Goal: Information Seeking & Learning: Learn about a topic

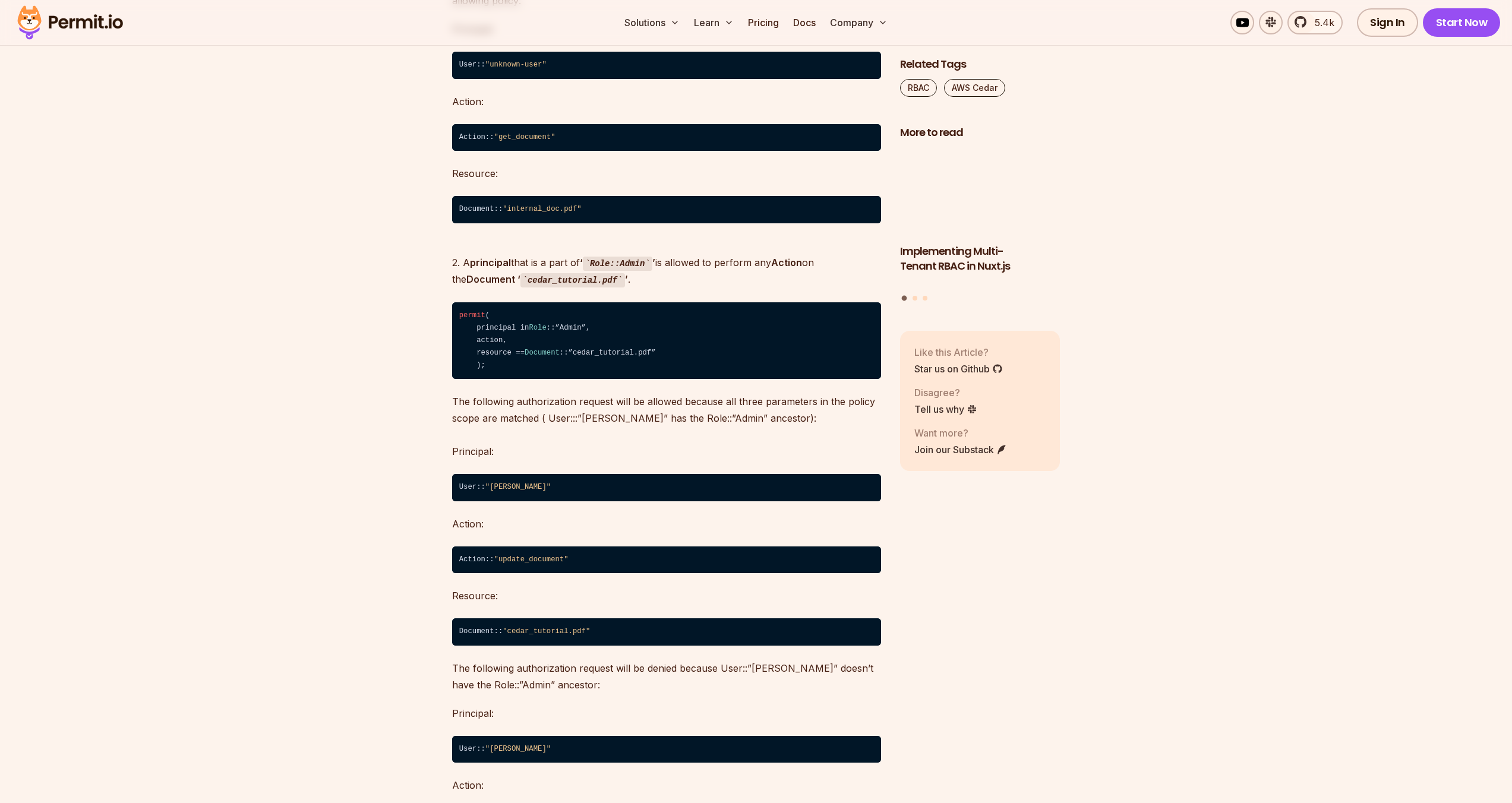
scroll to position [5273, 0]
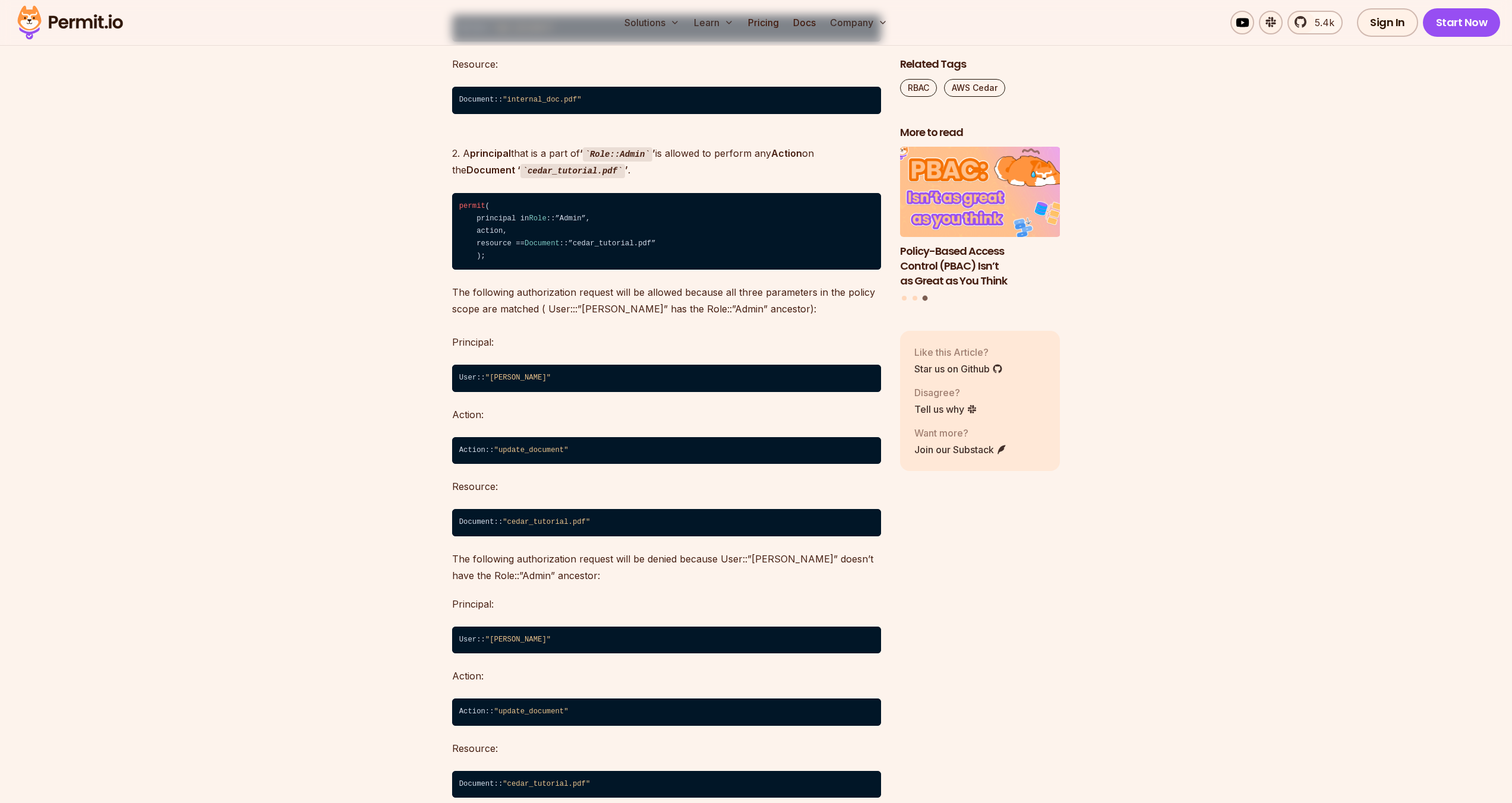
click at [926, 230] on img "3 of 3" at bounding box center [980, 192] width 177 height 99
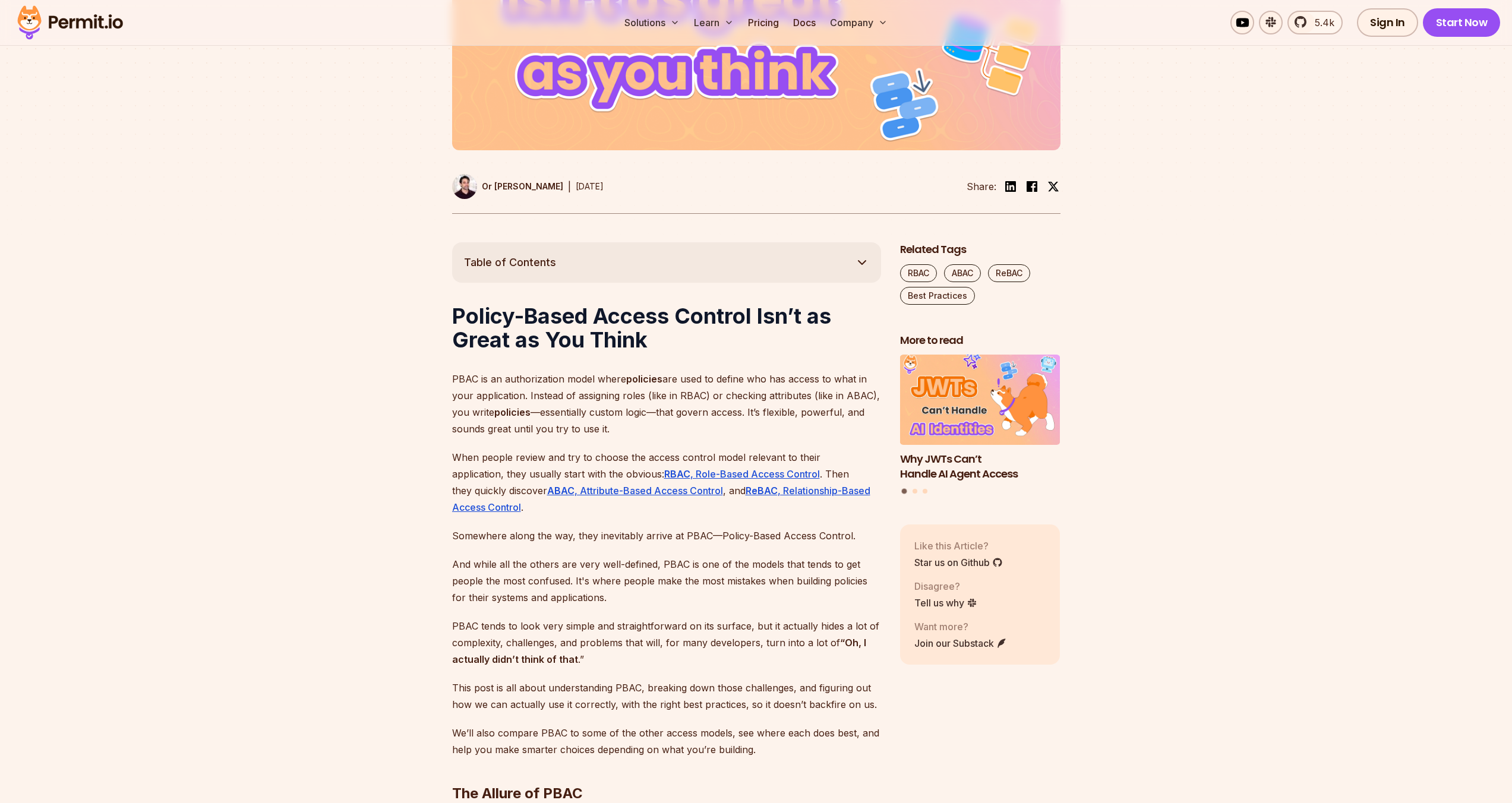
scroll to position [481, 0]
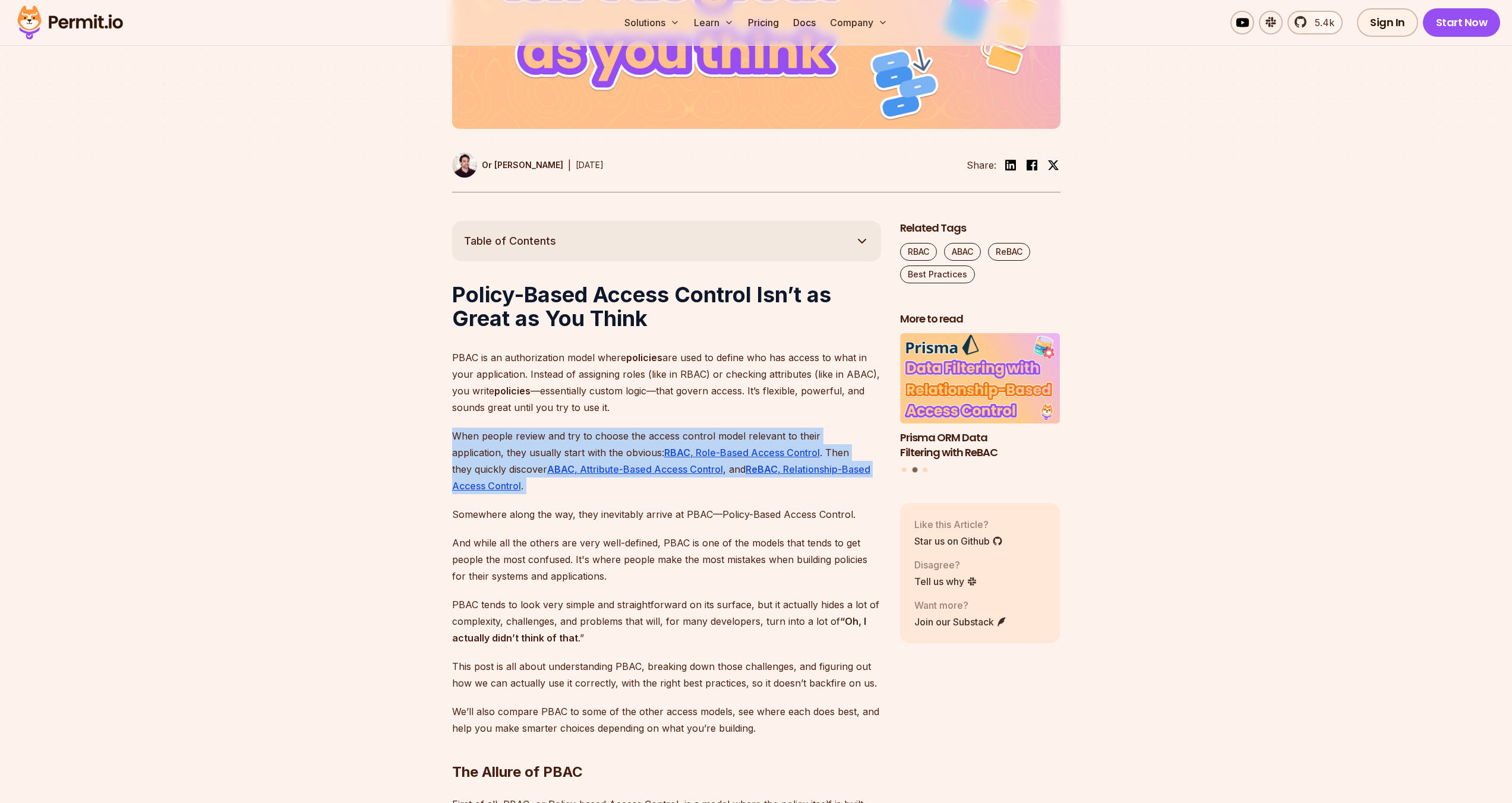
drag, startPoint x: 630, startPoint y: 419, endPoint x: 619, endPoint y: 497, distance: 78.8
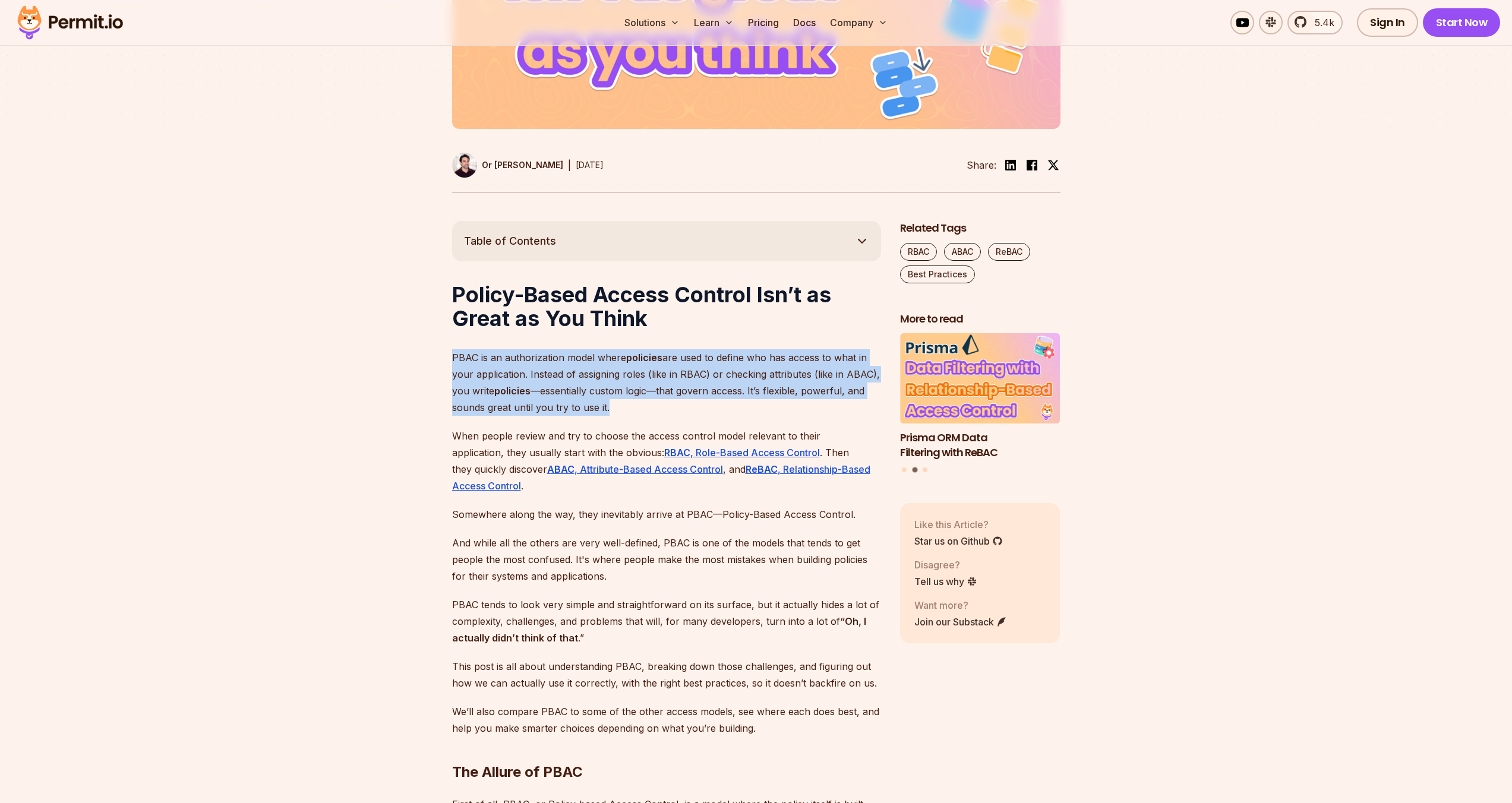
drag, startPoint x: 713, startPoint y: 363, endPoint x: 702, endPoint y: 401, distance: 39.6
click at [702, 402] on p "PBAC is an authorization model where policies are used to define who has access…" at bounding box center [666, 383] width 429 height 67
drag, startPoint x: 701, startPoint y: 404, endPoint x: 716, endPoint y: 344, distance: 61.8
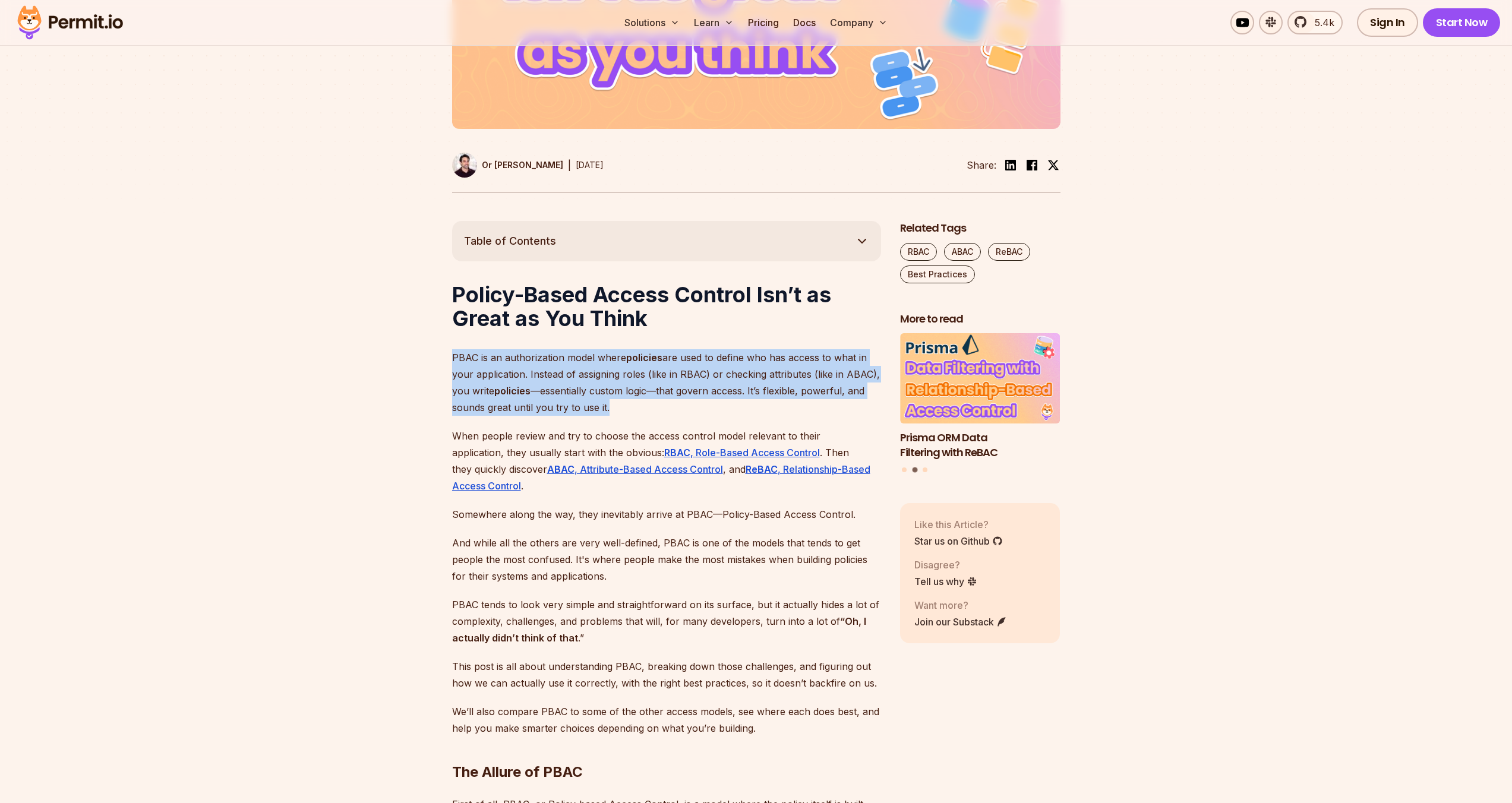
click at [710, 387] on p "PBAC is an authorization model where policies are used to define who has access…" at bounding box center [666, 383] width 429 height 67
drag, startPoint x: 706, startPoint y: 406, endPoint x: 727, endPoint y: 348, distance: 61.7
click at [687, 379] on p "PBAC is an authorization model where policies are used to define who has access…" at bounding box center [666, 383] width 429 height 67
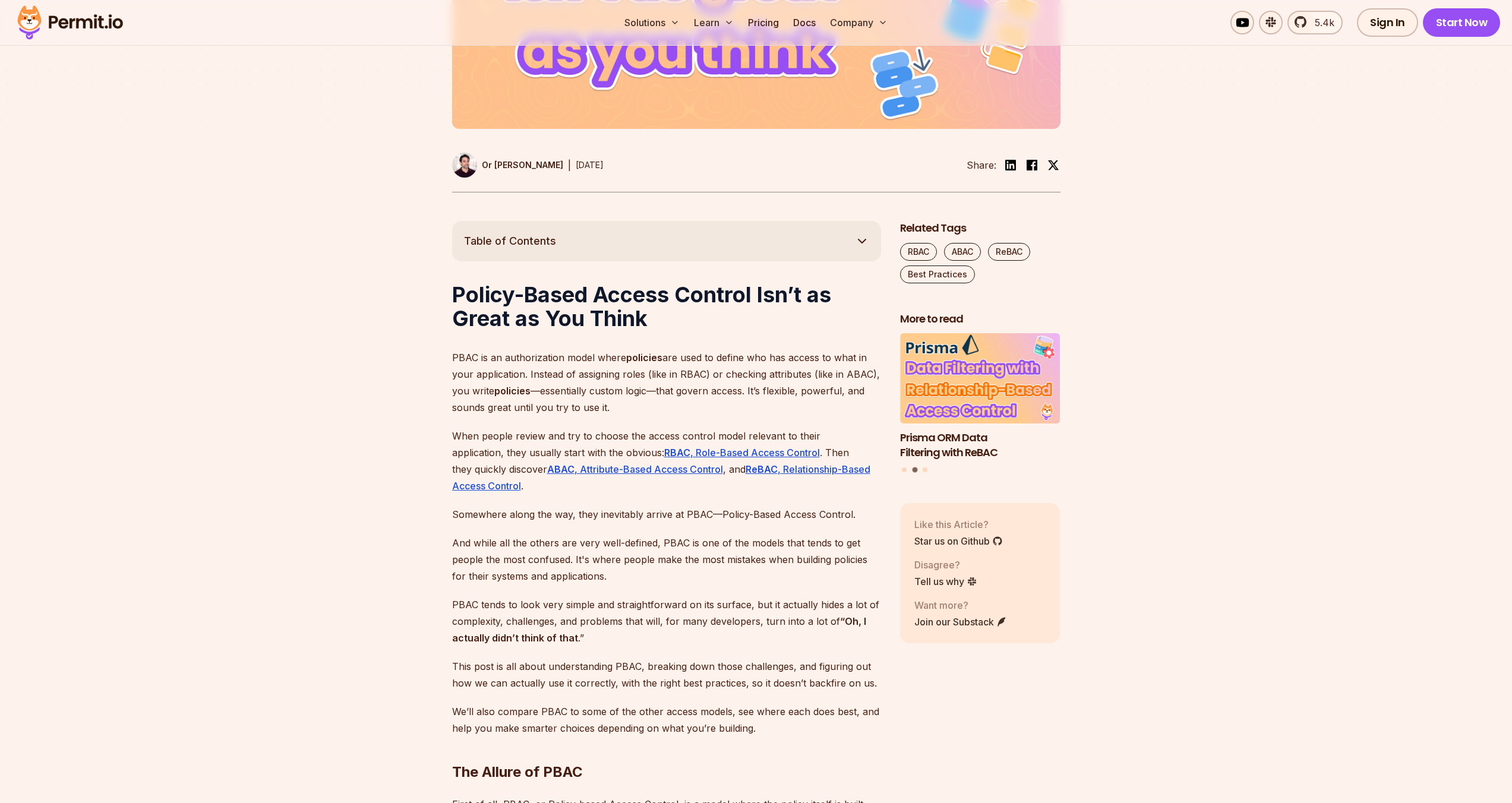
scroll to position [617, 0]
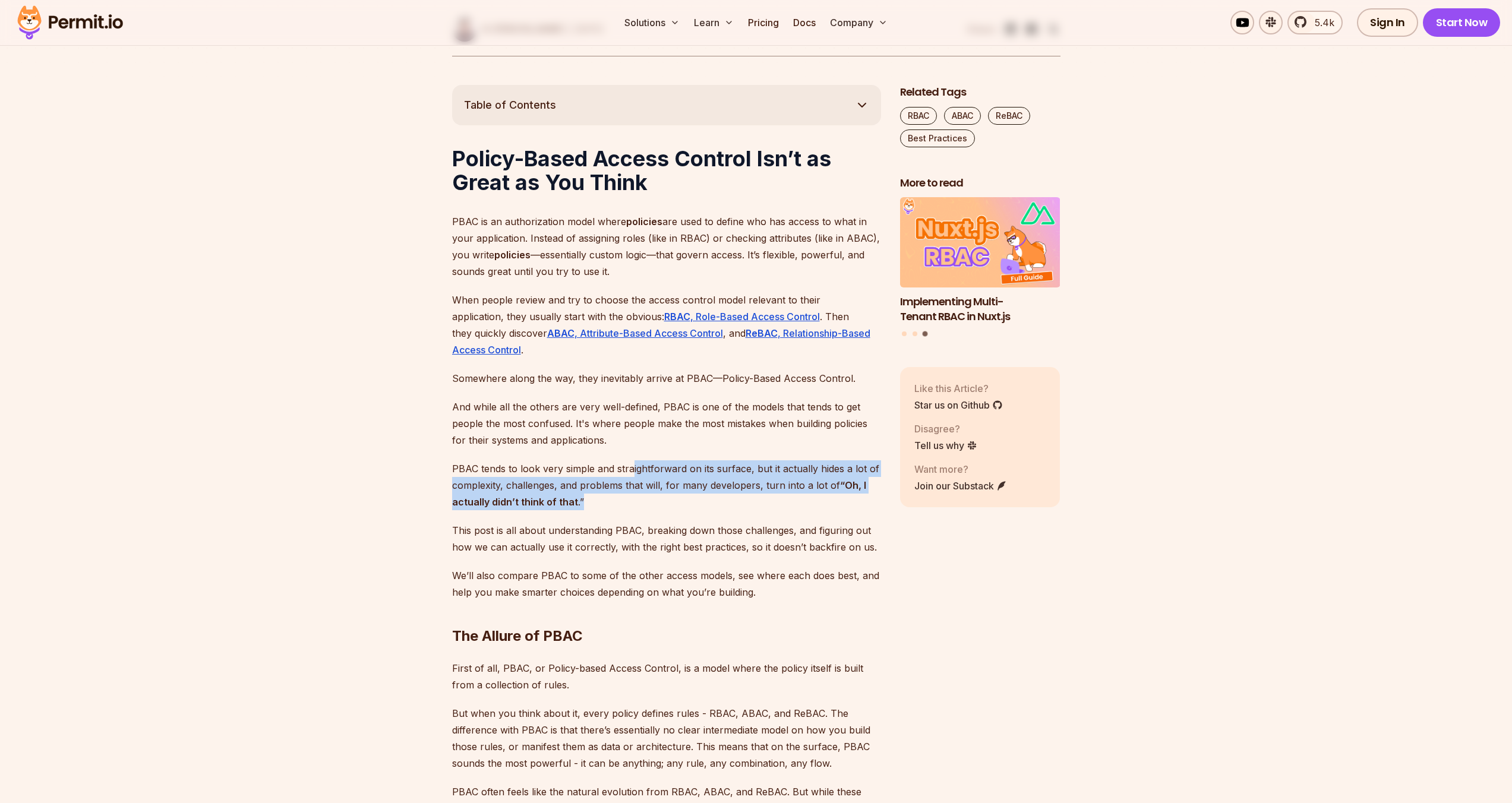
drag, startPoint x: 633, startPoint y: 498, endPoint x: 631, endPoint y: 463, distance: 35.1
click at [631, 463] on p "PBAC tends to look very simple and straightforward on its surface, but it actua…" at bounding box center [666, 485] width 429 height 50
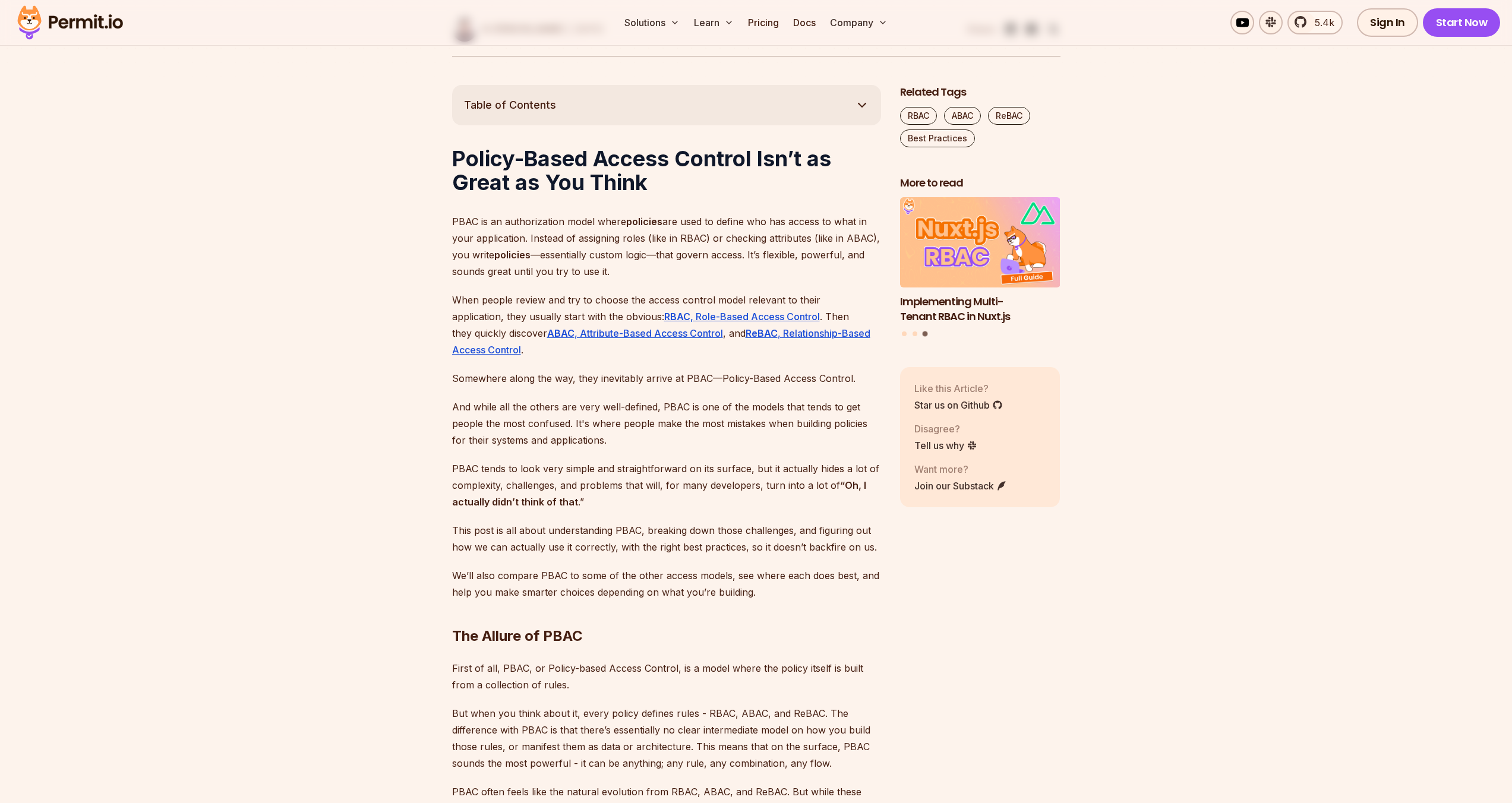
click at [631, 460] on p "PBAC tends to look very simple and straightforward on its surface, but it actua…" at bounding box center [666, 485] width 429 height 50
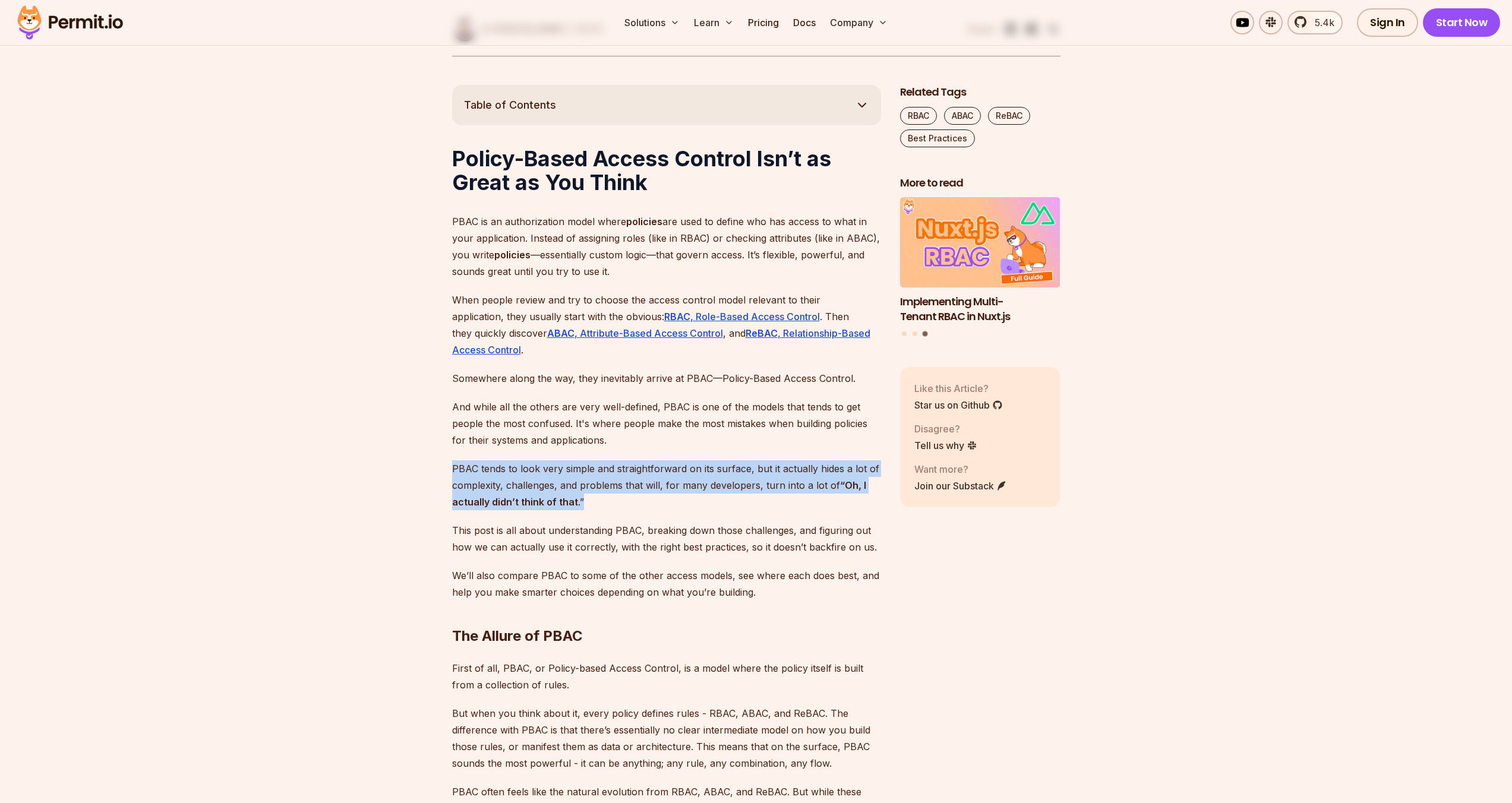
drag, startPoint x: 633, startPoint y: 468, endPoint x: 633, endPoint y: 499, distance: 31.0
click at [633, 499] on p "PBAC tends to look very simple and straightforward on its surface, but it actua…" at bounding box center [666, 485] width 429 height 50
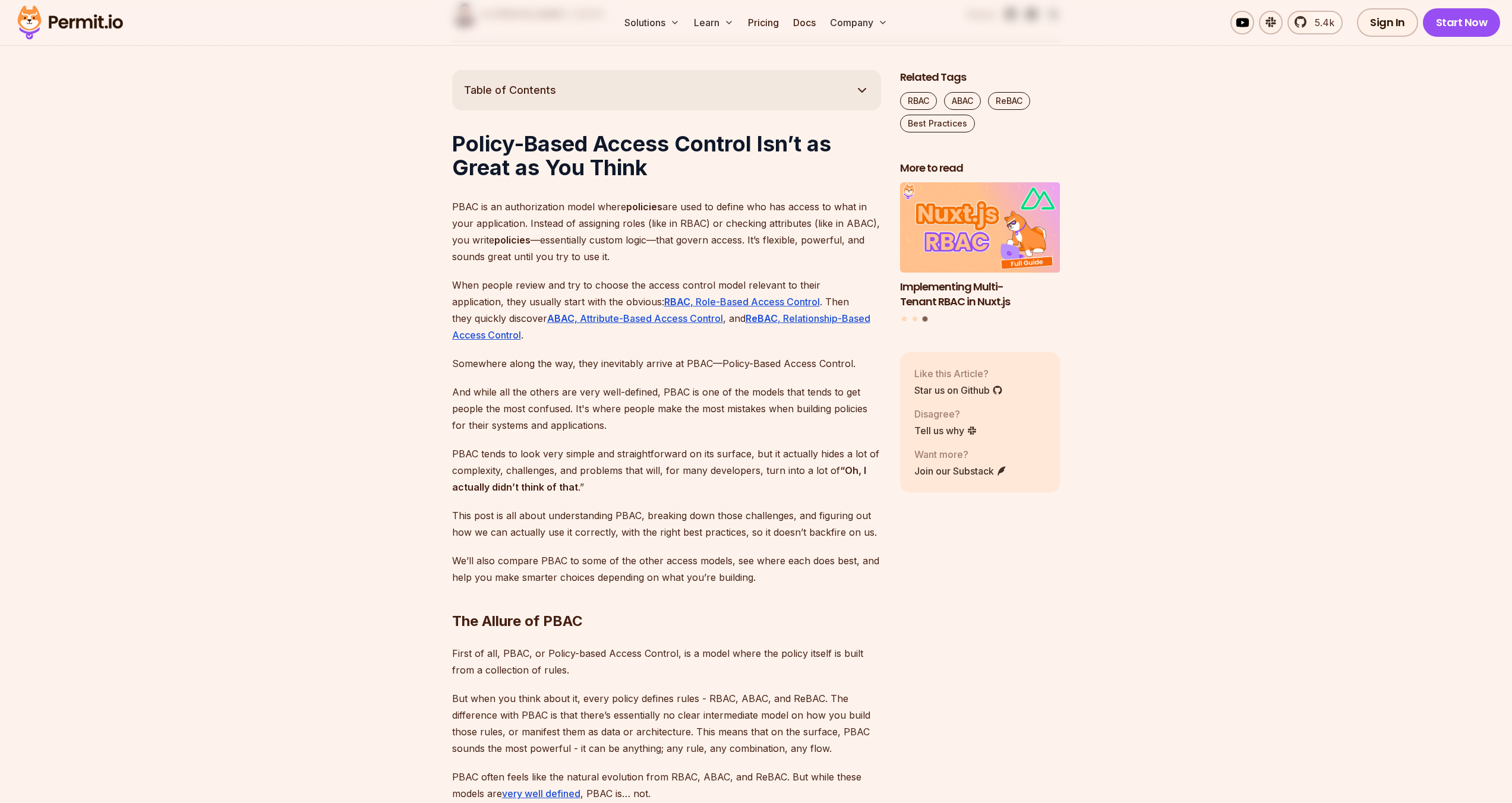
scroll to position [639, 0]
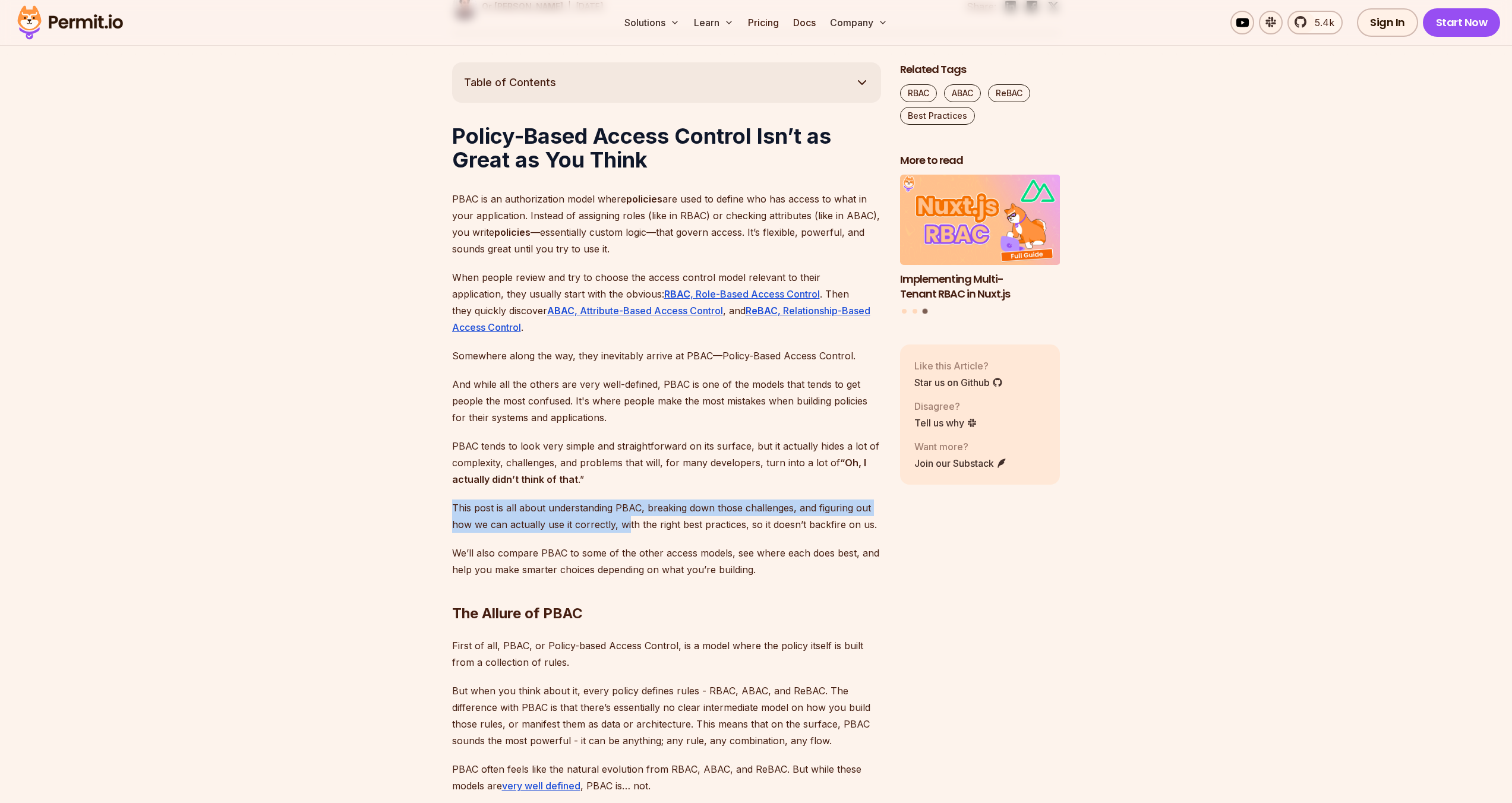
drag, startPoint x: 631, startPoint y: 506, endPoint x: 629, endPoint y: 532, distance: 26.1
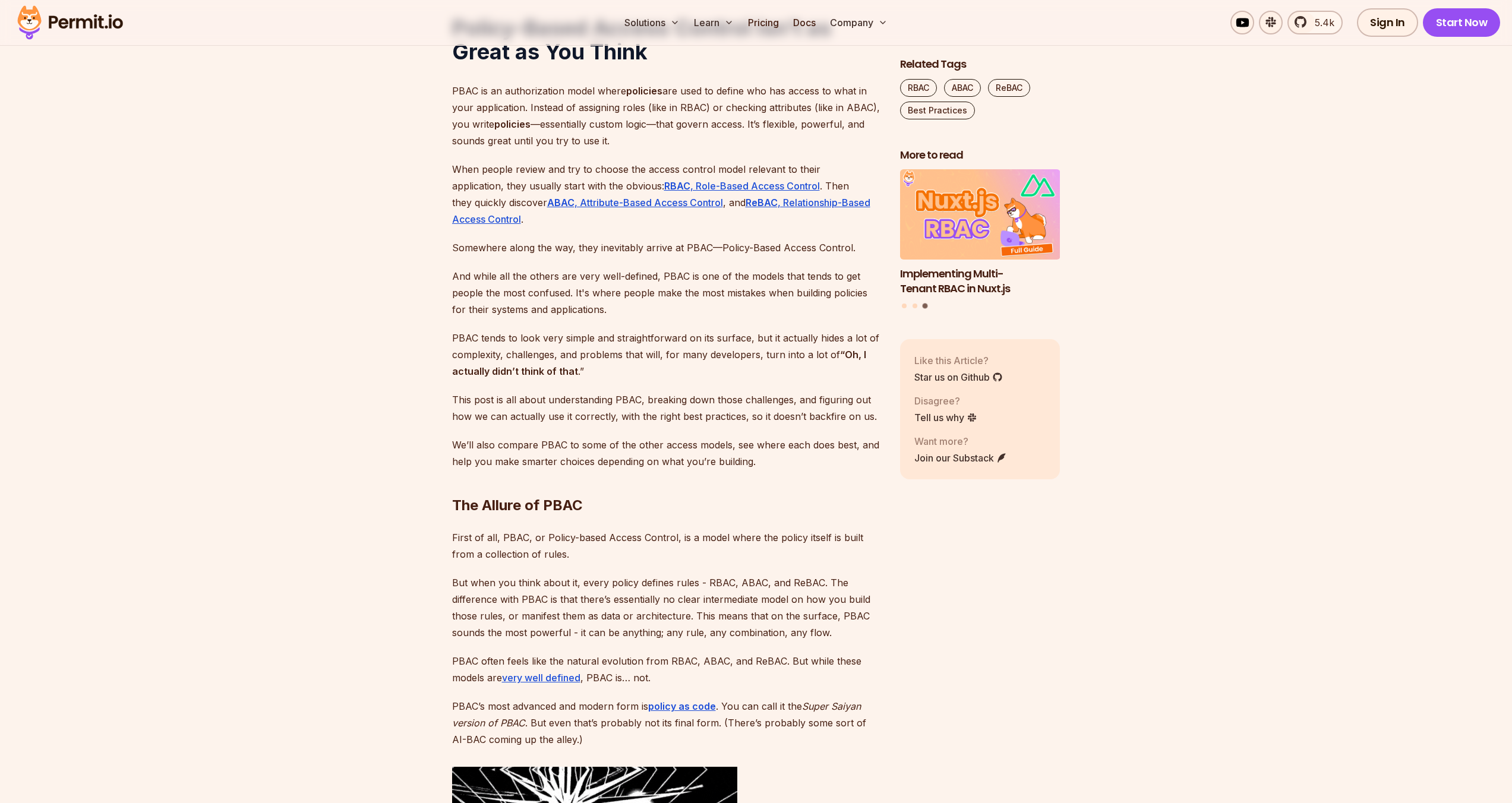
scroll to position [857, 0]
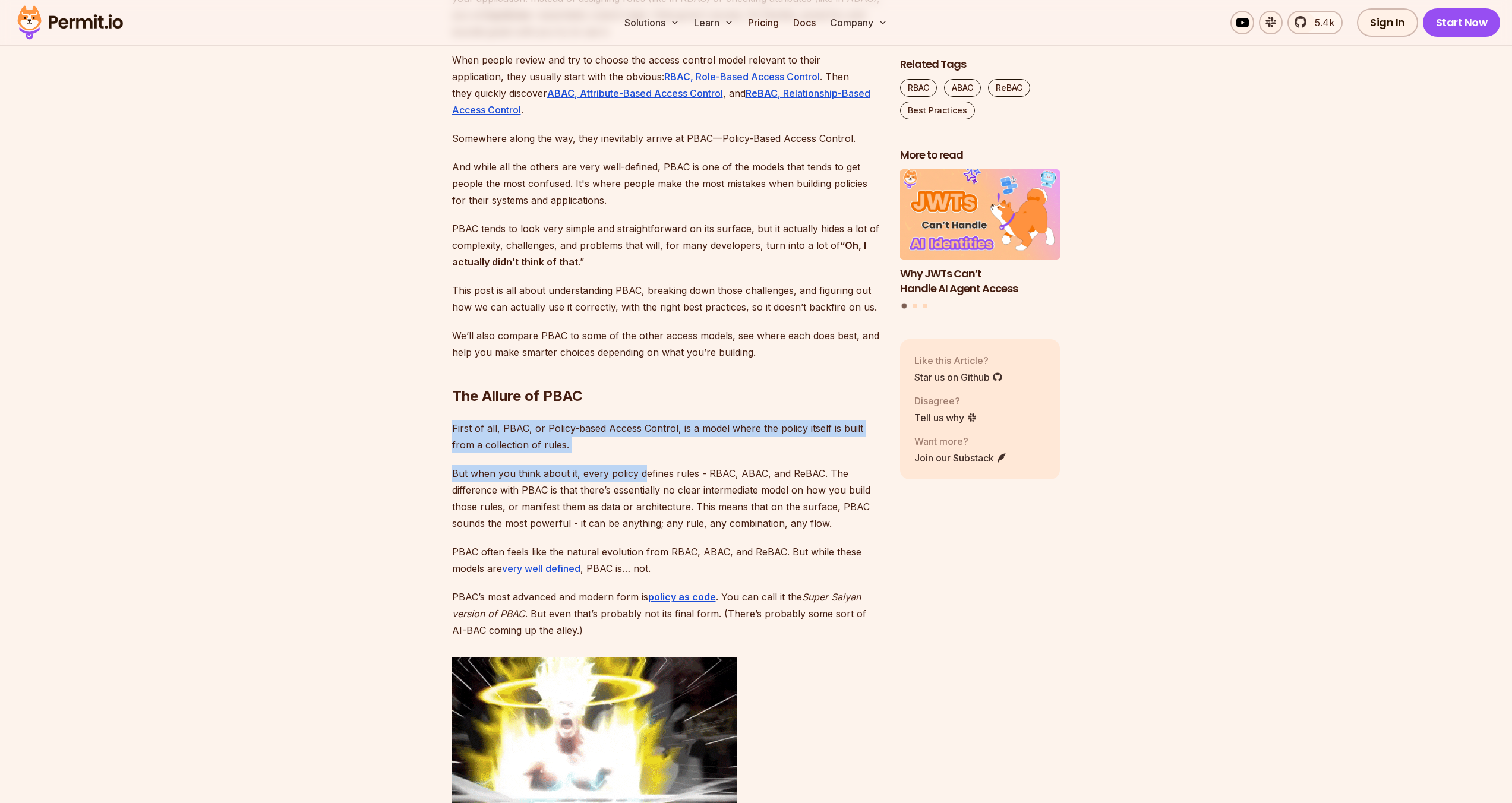
drag, startPoint x: 643, startPoint y: 417, endPoint x: 643, endPoint y: 466, distance: 49.0
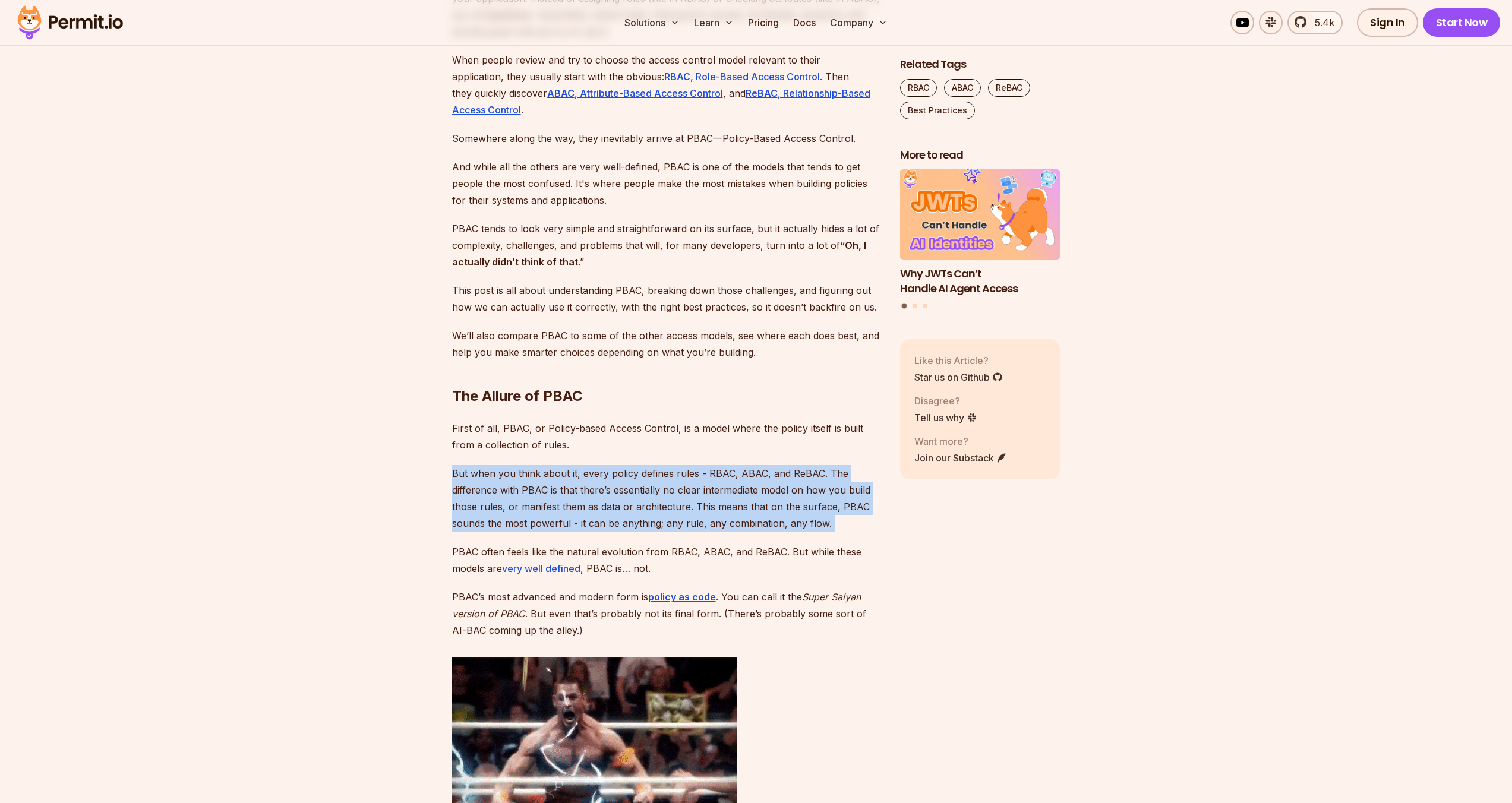
drag, startPoint x: 654, startPoint y: 462, endPoint x: 878, endPoint y: 540, distance: 237.2
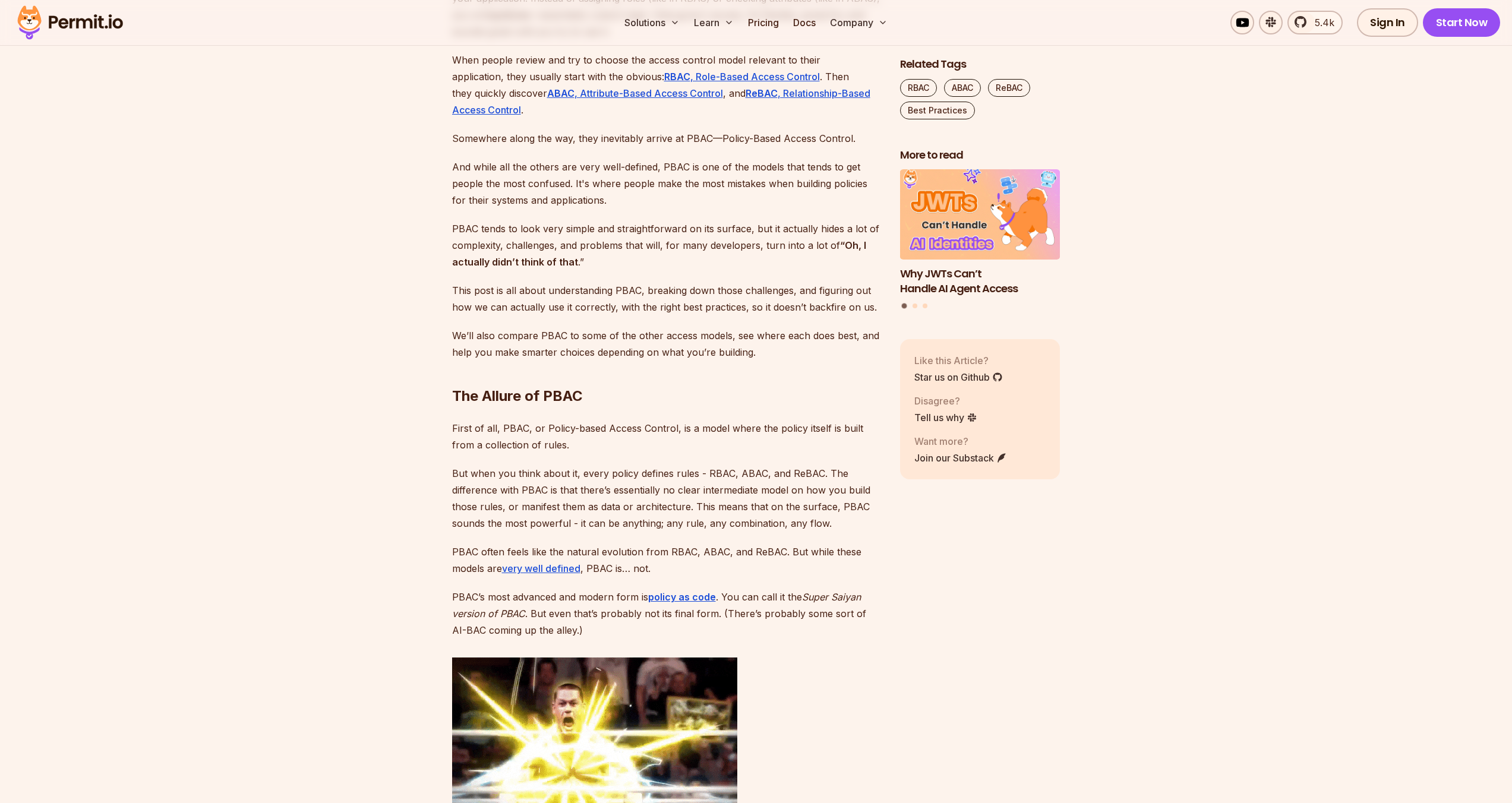
click at [841, 519] on p "But when you think about it, every policy defines rules - RBAC, ABAC, and ReBAC…" at bounding box center [666, 499] width 429 height 67
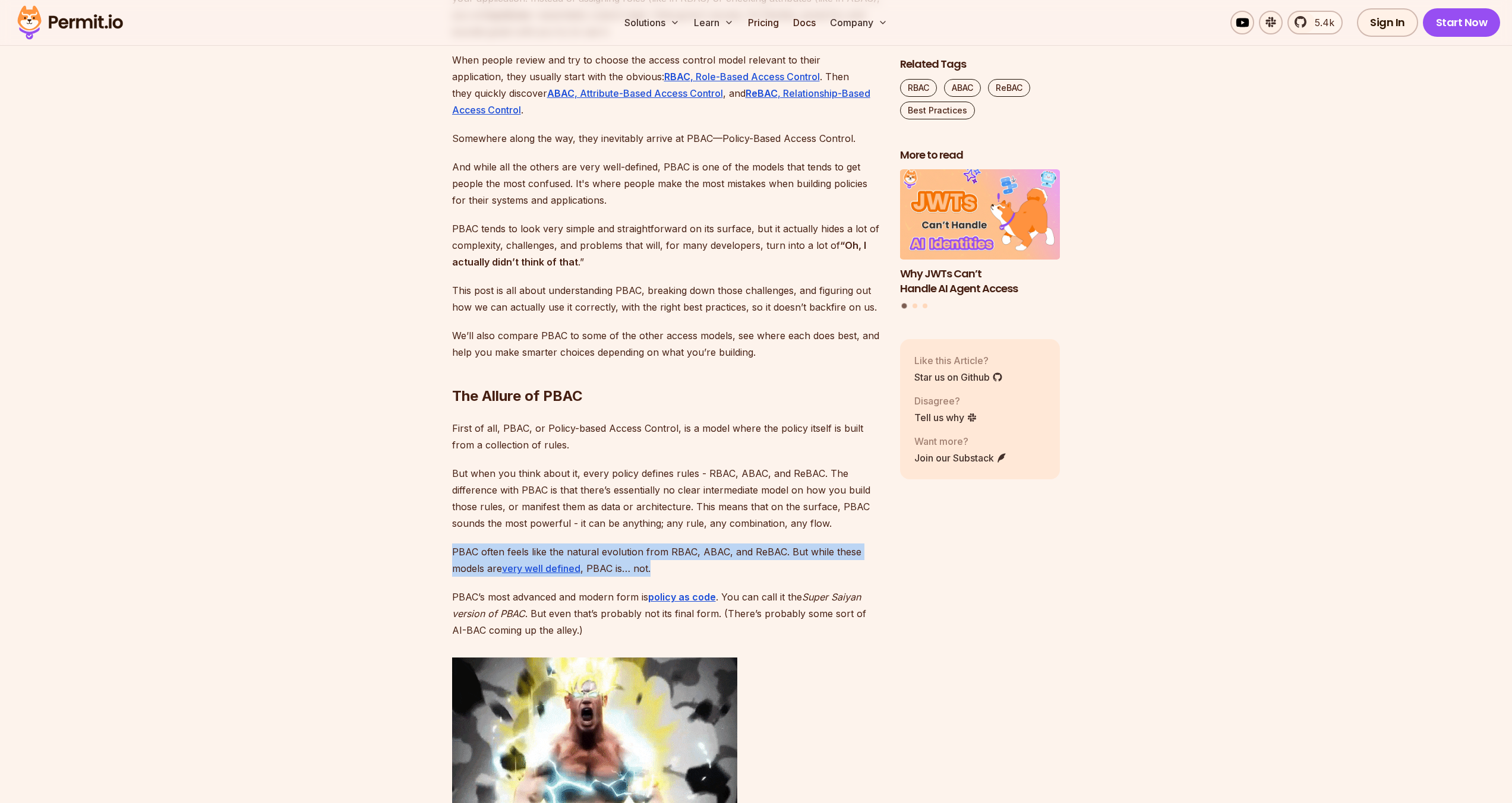
drag, startPoint x: 664, startPoint y: 545, endPoint x: 691, endPoint y: 569, distance: 36.1
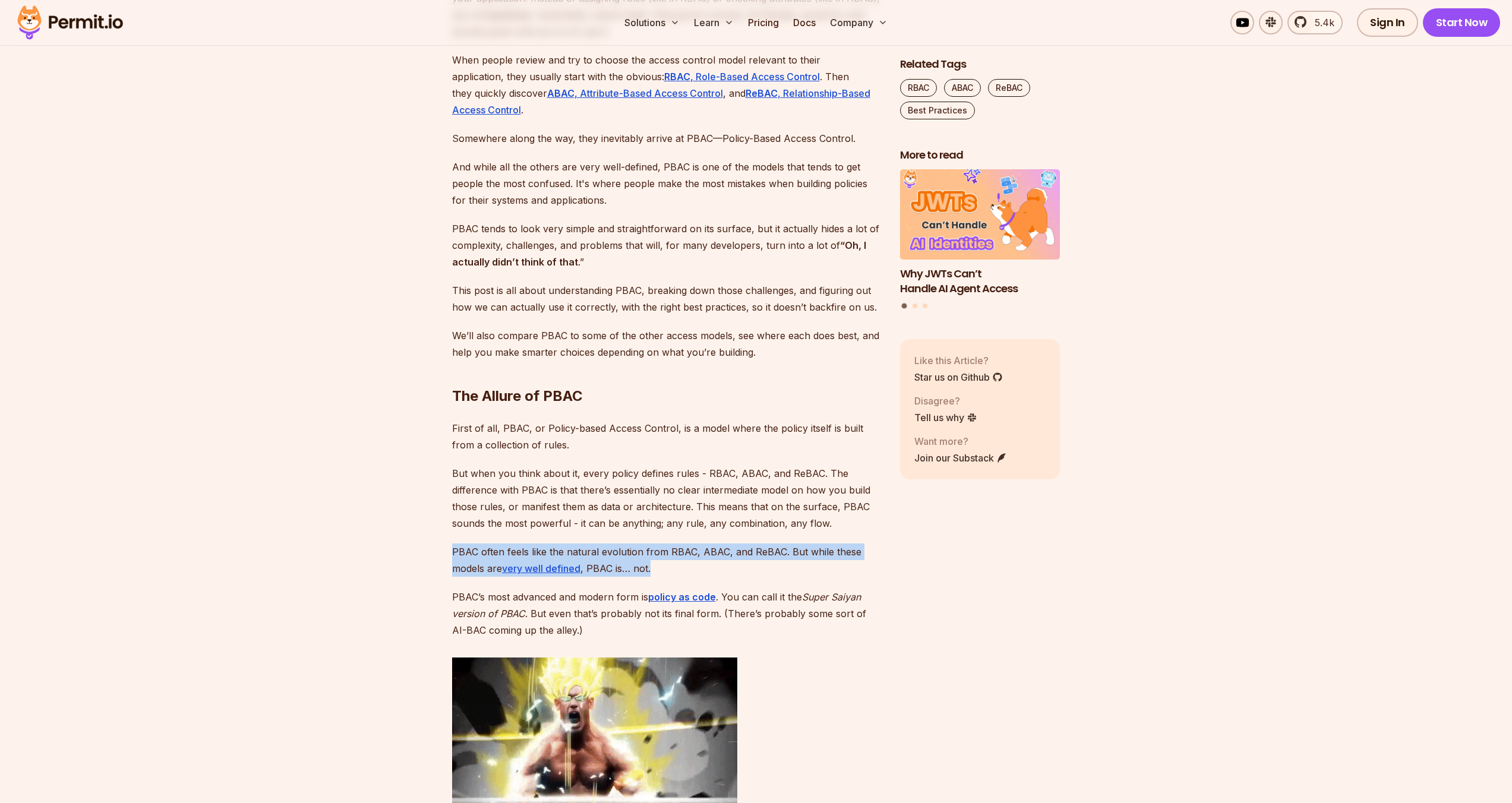
scroll to position [1051, 0]
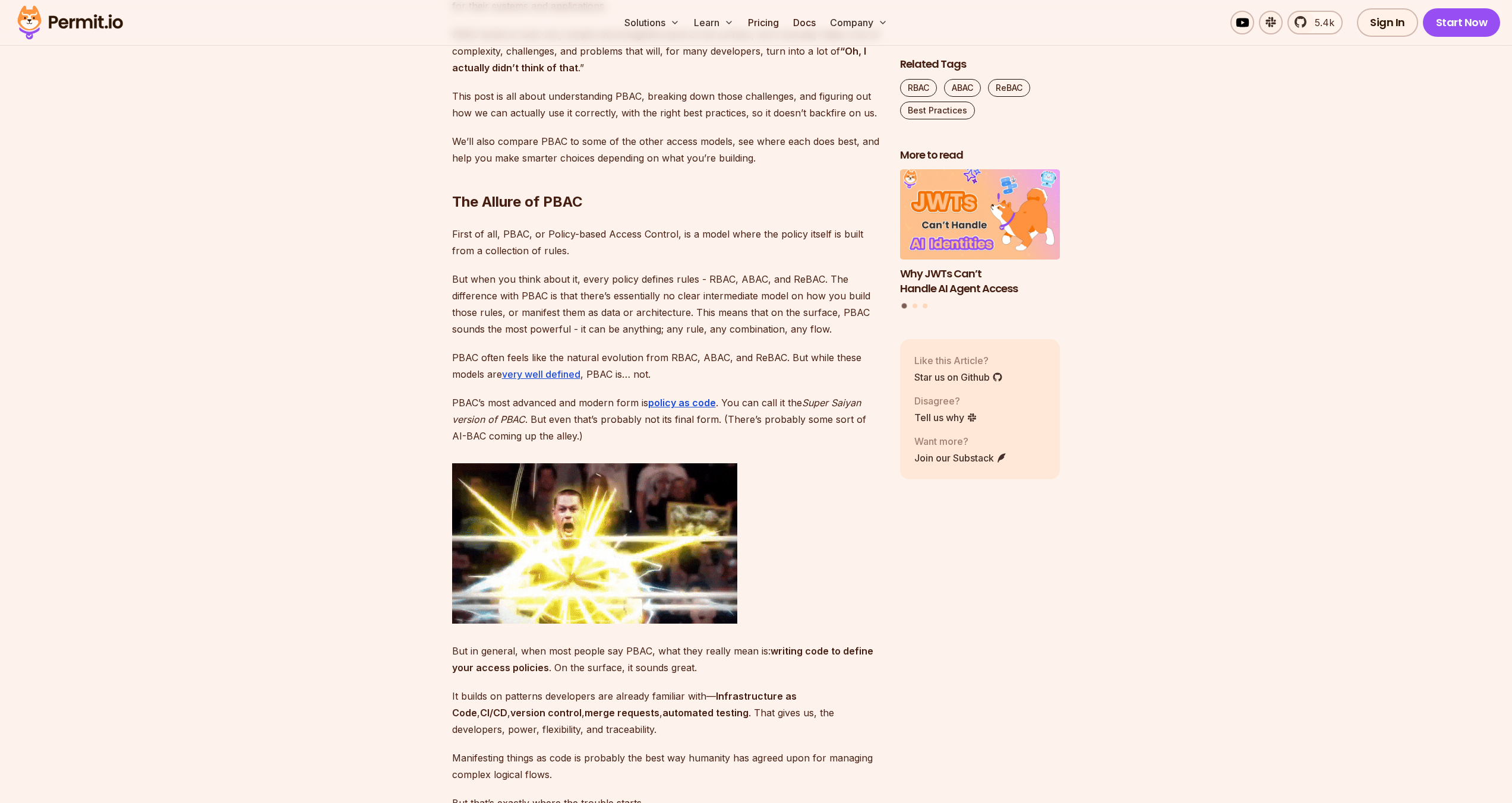
drag, startPoint x: 821, startPoint y: 395, endPoint x: 841, endPoint y: 446, distance: 54.8
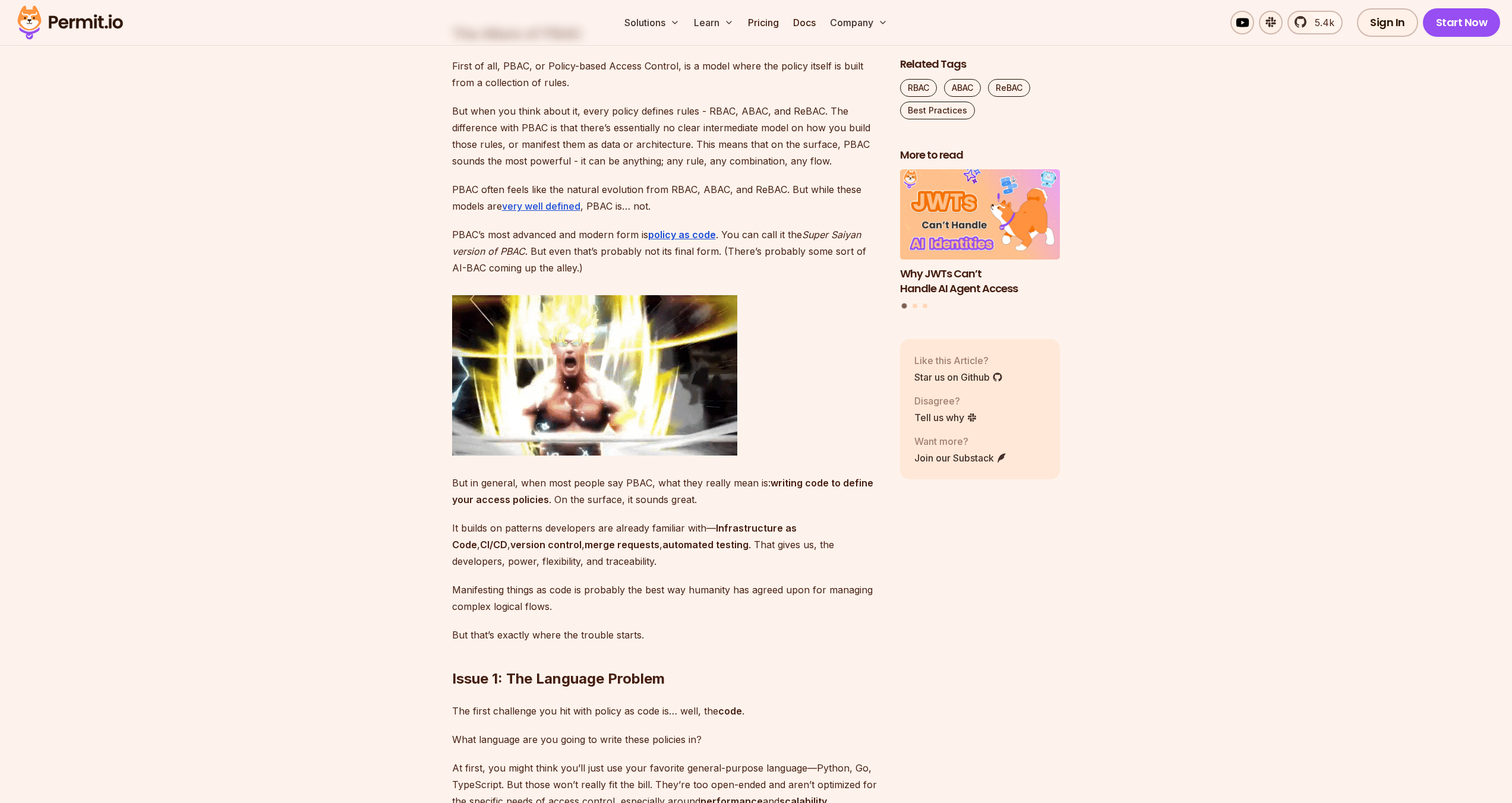
scroll to position [1438, 0]
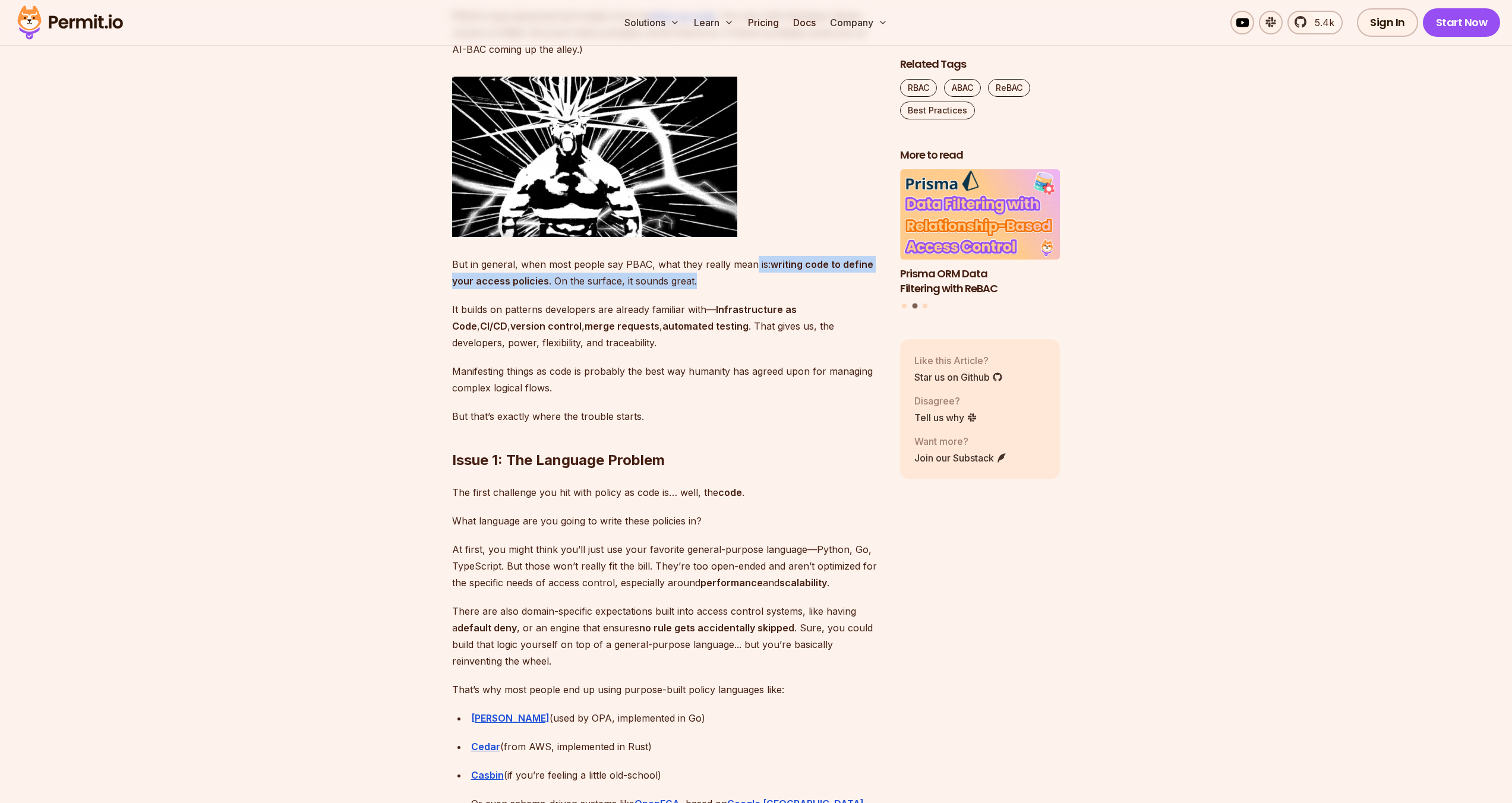
drag, startPoint x: 751, startPoint y: 257, endPoint x: 751, endPoint y: 287, distance: 30.0
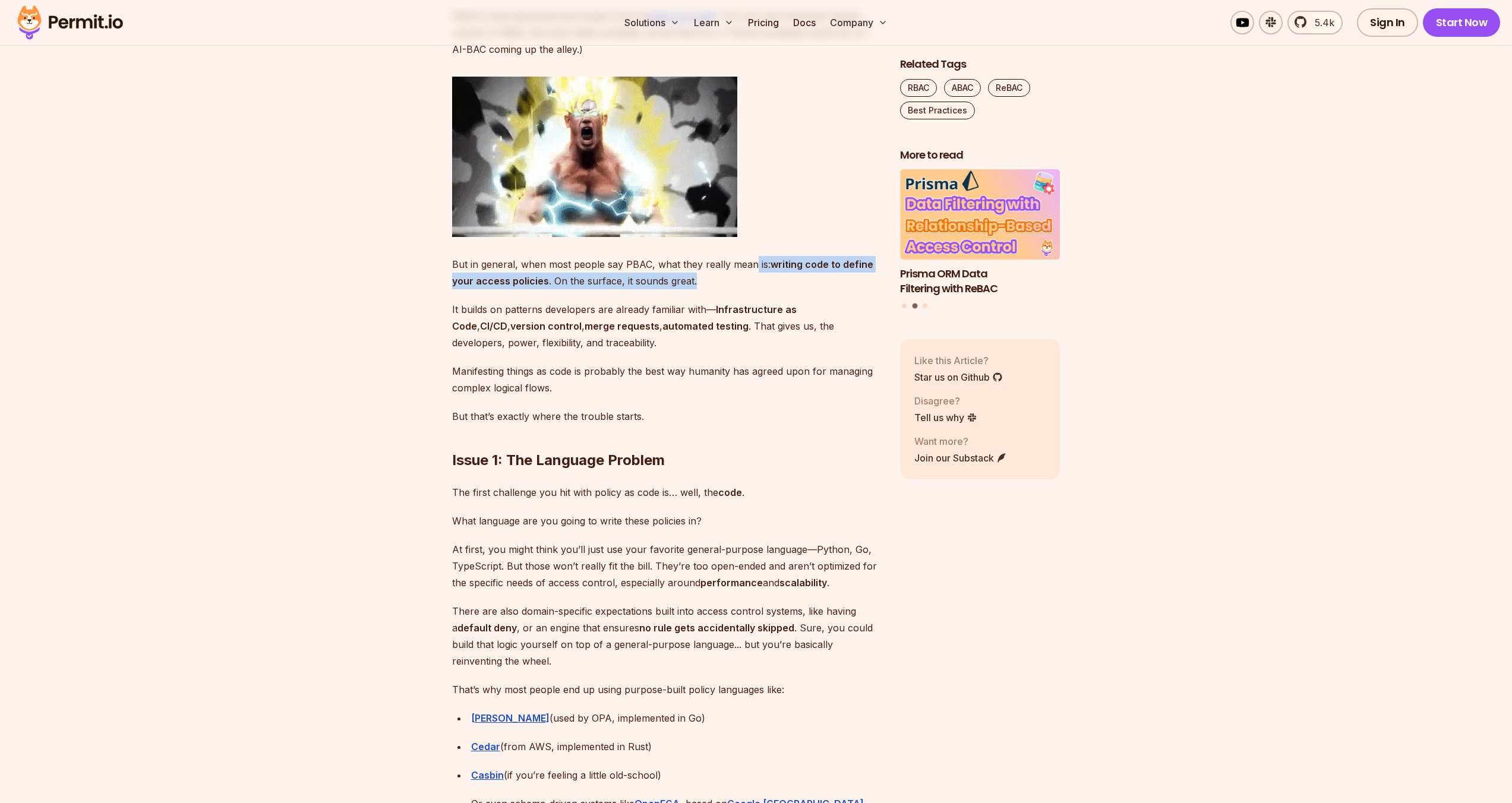
click at [751, 286] on p "But in general, when most people say PBAC, what they really mean is: writing co…" at bounding box center [666, 272] width 429 height 33
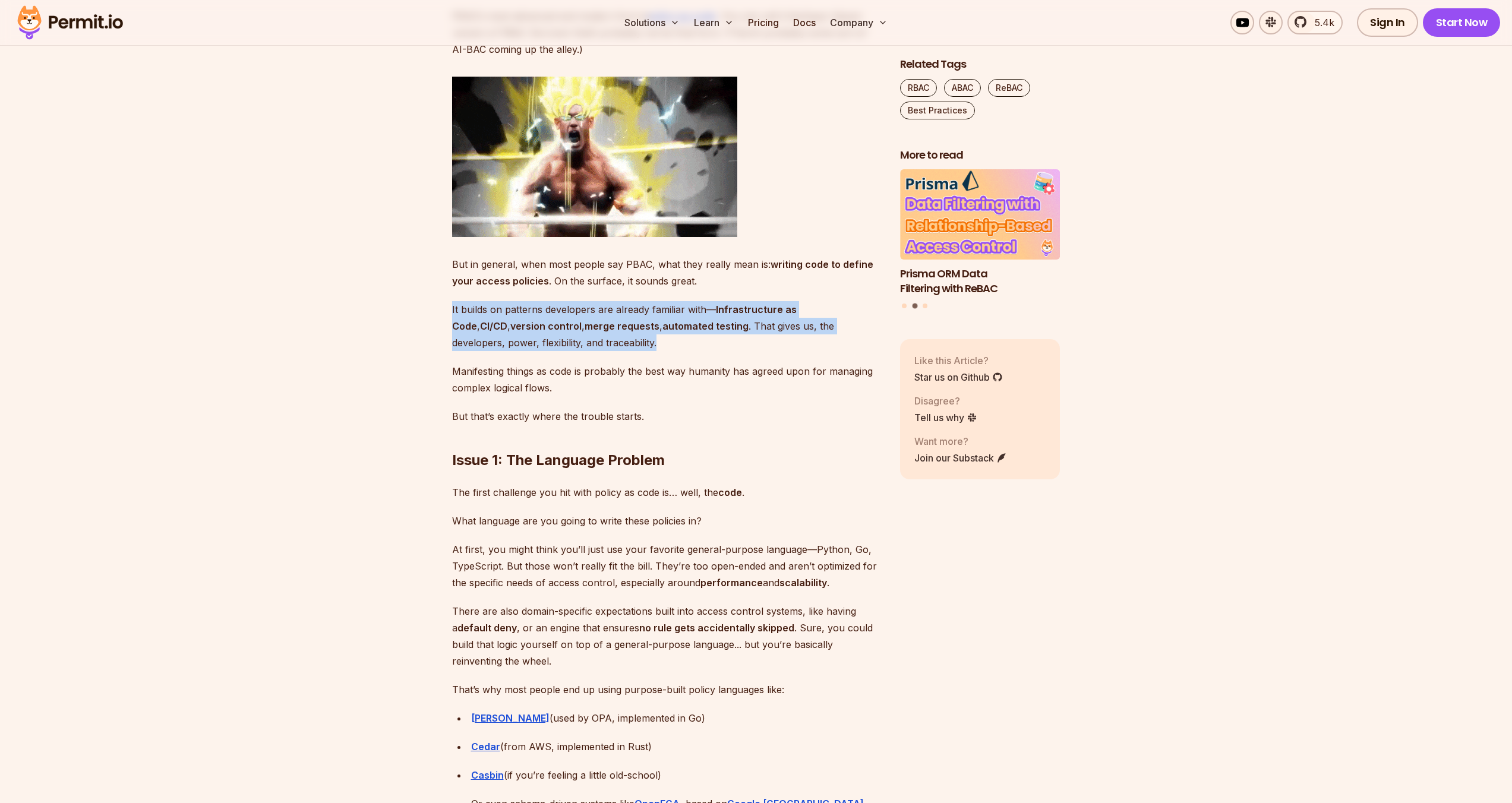
drag, startPoint x: 751, startPoint y: 293, endPoint x: 746, endPoint y: 341, distance: 48.3
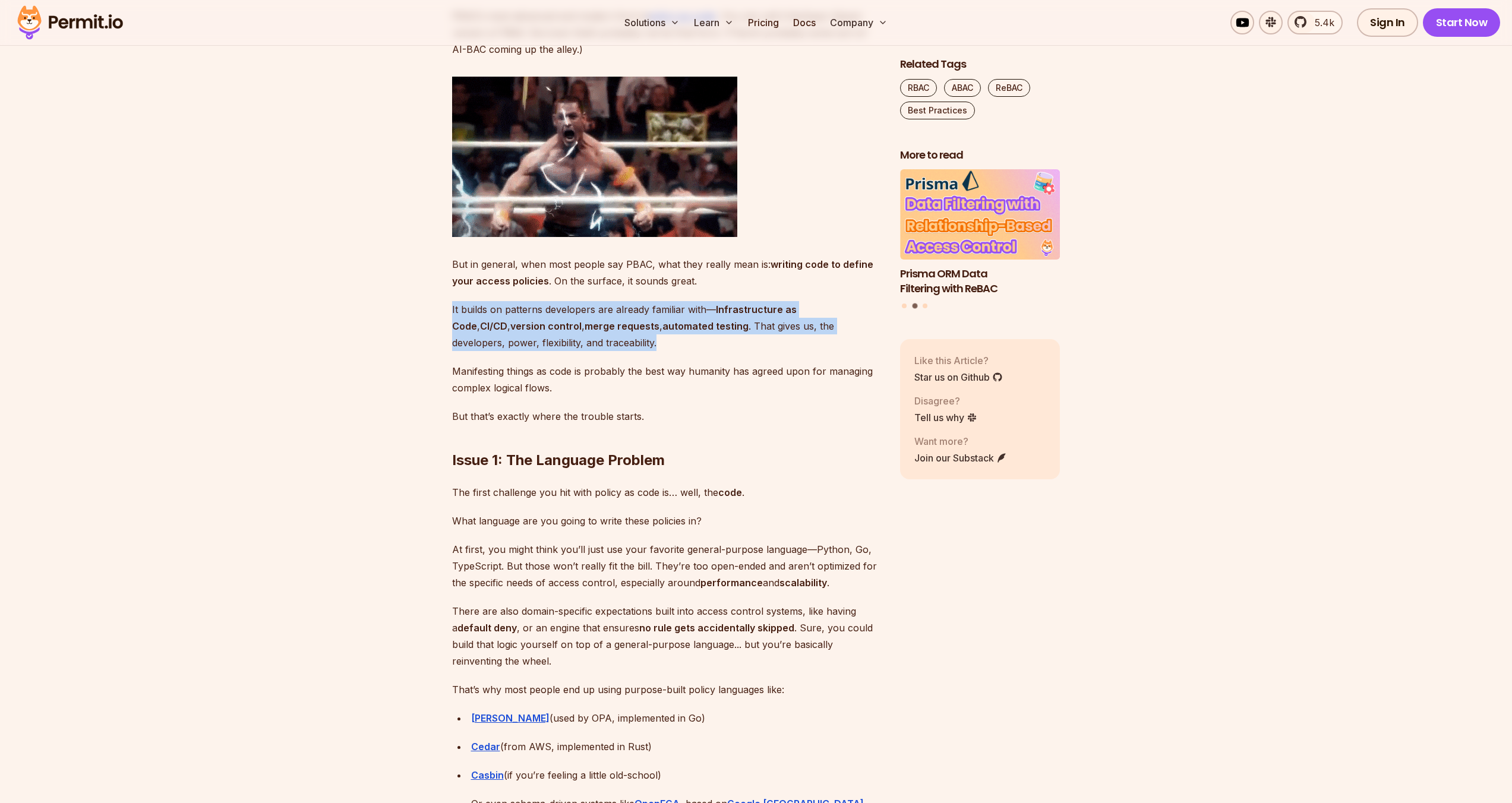
click at [746, 341] on p "It builds on patterns developers are already familiar with— Infrastructure as C…" at bounding box center [666, 326] width 429 height 50
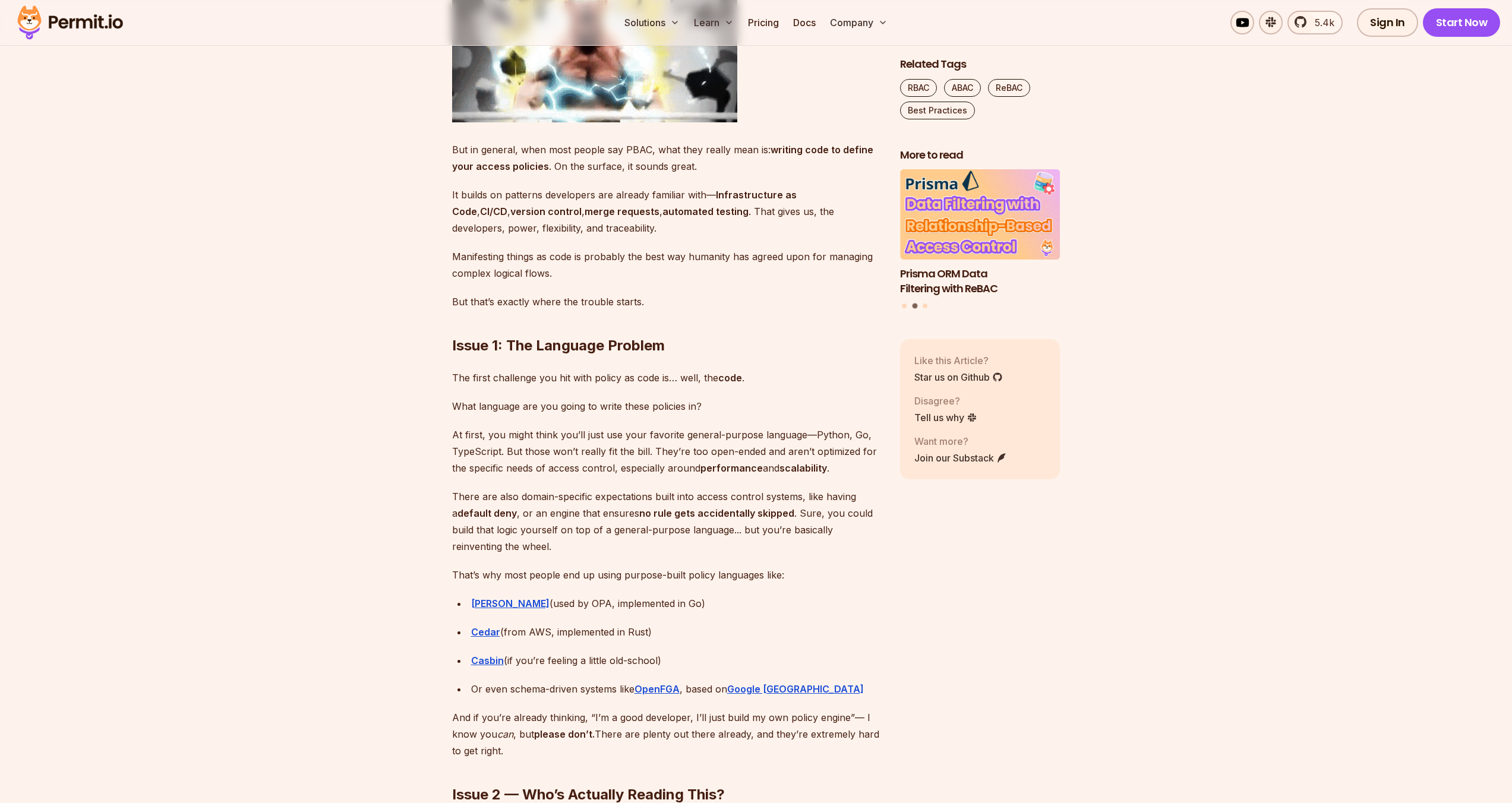
scroll to position [1560, 0]
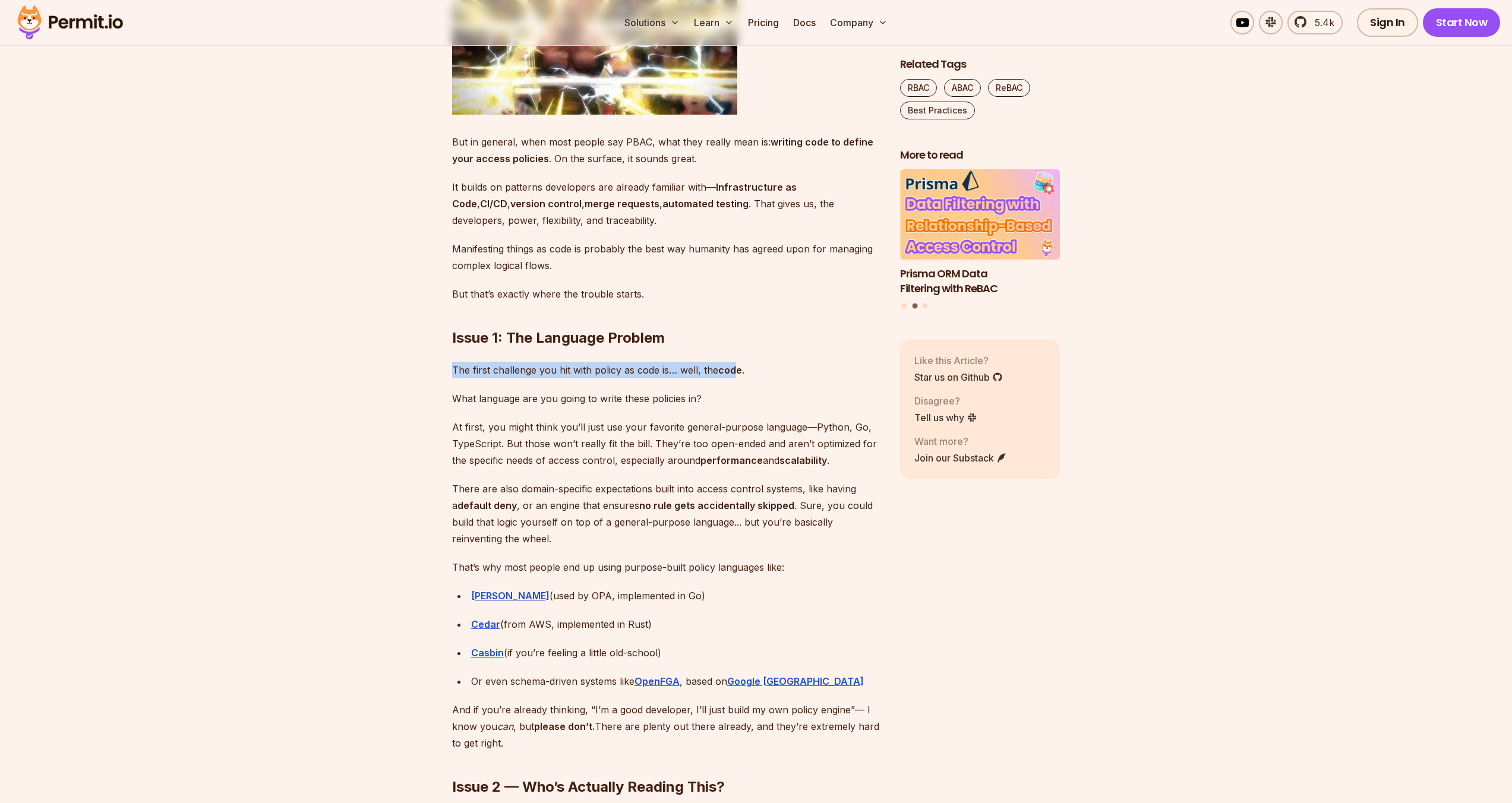
drag, startPoint x: 736, startPoint y: 366, endPoint x: 736, endPoint y: 378, distance: 12.0
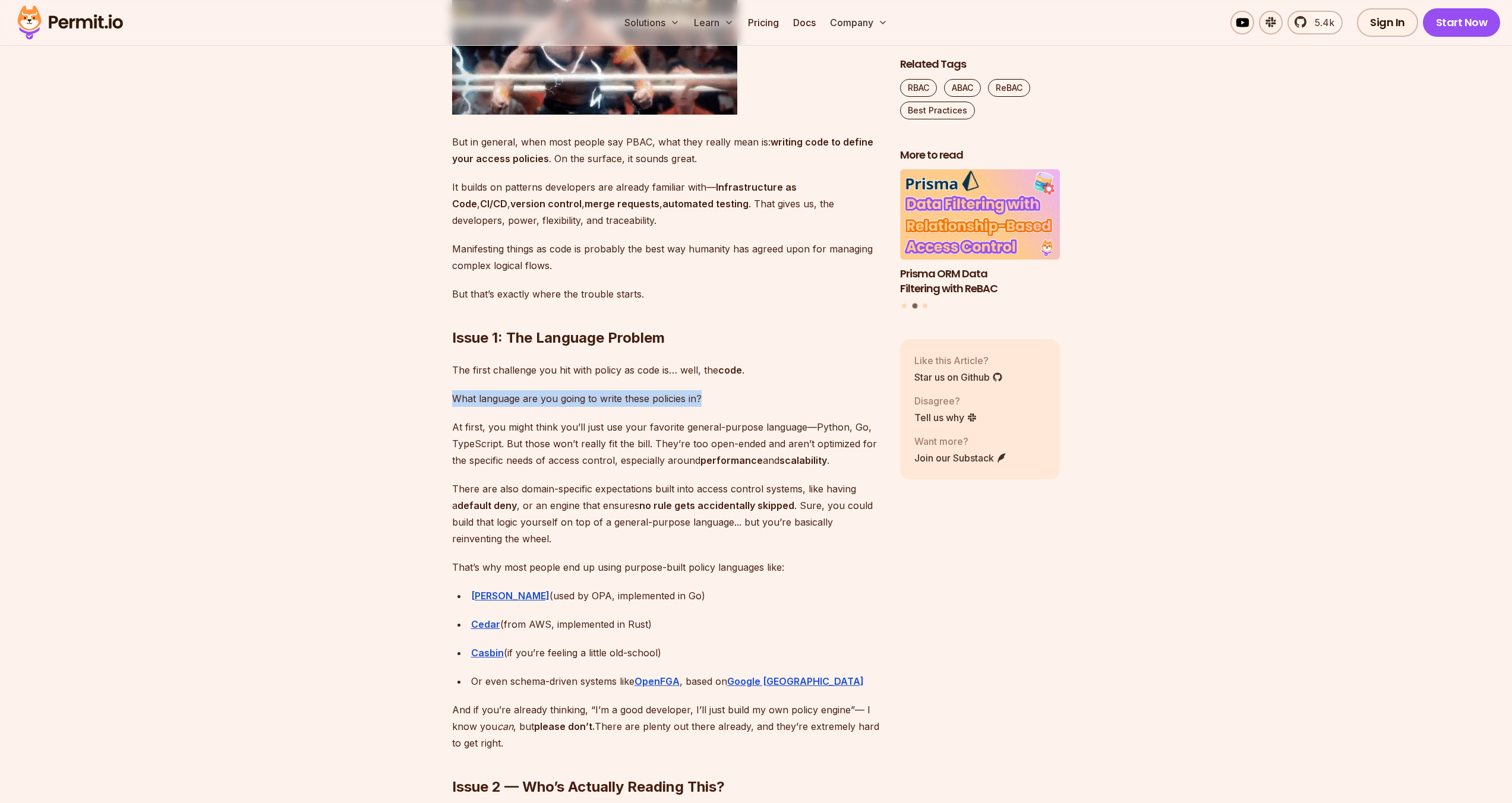
drag, startPoint x: 729, startPoint y: 382, endPoint x: 729, endPoint y: 406, distance: 24.0
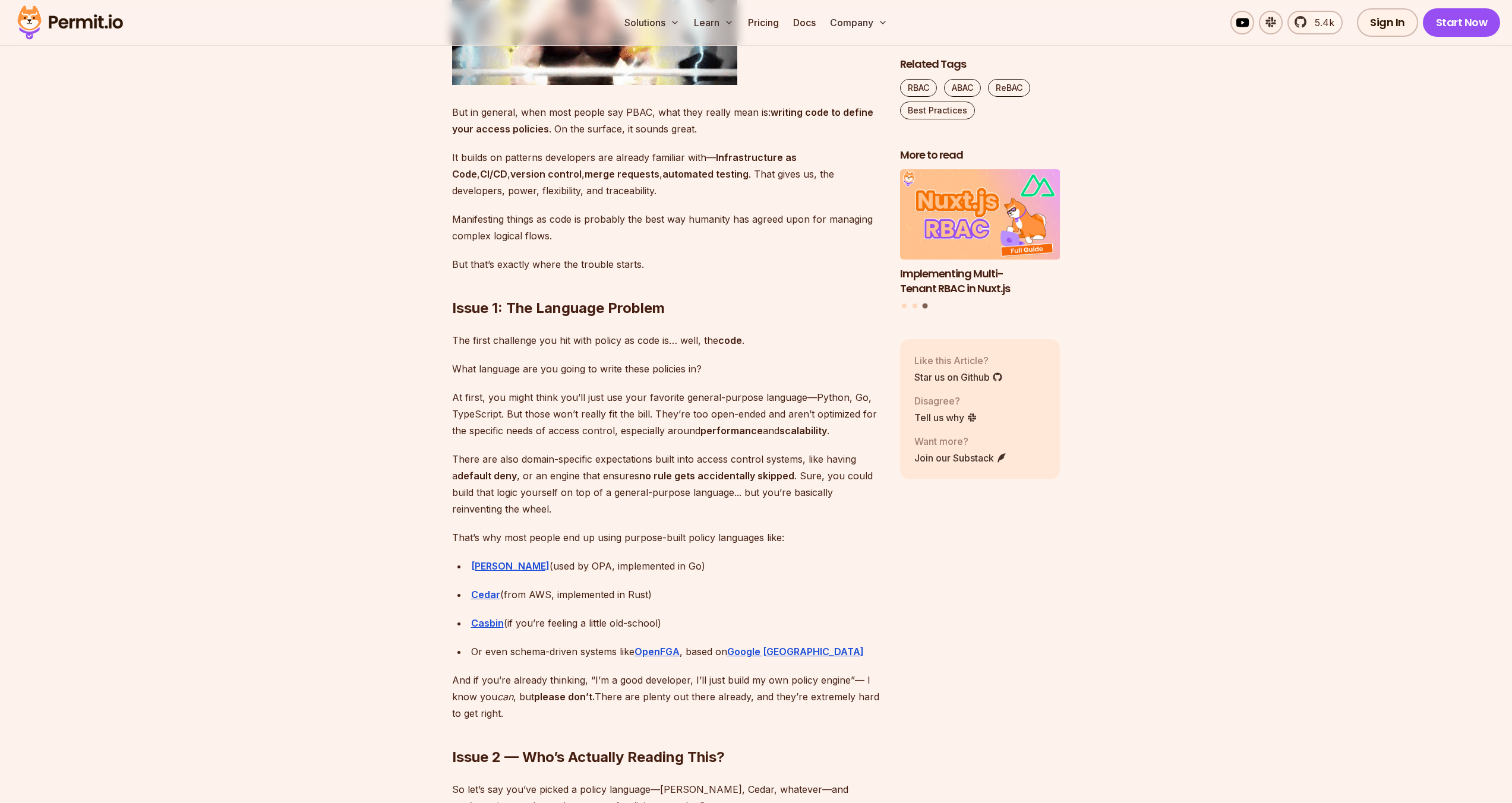
scroll to position [1833, 0]
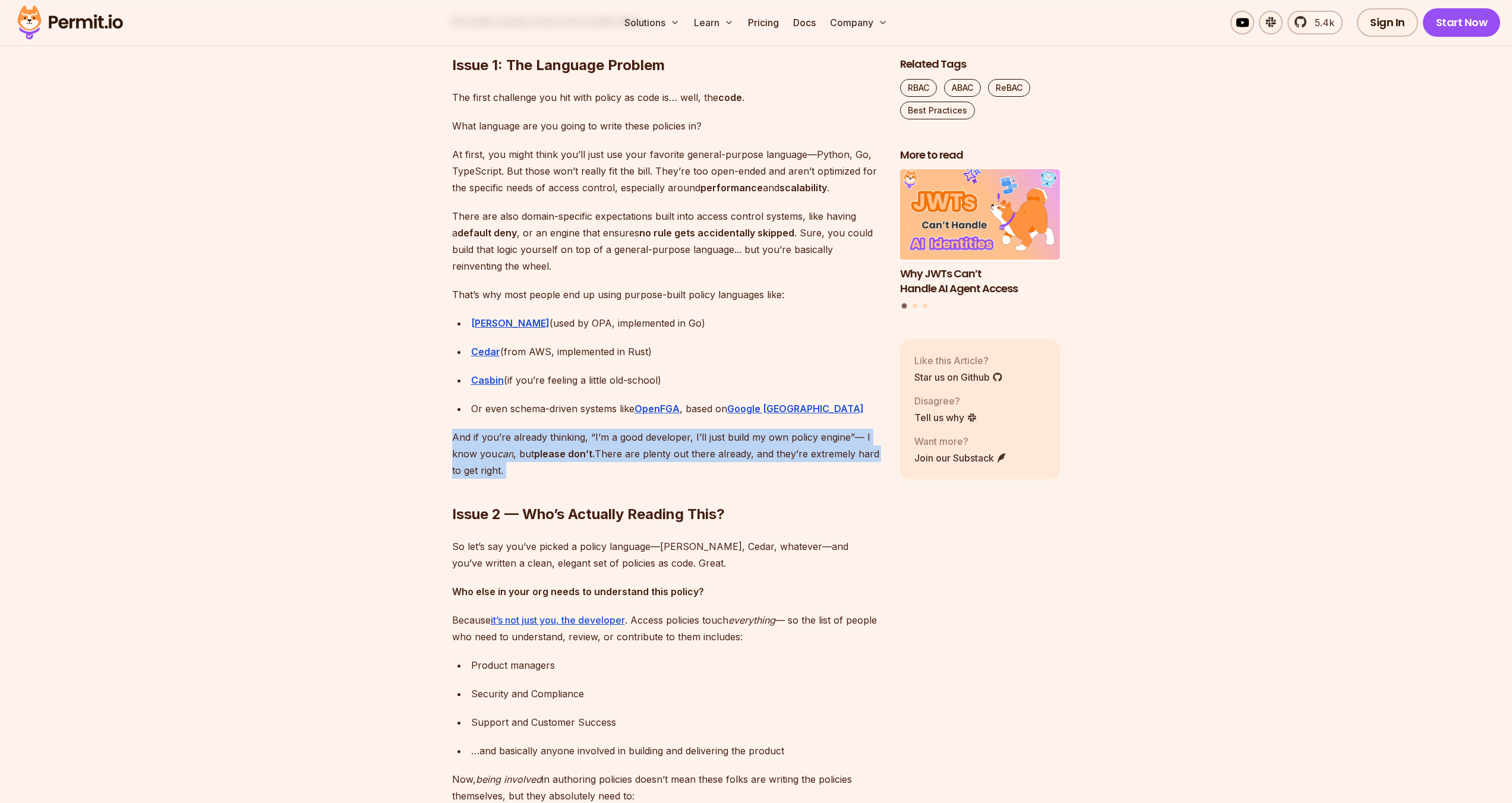
drag, startPoint x: 645, startPoint y: 427, endPoint x: 644, endPoint y: 472, distance: 45.0
click at [644, 472] on h2 "Issue 2 — Who’s Actually Reading This?" at bounding box center [666, 491] width 429 height 67
drag, startPoint x: 645, startPoint y: 421, endPoint x: 643, endPoint y: 461, distance: 40.0
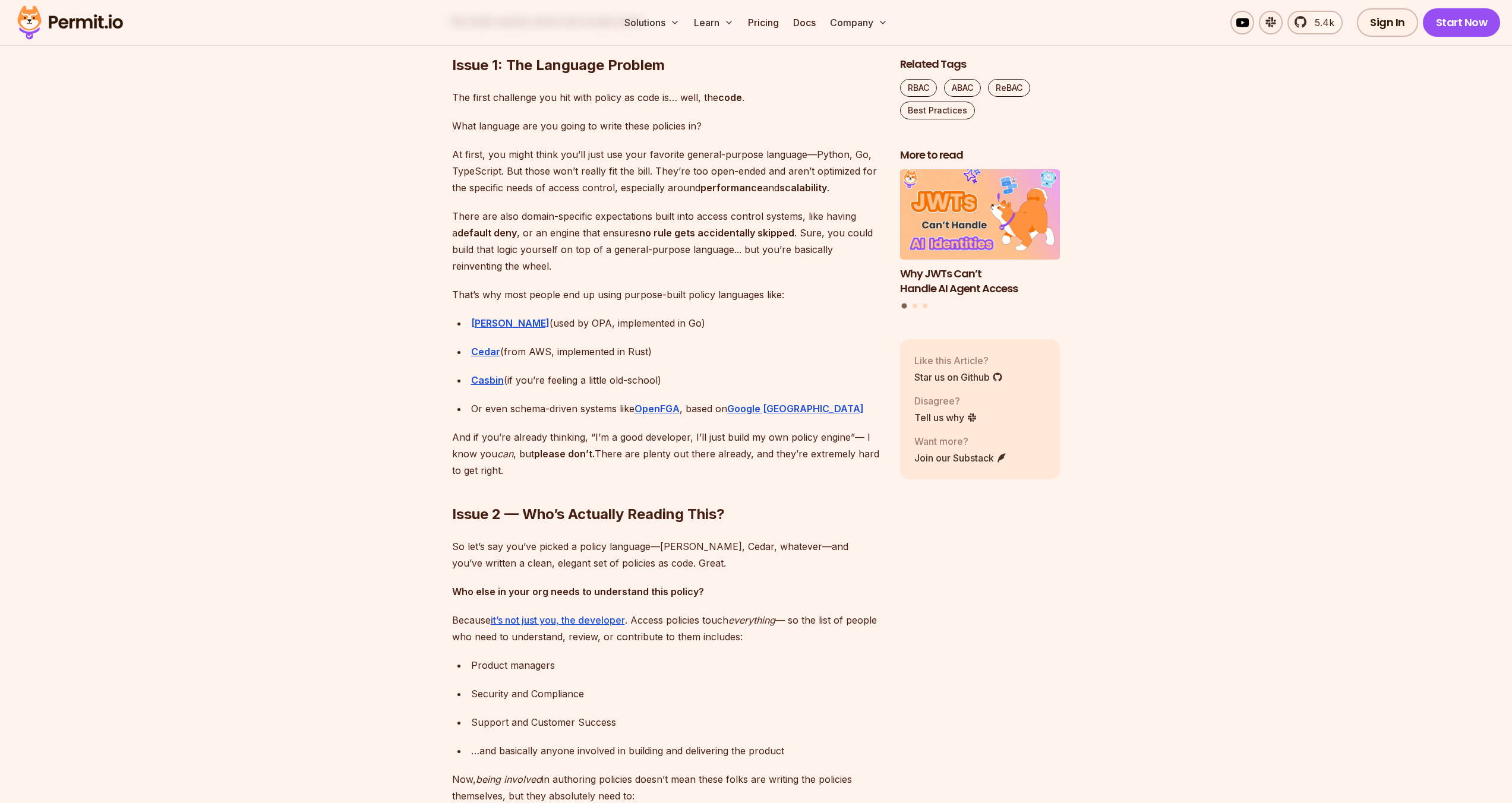
click at [641, 474] on h2 "Issue 2 — Who’s Actually Reading This?" at bounding box center [666, 491] width 429 height 67
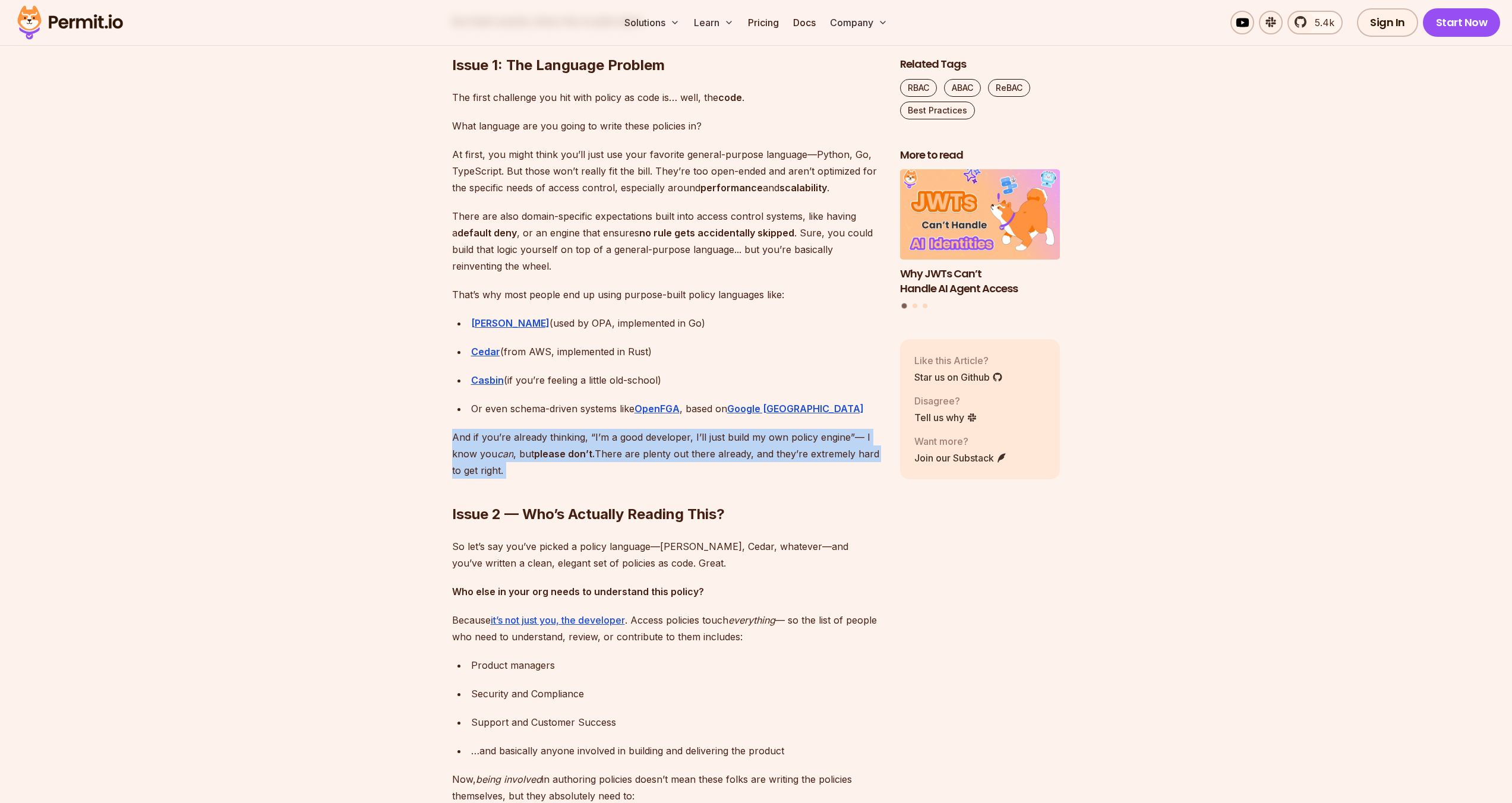
drag, startPoint x: 641, startPoint y: 471, endPoint x: 636, endPoint y: 427, distance: 44.3
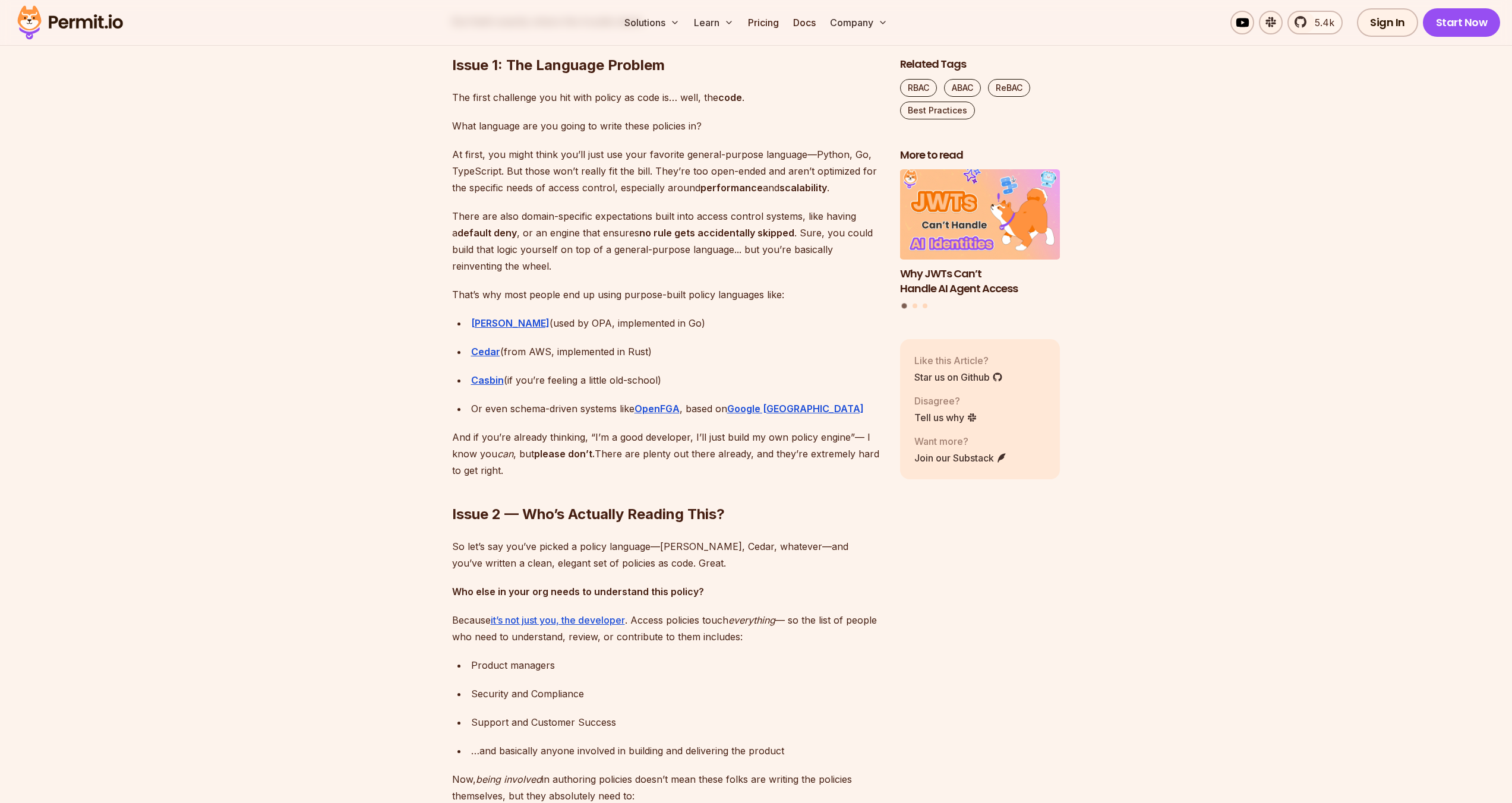
click at [632, 433] on p "And if you’re already thinking, “I’m a good developer, I’ll just build my own p…" at bounding box center [666, 454] width 429 height 50
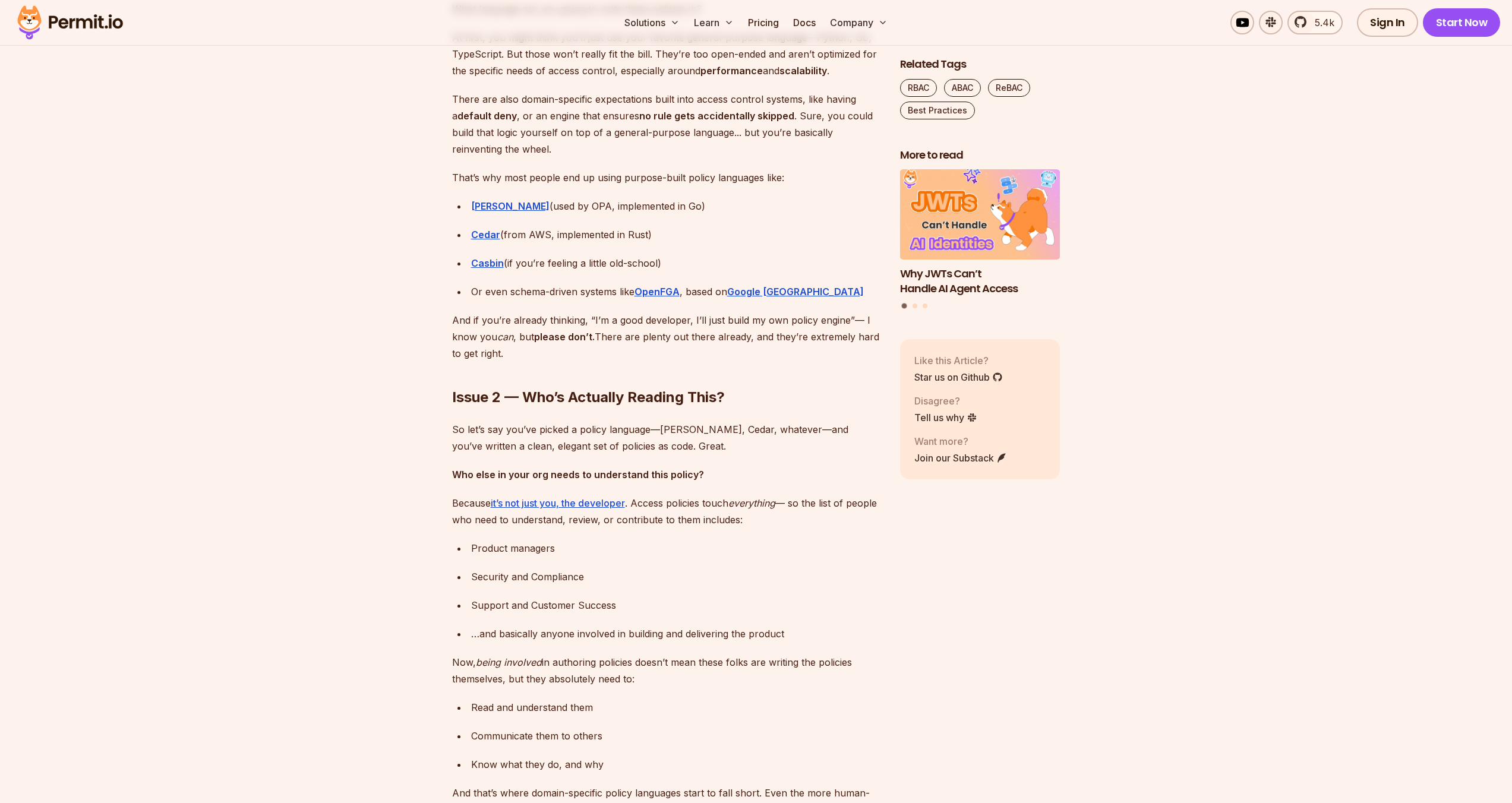
scroll to position [1957, 0]
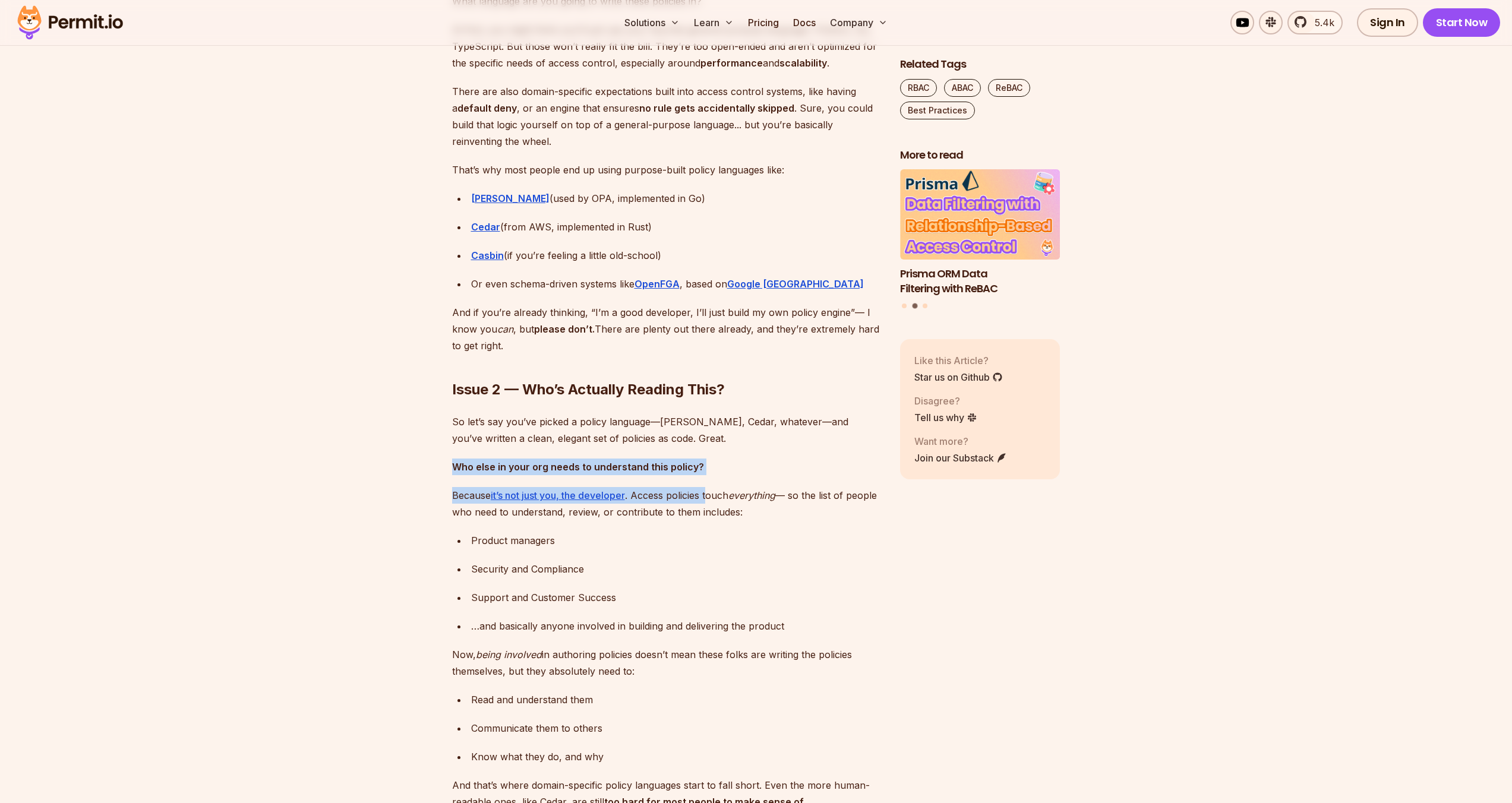
drag, startPoint x: 701, startPoint y: 465, endPoint x: 713, endPoint y: 488, distance: 25.9
drag, startPoint x: 772, startPoint y: 518, endPoint x: 774, endPoint y: 475, distance: 43.0
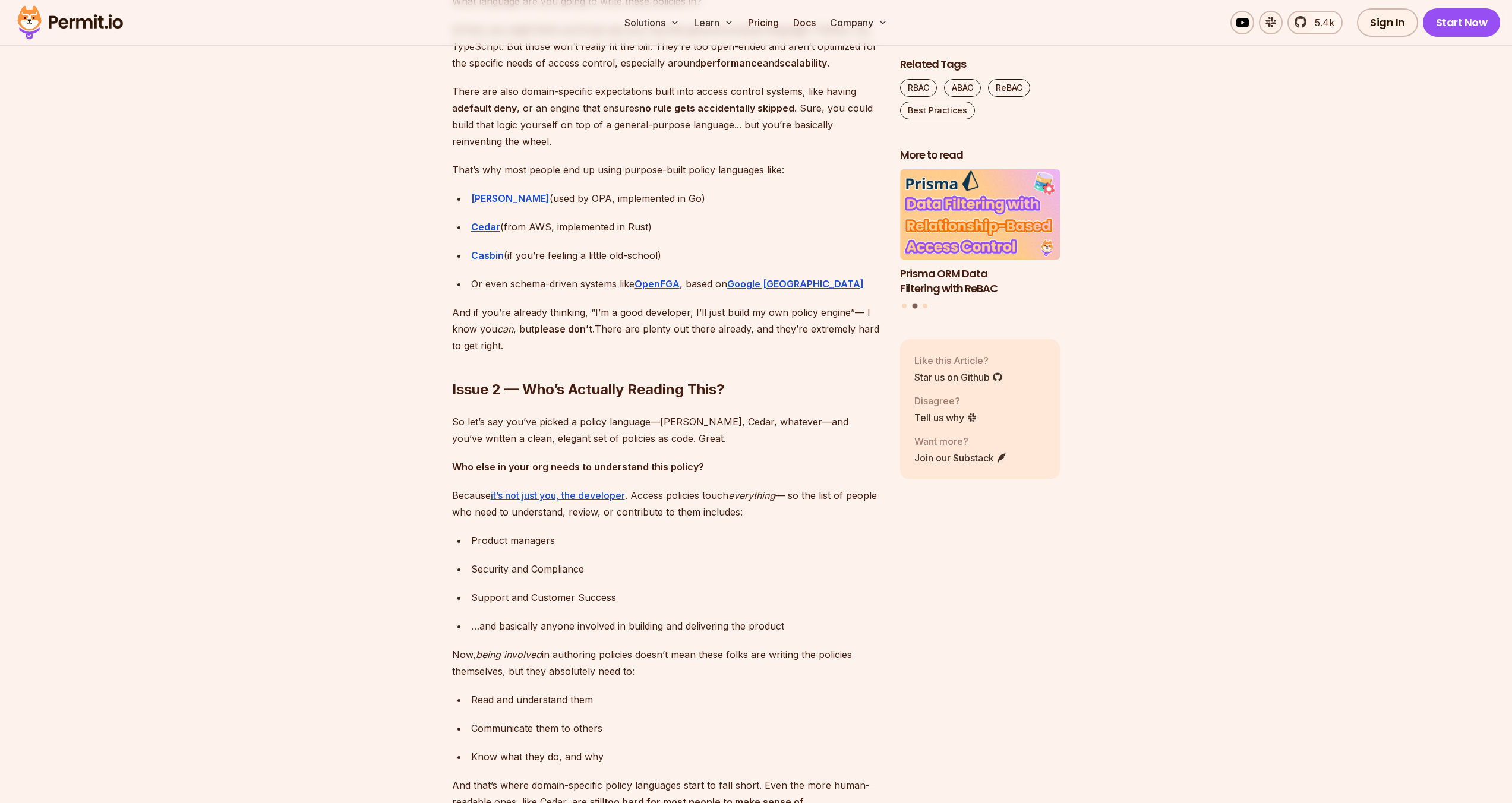
click at [774, 474] on p "Who else in your org needs to understand this policy?" at bounding box center [666, 467] width 429 height 16
drag, startPoint x: 774, startPoint y: 478, endPoint x: 802, endPoint y: 519, distance: 49.6
click at [803, 518] on p "Because it’s not just you, the developer . Access policies touch everything — s…" at bounding box center [666, 503] width 429 height 33
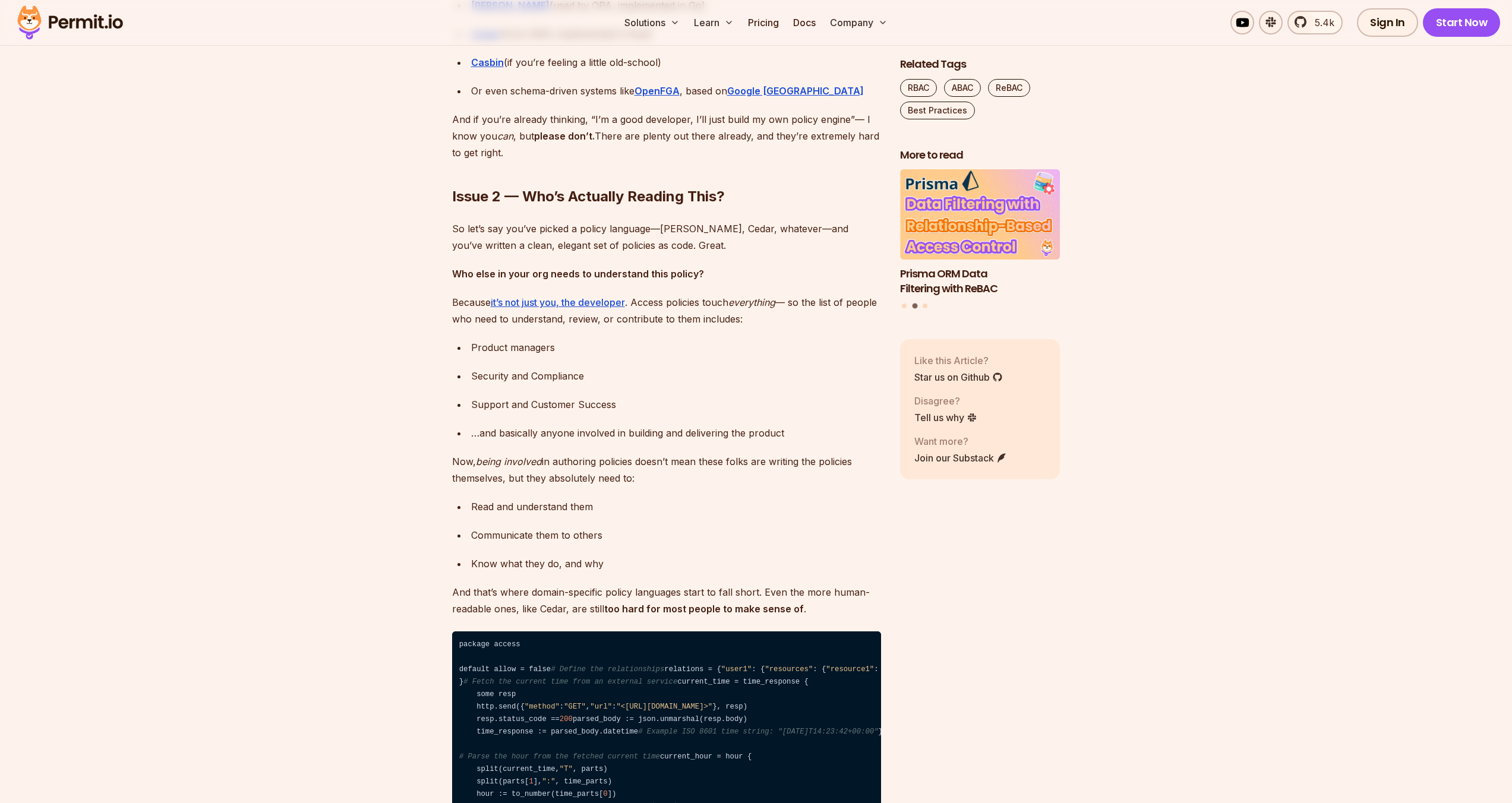
scroll to position [2158, 0]
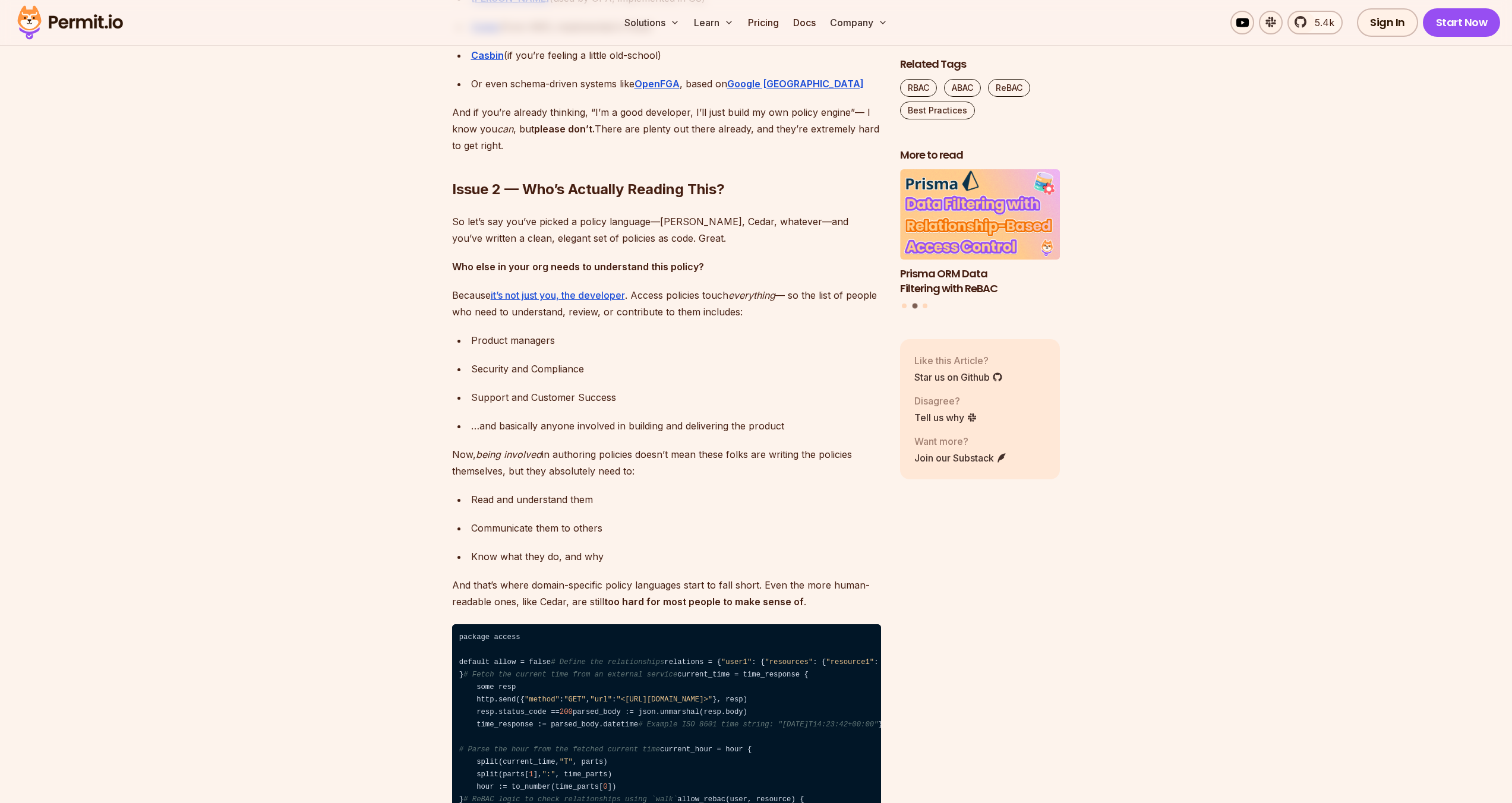
drag, startPoint x: 763, startPoint y: 466, endPoint x: 761, endPoint y: 437, distance: 29.1
click at [747, 491] on div "Read and understand them" at bounding box center [676, 499] width 410 height 16
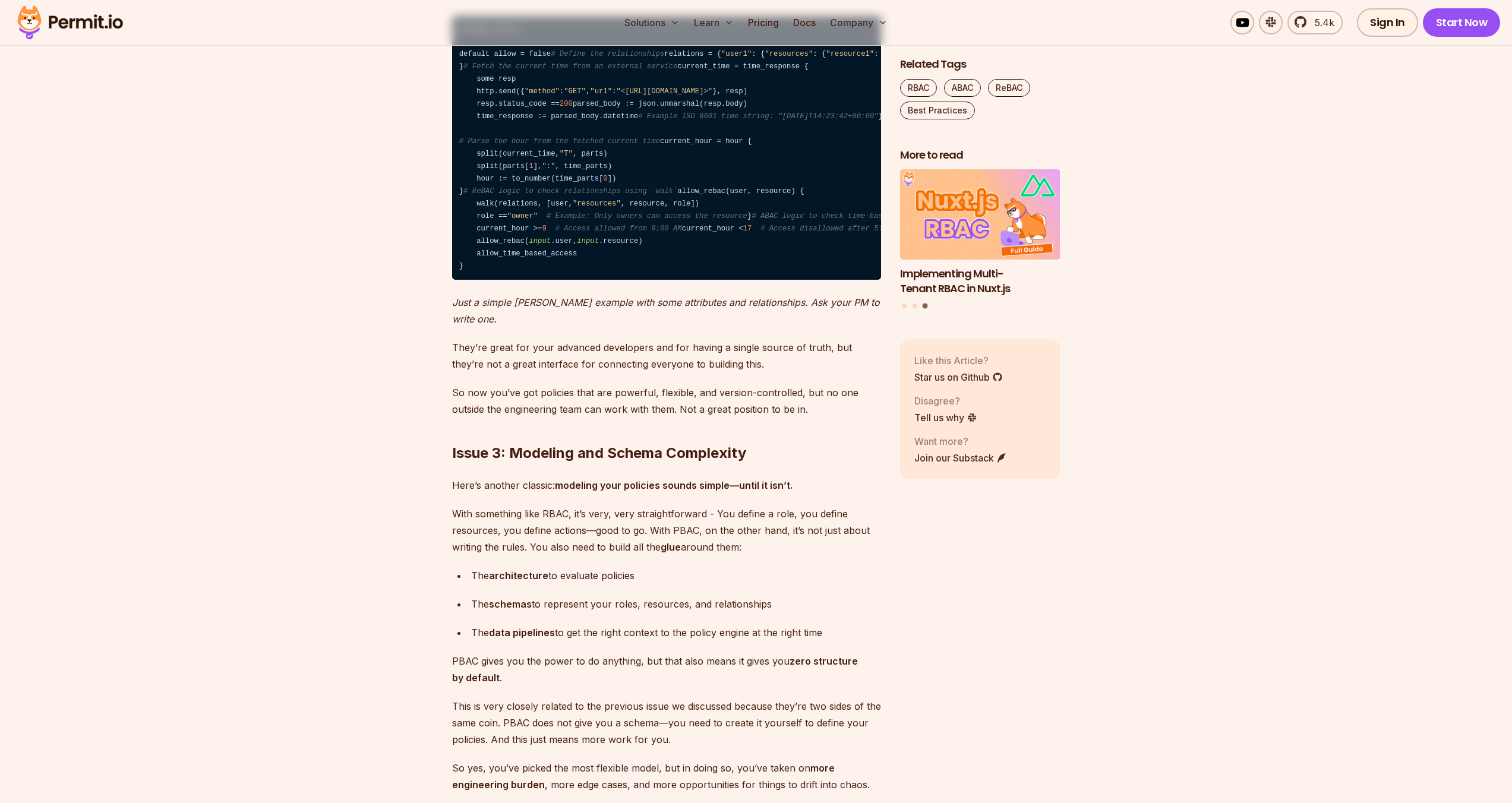
scroll to position [3231, 0]
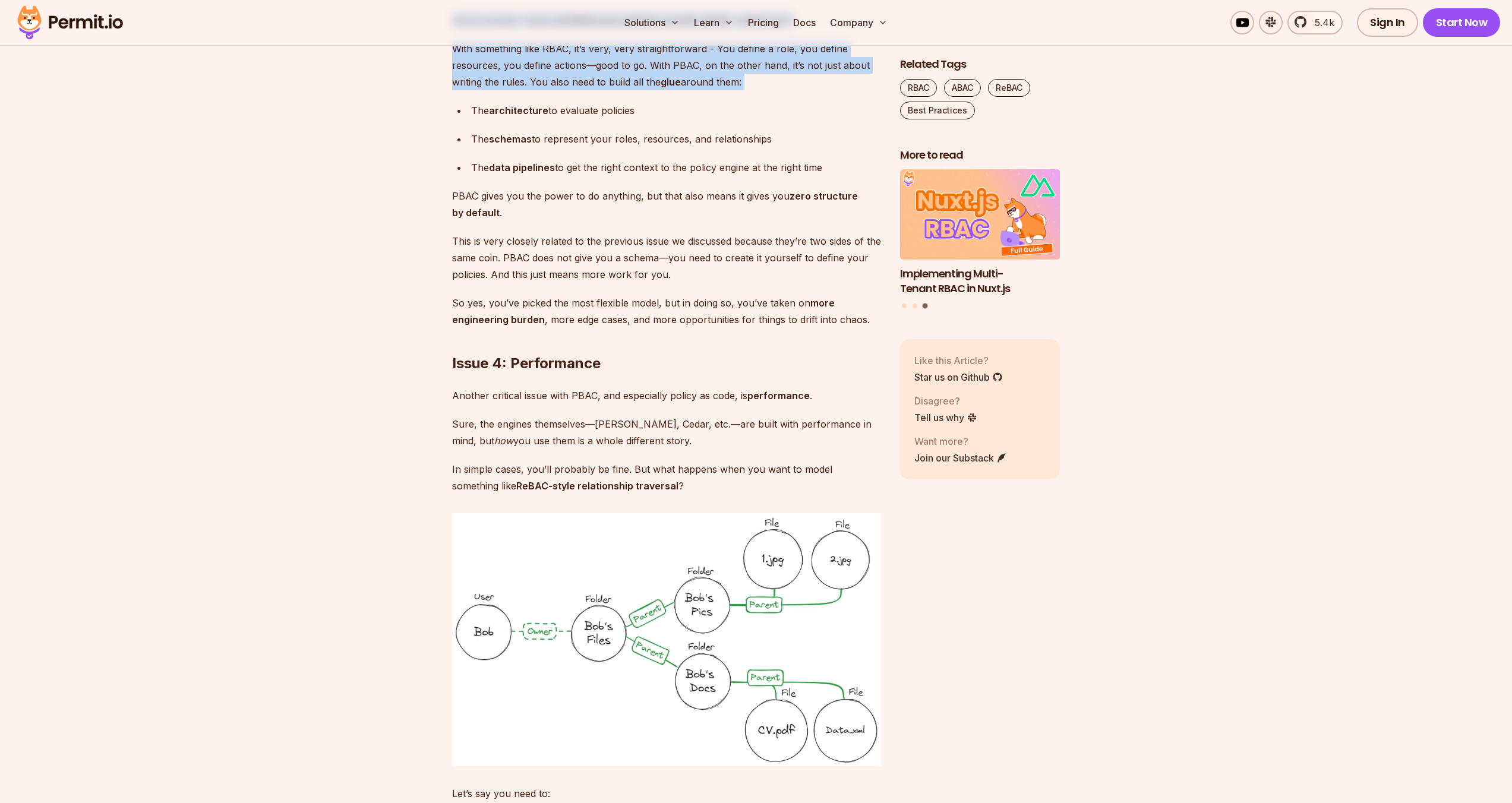
drag, startPoint x: 662, startPoint y: 351, endPoint x: 691, endPoint y: 442, distance: 95.5
click at [691, 442] on div "Policy-Based Access Control Isn’t as Great as You Think PBAC is an authorizatio…" at bounding box center [666, 184] width 429 height 5303
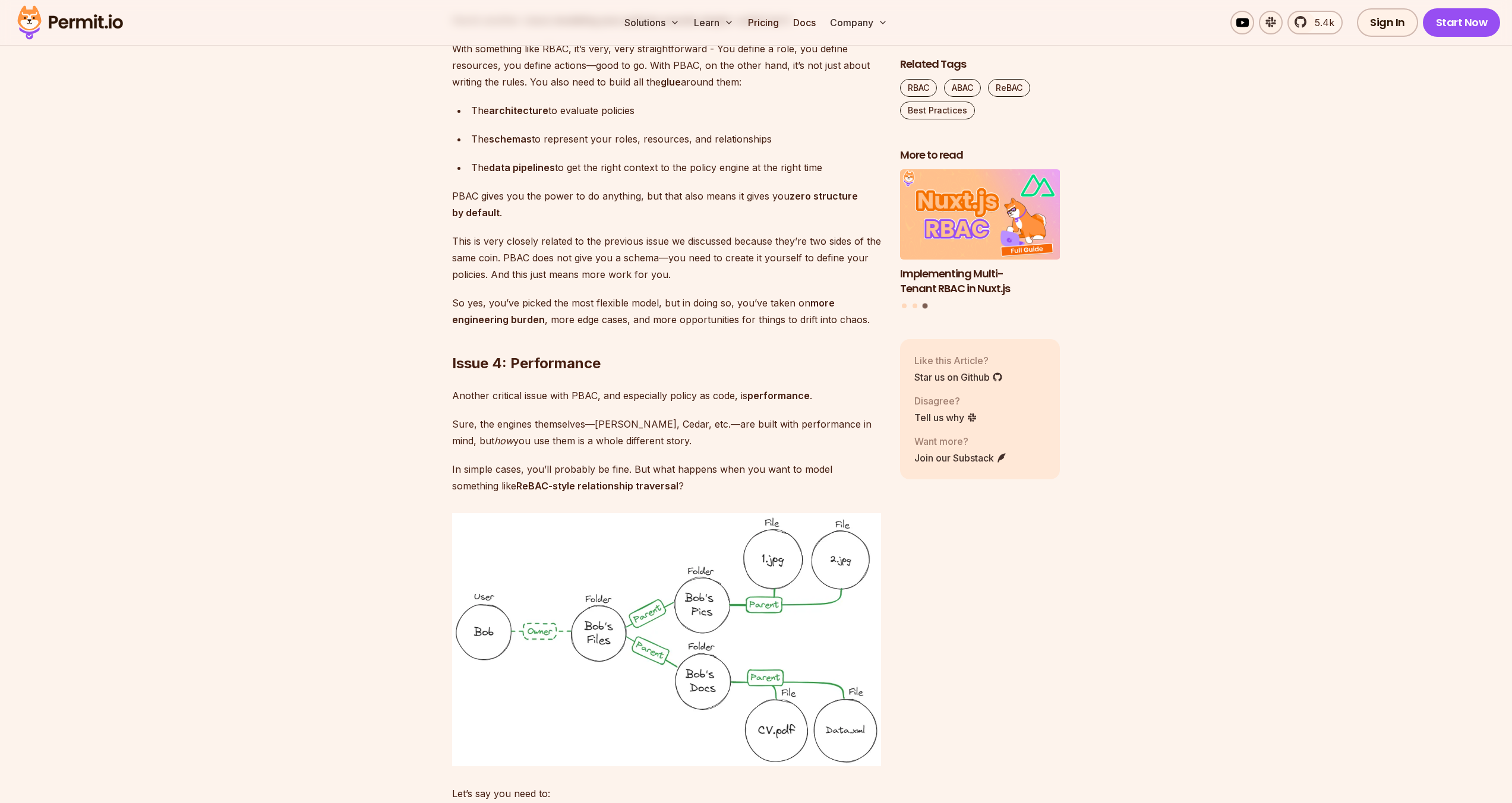
click at [767, 90] on p "With something like RBAC, it’s very, very straightforward - You define a role, …" at bounding box center [666, 65] width 429 height 50
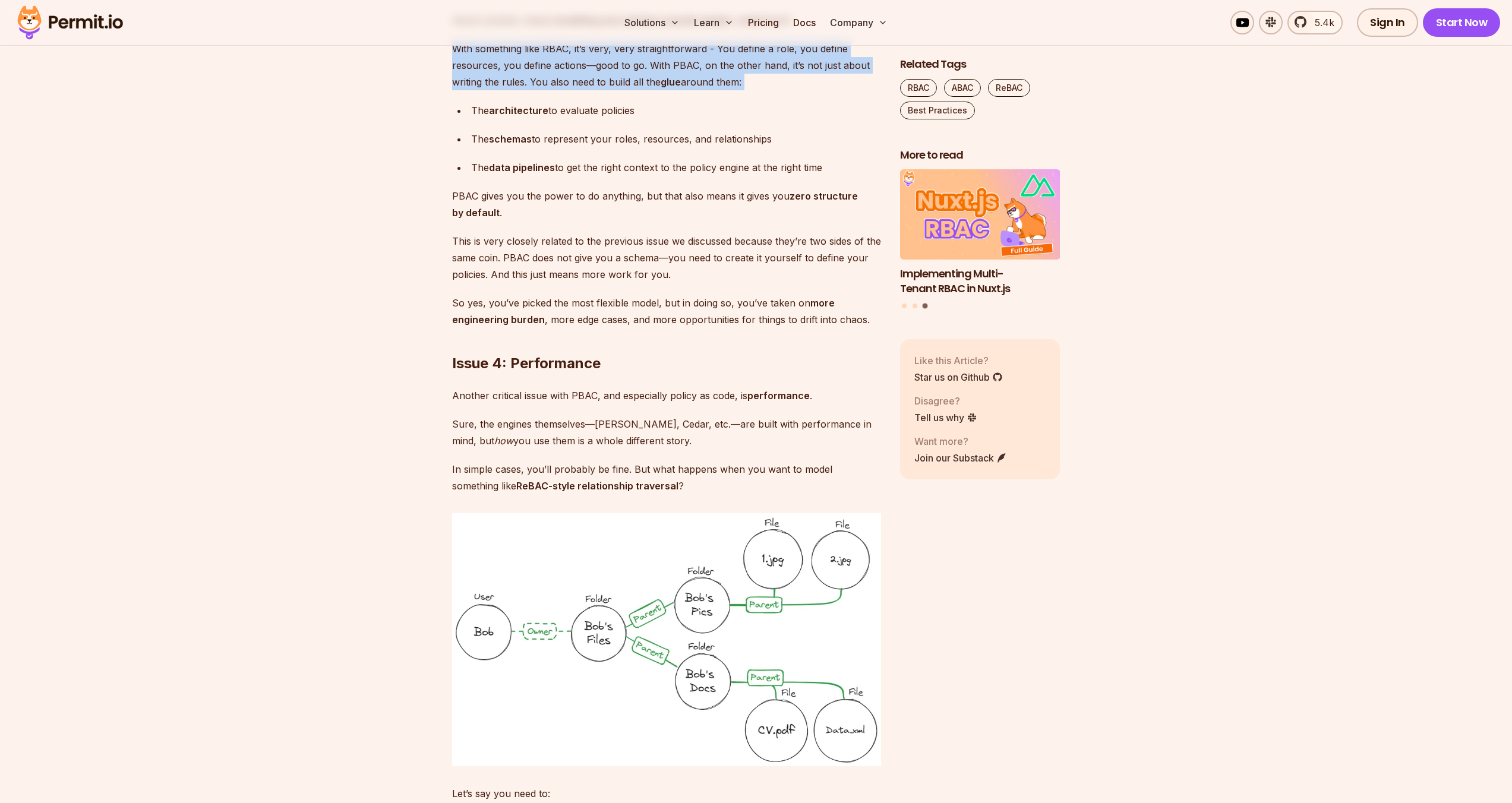
drag, startPoint x: 767, startPoint y: 421, endPoint x: 768, endPoint y: 375, distance: 46.0
click at [768, 375] on div "Policy-Based Access Control Isn’t as Great as You Think PBAC is an authorizatio…" at bounding box center [666, 184] width 429 height 5303
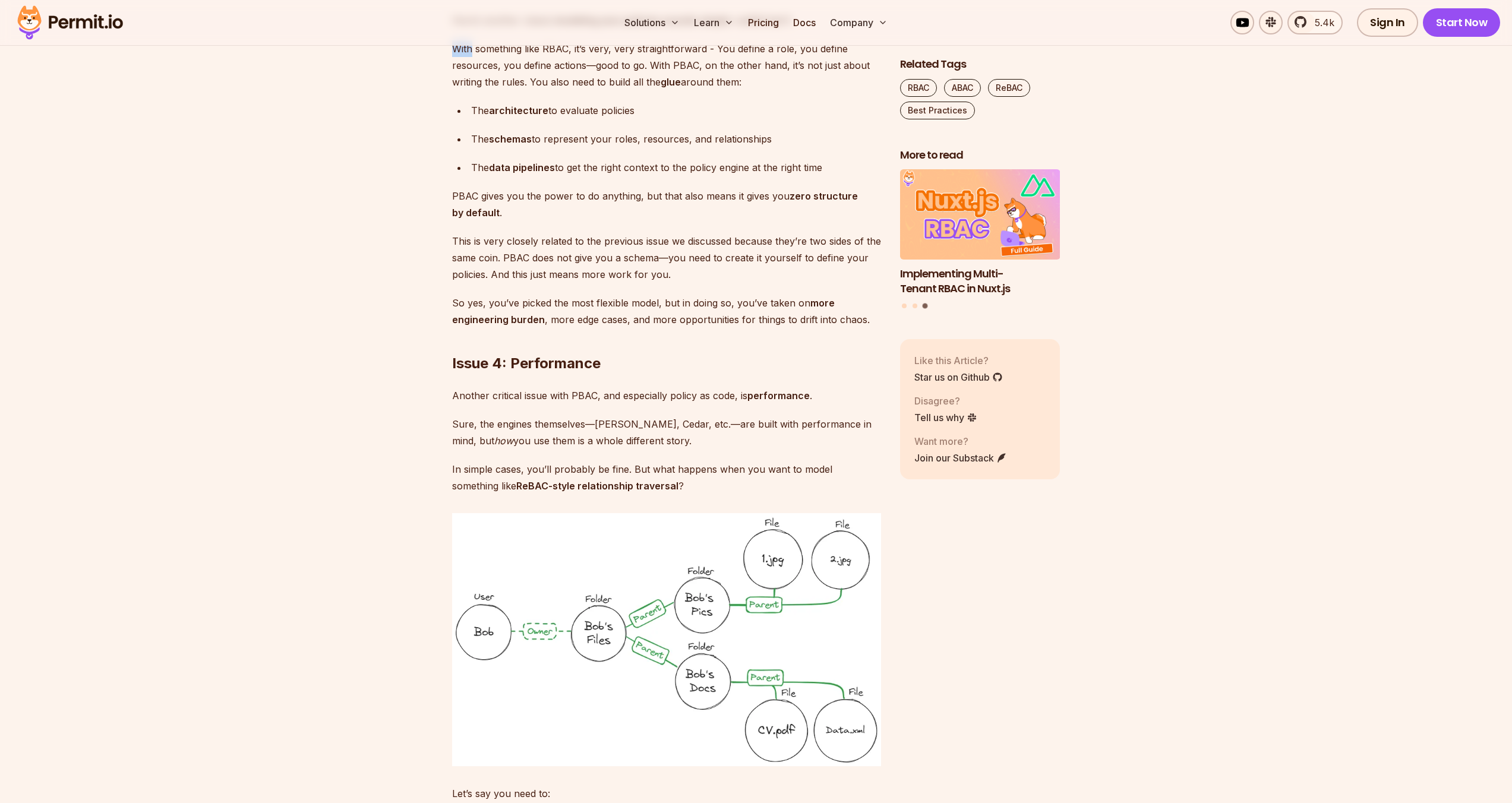
click at [768, 376] on div "Policy-Based Access Control Isn’t as Great as You Think PBAC is an authorizatio…" at bounding box center [666, 184] width 429 height 5303
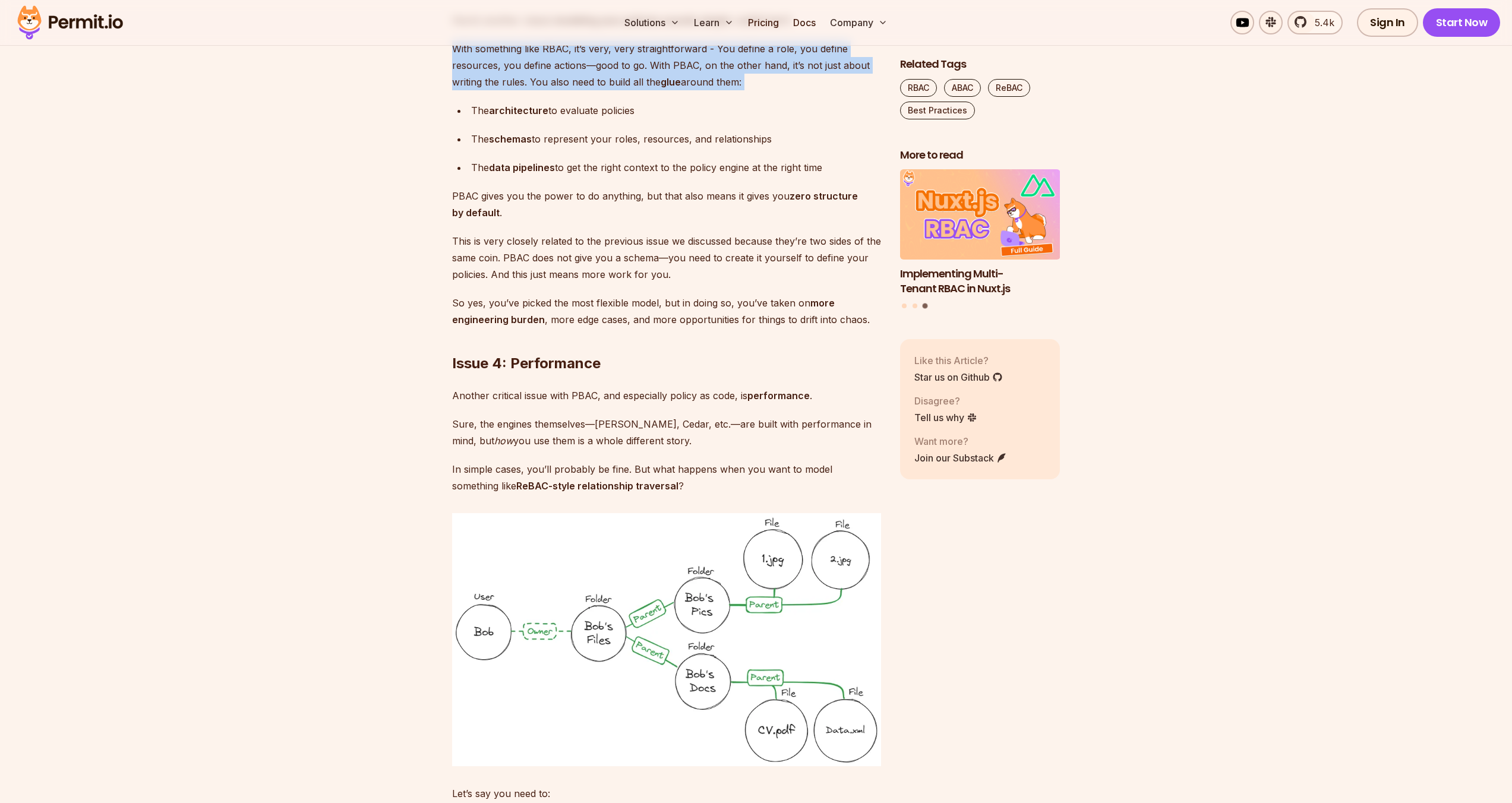
drag, startPoint x: 769, startPoint y: 379, endPoint x: 776, endPoint y: 425, distance: 46.5
click at [776, 425] on div "Policy-Based Access Control Isn’t as Great as You Think PBAC is an authorizatio…" at bounding box center [666, 184] width 429 height 5303
click at [776, 90] on p "With something like RBAC, it’s very, very straightforward - You define a role, …" at bounding box center [666, 65] width 429 height 50
drag, startPoint x: 776, startPoint y: 424, endPoint x: 781, endPoint y: 372, distance: 52.2
click at [781, 372] on div "Policy-Based Access Control Isn’t as Great as You Think PBAC is an authorizatio…" at bounding box center [666, 184] width 429 height 5303
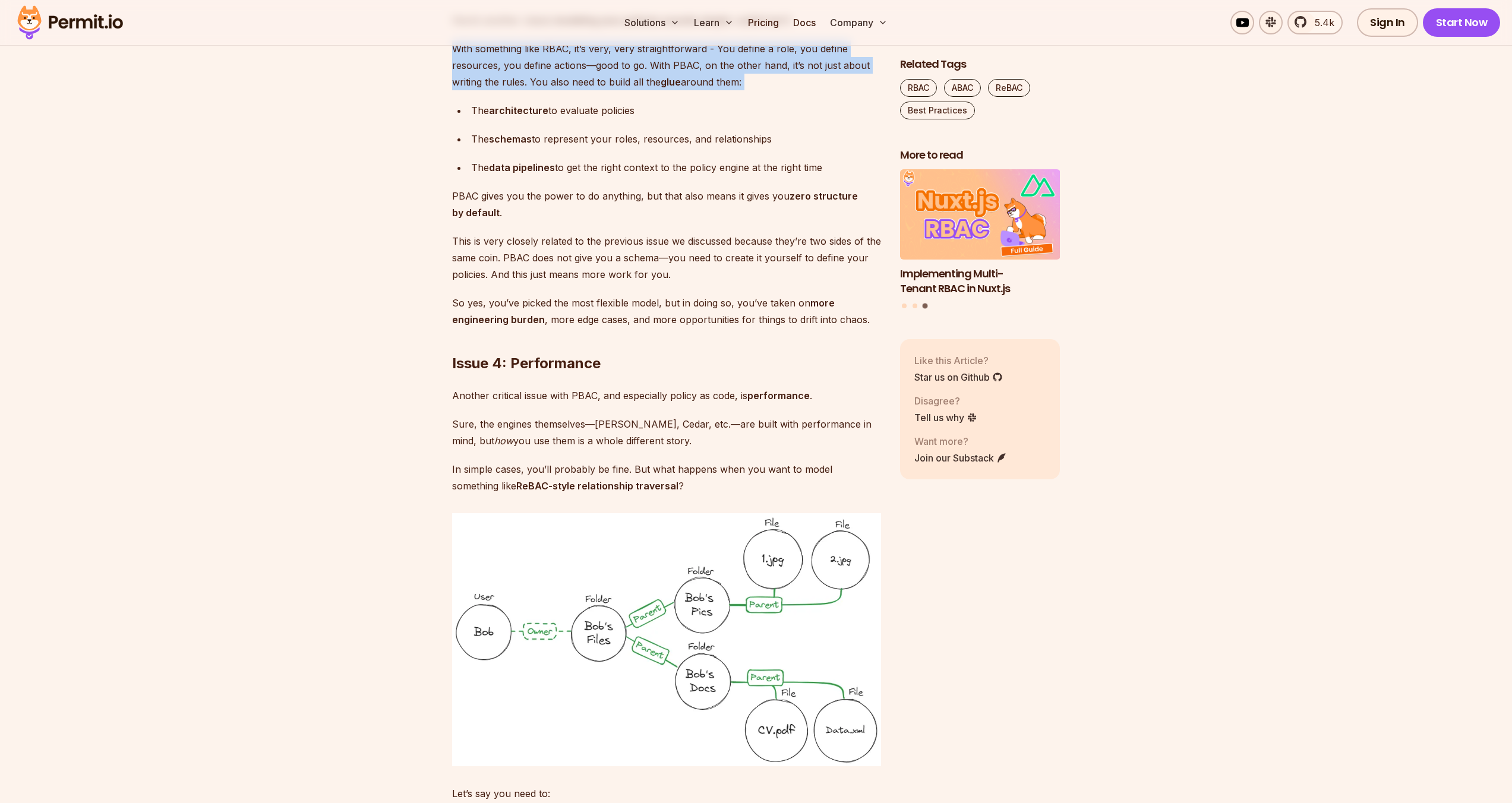
click at [770, 90] on p "With something like RBAC, it’s very, very straightforward - You define a role, …" at bounding box center [666, 65] width 429 height 50
drag, startPoint x: 769, startPoint y: 432, endPoint x: 761, endPoint y: 370, distance: 62.5
click at [761, 370] on div "Policy-Based Access Control Isn’t as Great as You Think PBAC is an authorizatio…" at bounding box center [666, 184] width 429 height 5303
drag, startPoint x: 635, startPoint y: 453, endPoint x: 634, endPoint y: 440, distance: 13.0
click at [634, 440] on div "Policy-Based Access Control Isn’t as Great as You Think PBAC is an authorizatio…" at bounding box center [666, 184] width 429 height 5303
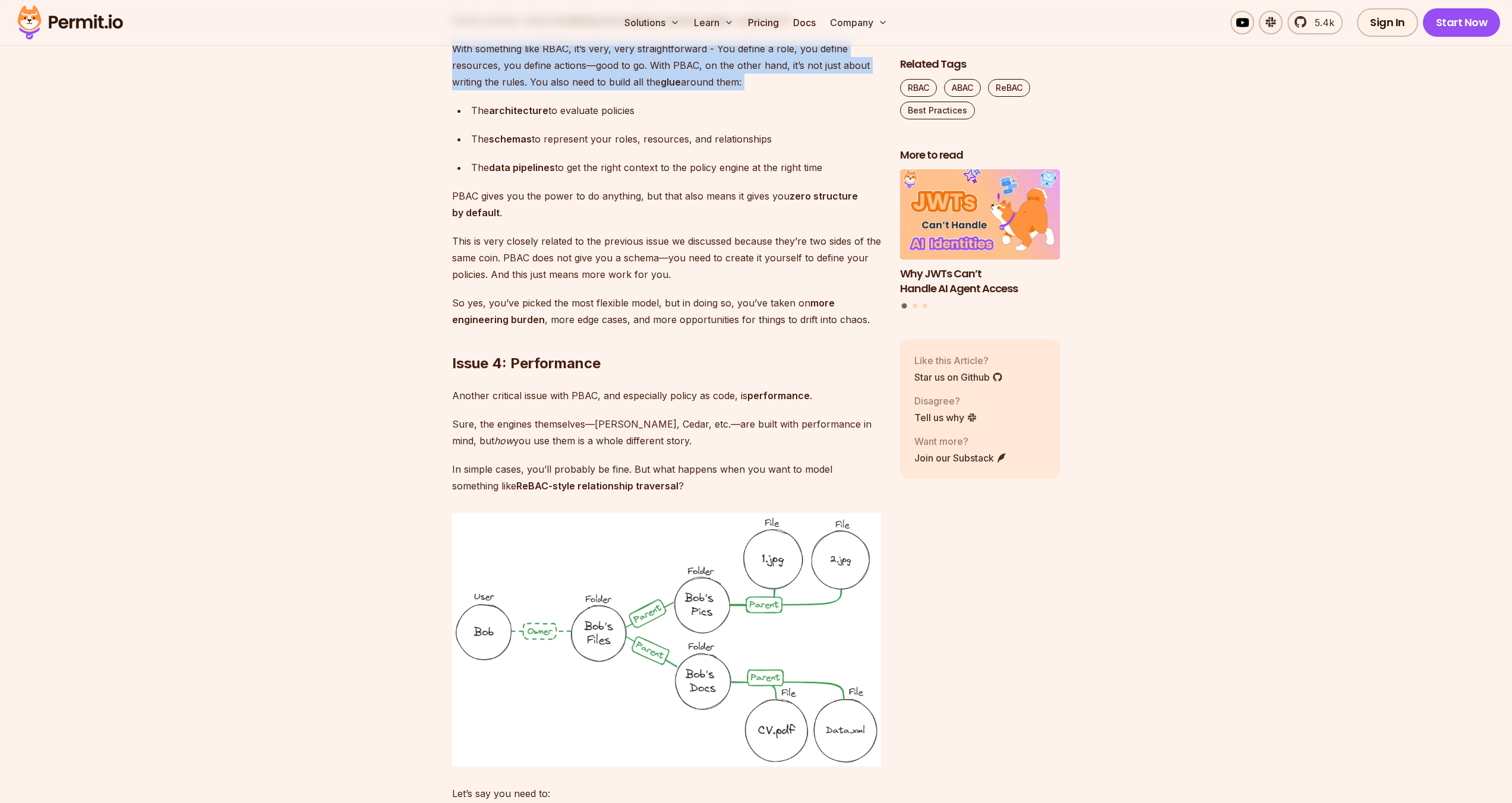
drag, startPoint x: 767, startPoint y: 472, endPoint x: 766, endPoint y: 463, distance: 9.1
click at [766, 176] on ul "The architecture to evaluate policies The schemas to represent your roles, reso…" at bounding box center [666, 139] width 429 height 74
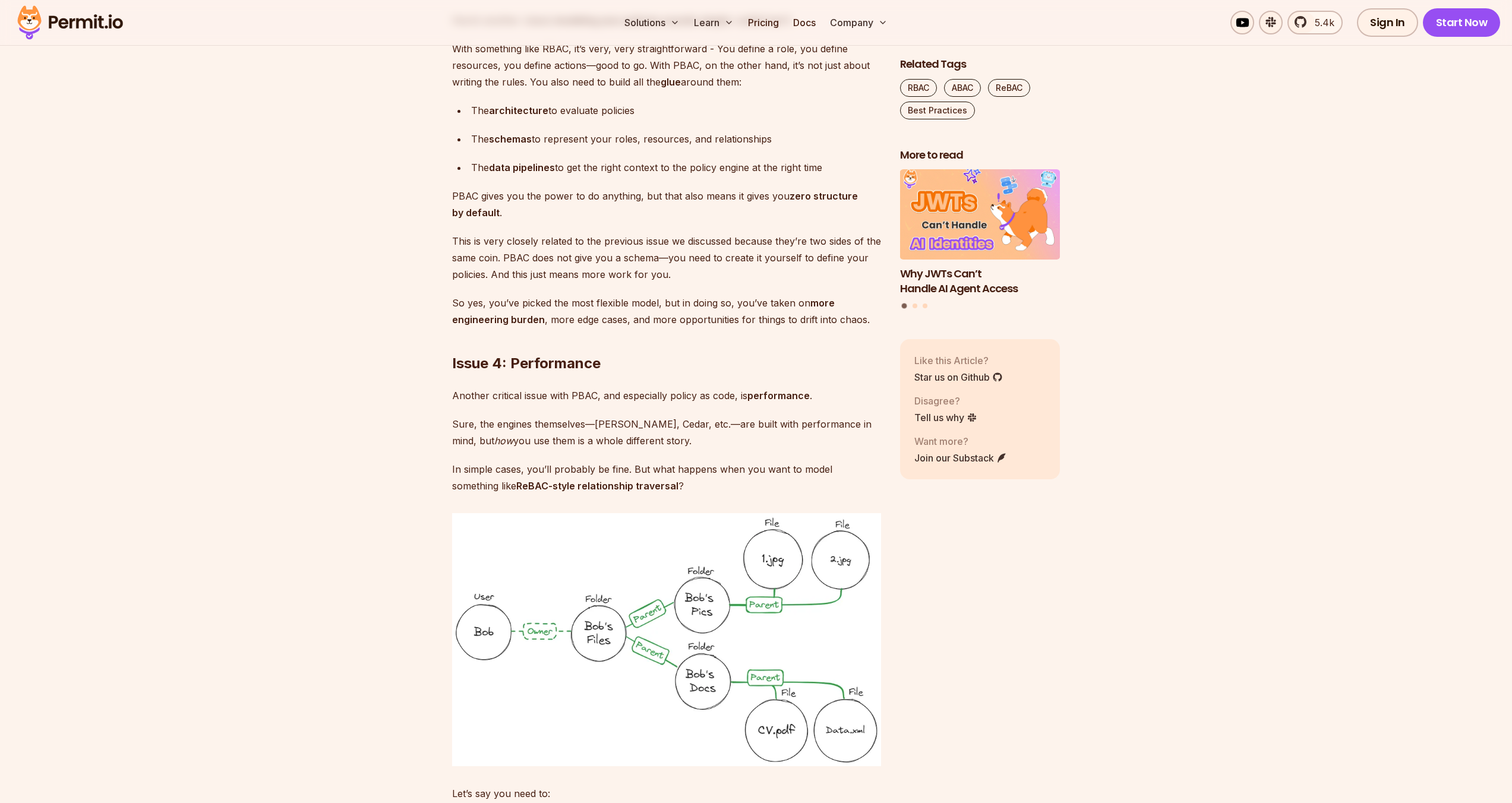
drag, startPoint x: 847, startPoint y: 516, endPoint x: 845, endPoint y: 499, distance: 17.1
click at [845, 176] on ul "The architecture to evaluate policies The schemas to represent your roles, reso…" at bounding box center [666, 139] width 429 height 74
click at [846, 176] on div "The data pipelines to get the right context to the policy engine at the right t…" at bounding box center [676, 167] width 410 height 16
drag, startPoint x: 639, startPoint y: 547, endPoint x: 639, endPoint y: 534, distance: 13.0
click at [639, 221] on p "PBAC gives you the power to do anything, but that also means it gives you zero …" at bounding box center [666, 204] width 429 height 33
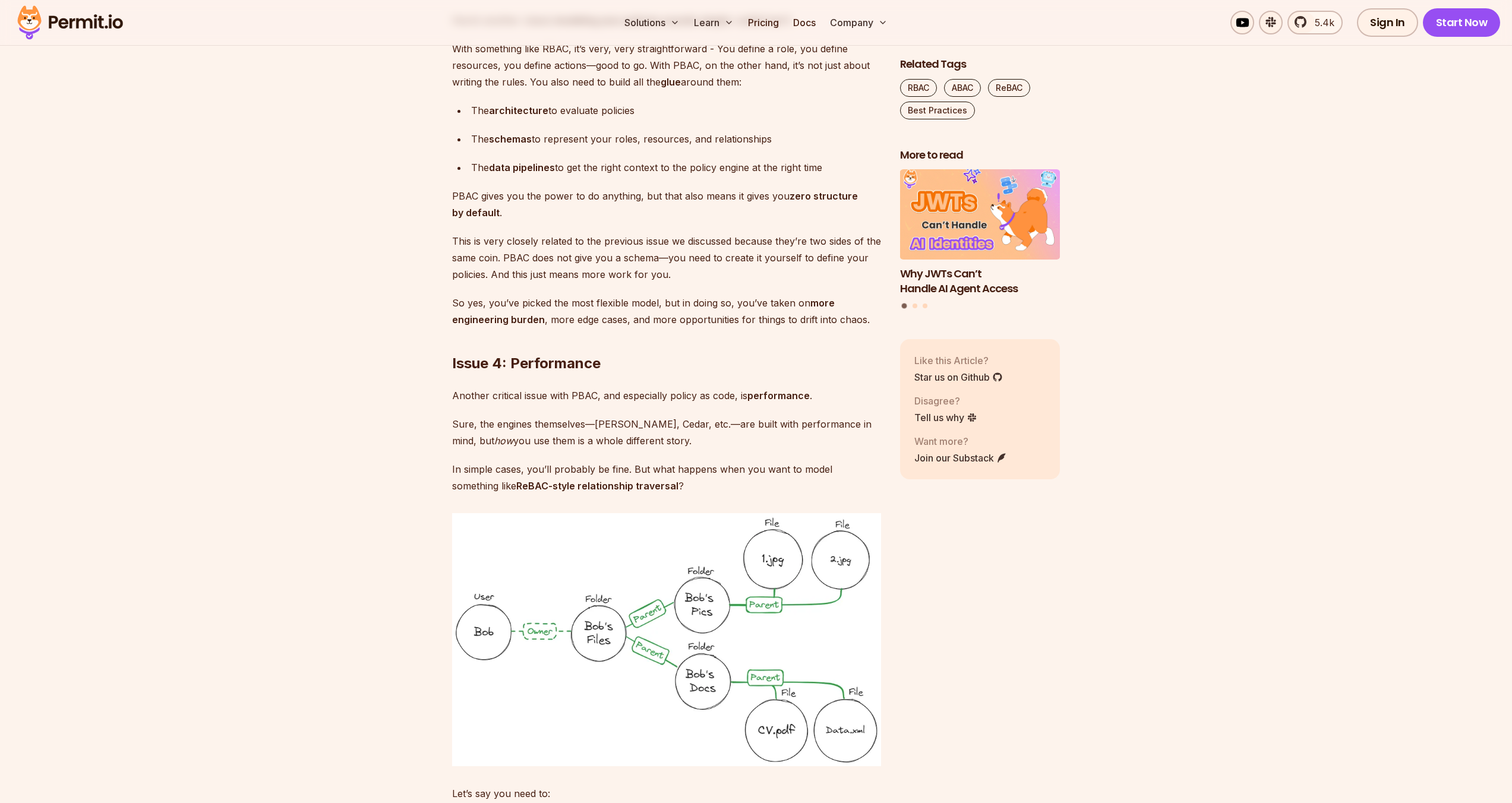
click at [634, 521] on div "Policy-Based Access Control Isn’t as Great as You Think PBAC is an authorizatio…" at bounding box center [666, 184] width 429 height 5303
drag, startPoint x: 603, startPoint y: 510, endPoint x: 852, endPoint y: 514, distance: 249.0
click at [840, 176] on div "The data pipelines to get the right context to the policy engine at the right t…" at bounding box center [676, 167] width 410 height 16
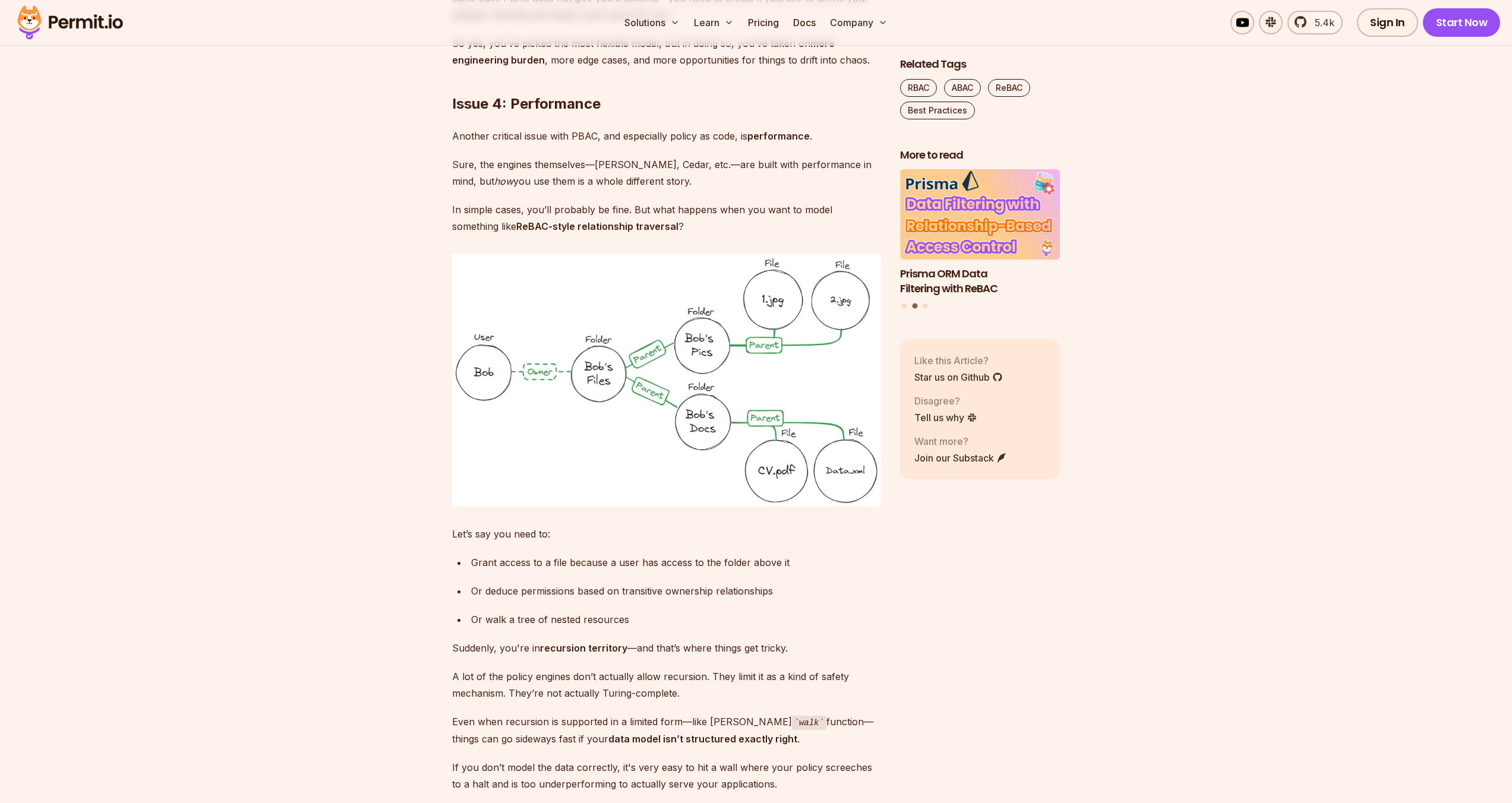
scroll to position [3577, 0]
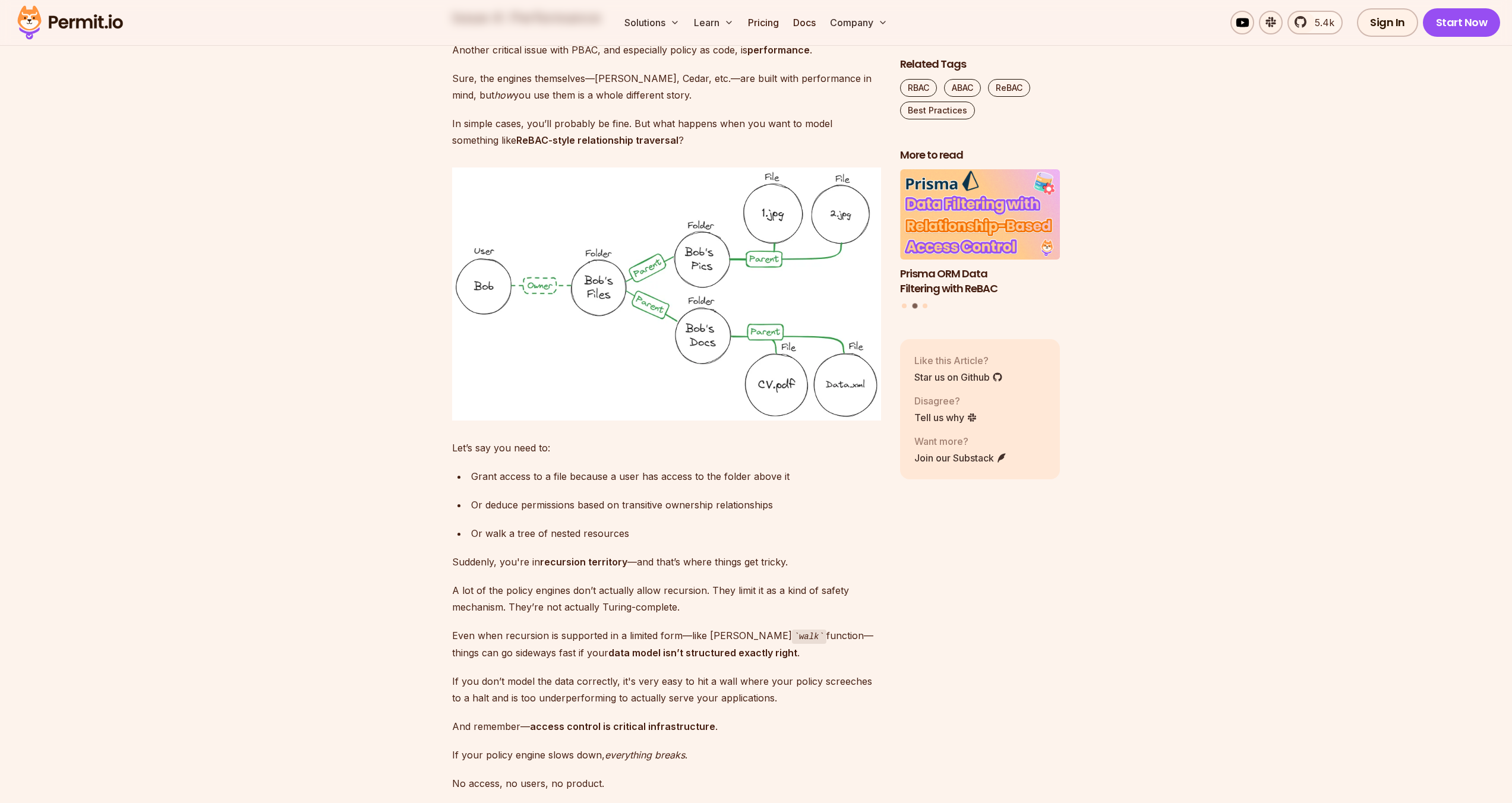
drag, startPoint x: 639, startPoint y: 437, endPoint x: 644, endPoint y: 411, distance: 26.5
click at [644, 103] on p "Sure, the engines themselves—[PERSON_NAME], Cedar, etc.—are built with performa…" at bounding box center [666, 86] width 429 height 33
click at [649, 103] on p "Sure, the engines themselves—[PERSON_NAME], Cedar, etc.—are built with performa…" at bounding box center [666, 86] width 429 height 33
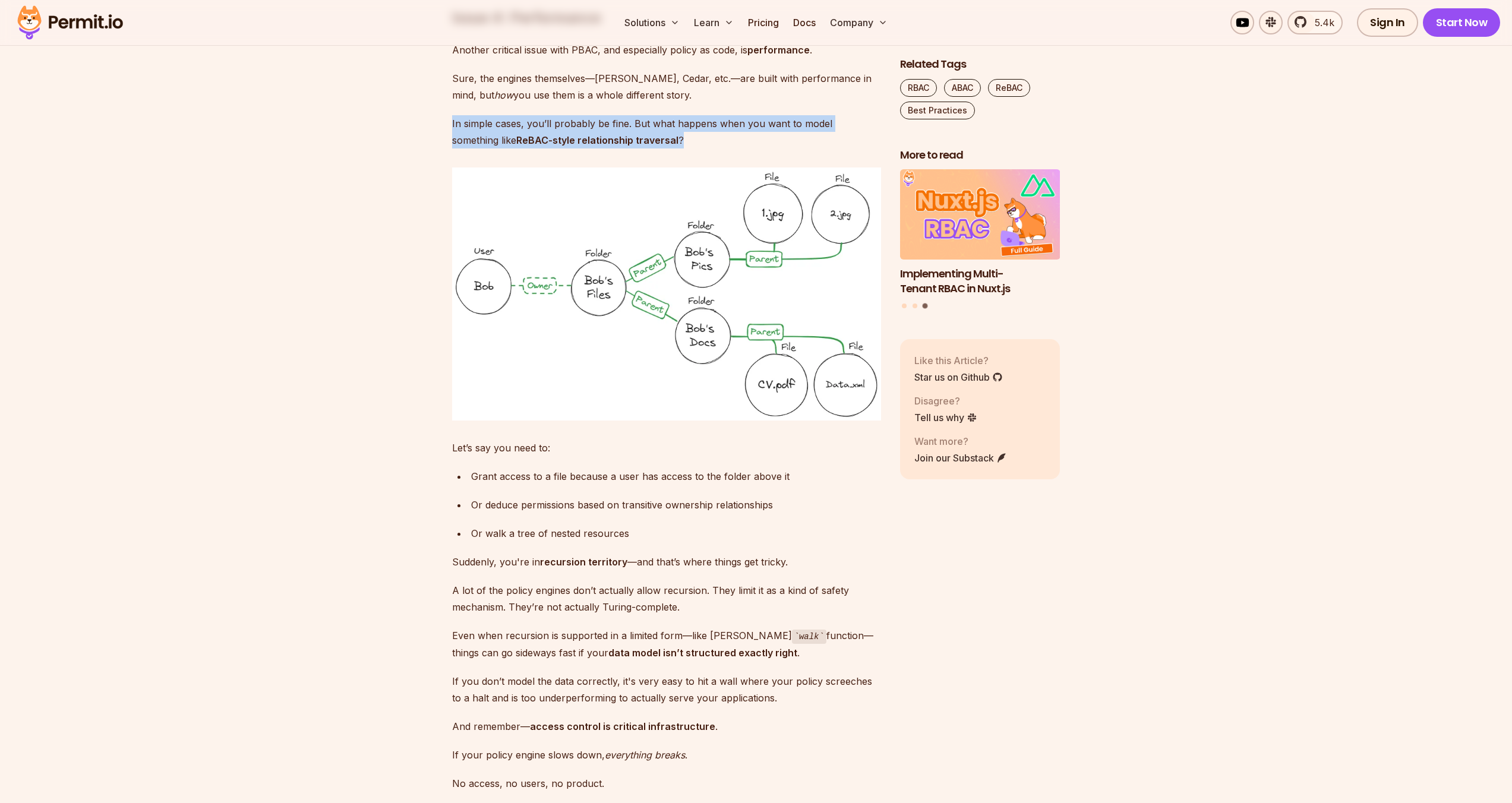
drag, startPoint x: 718, startPoint y: 461, endPoint x: 717, endPoint y: 449, distance: 12.0
click at [718, 103] on p "Sure, the engines themselves—[PERSON_NAME], Cedar, etc.—are built with performa…" at bounding box center [666, 86] width 429 height 33
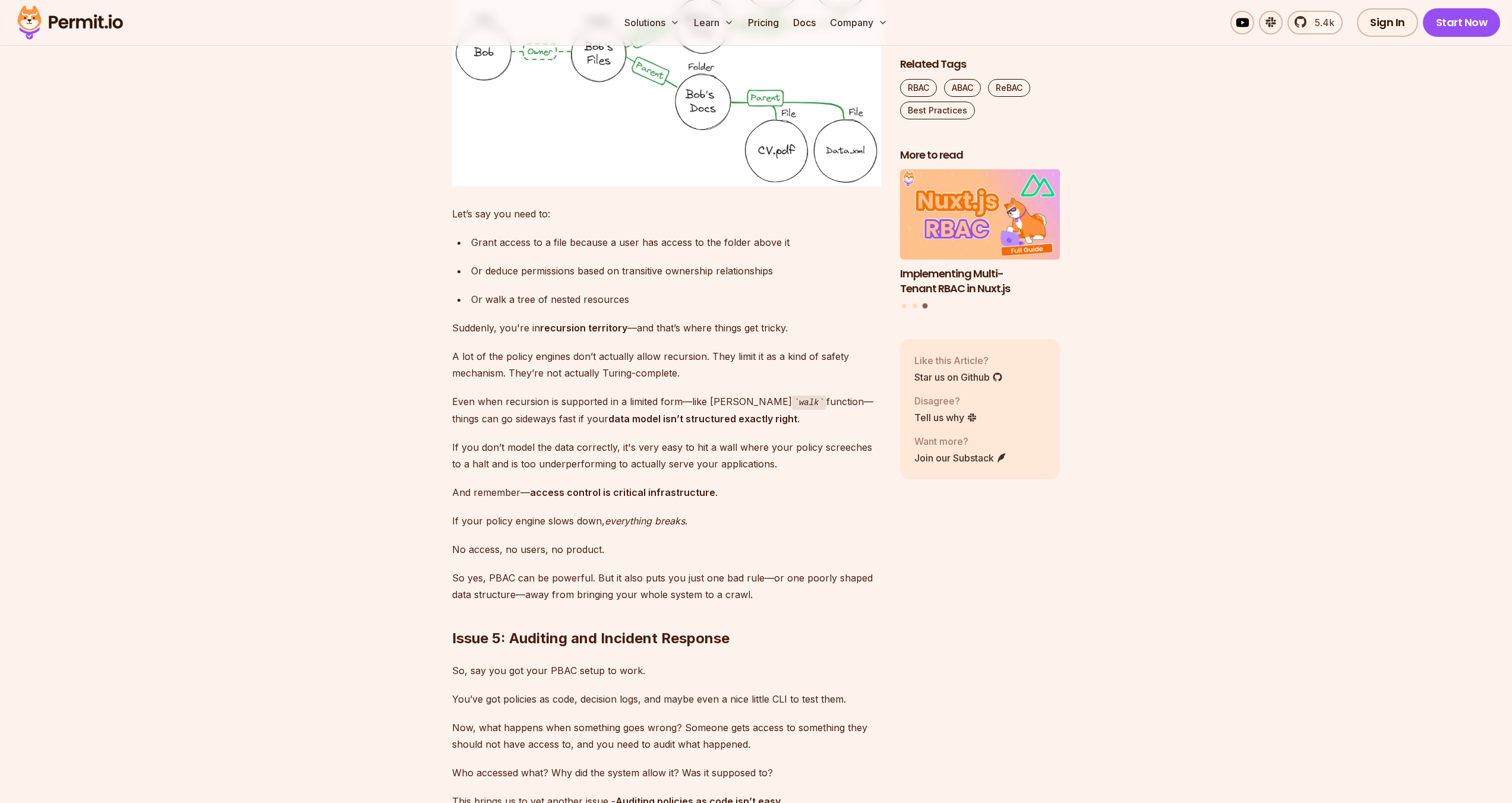
scroll to position [3980, 0]
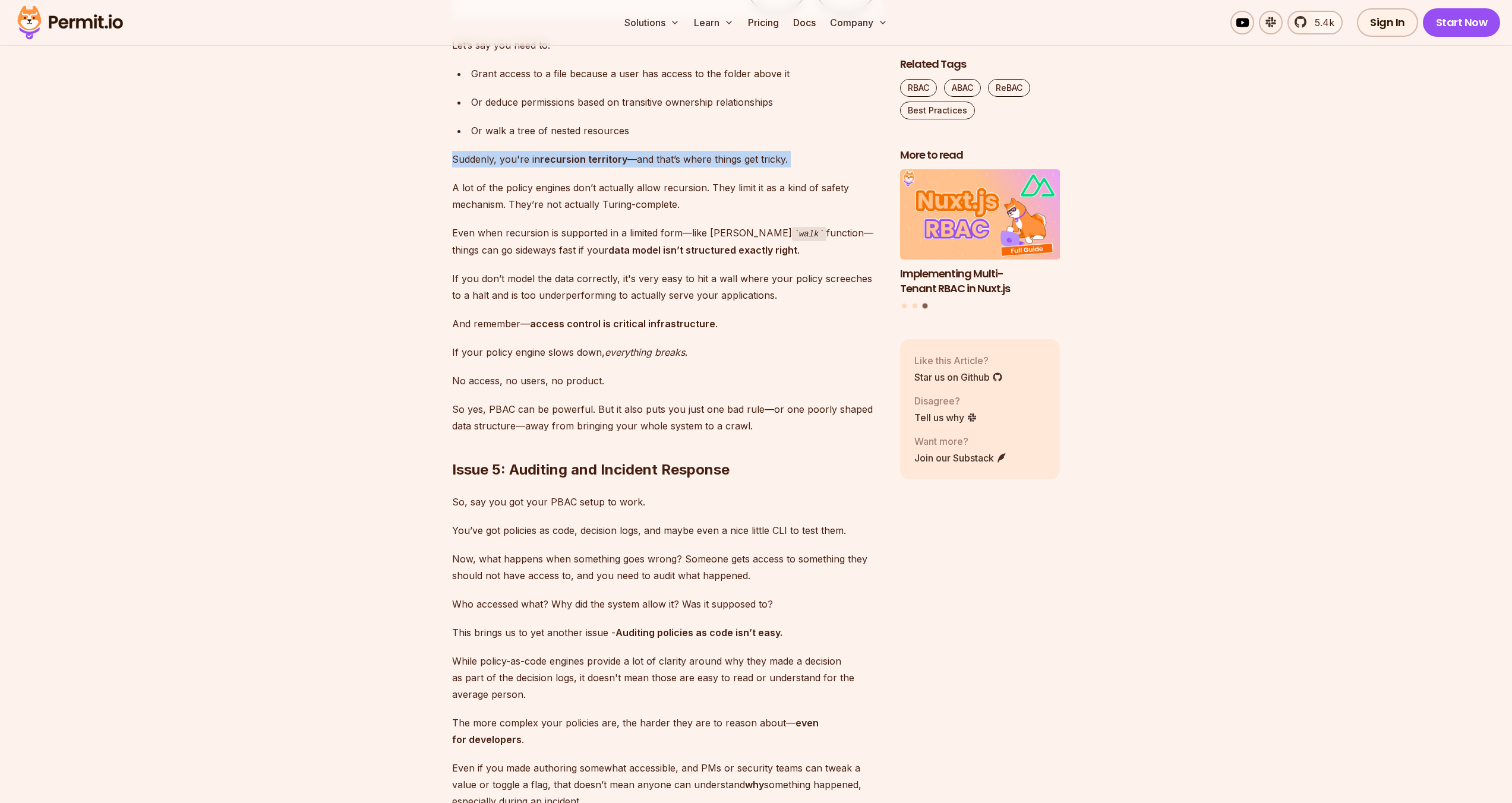
drag, startPoint x: 671, startPoint y: 510, endPoint x: 670, endPoint y: 485, distance: 25.0
click at [670, 168] on p "Suddenly, you're in recursion territory —and that’s where things get tricky." at bounding box center [666, 159] width 429 height 16
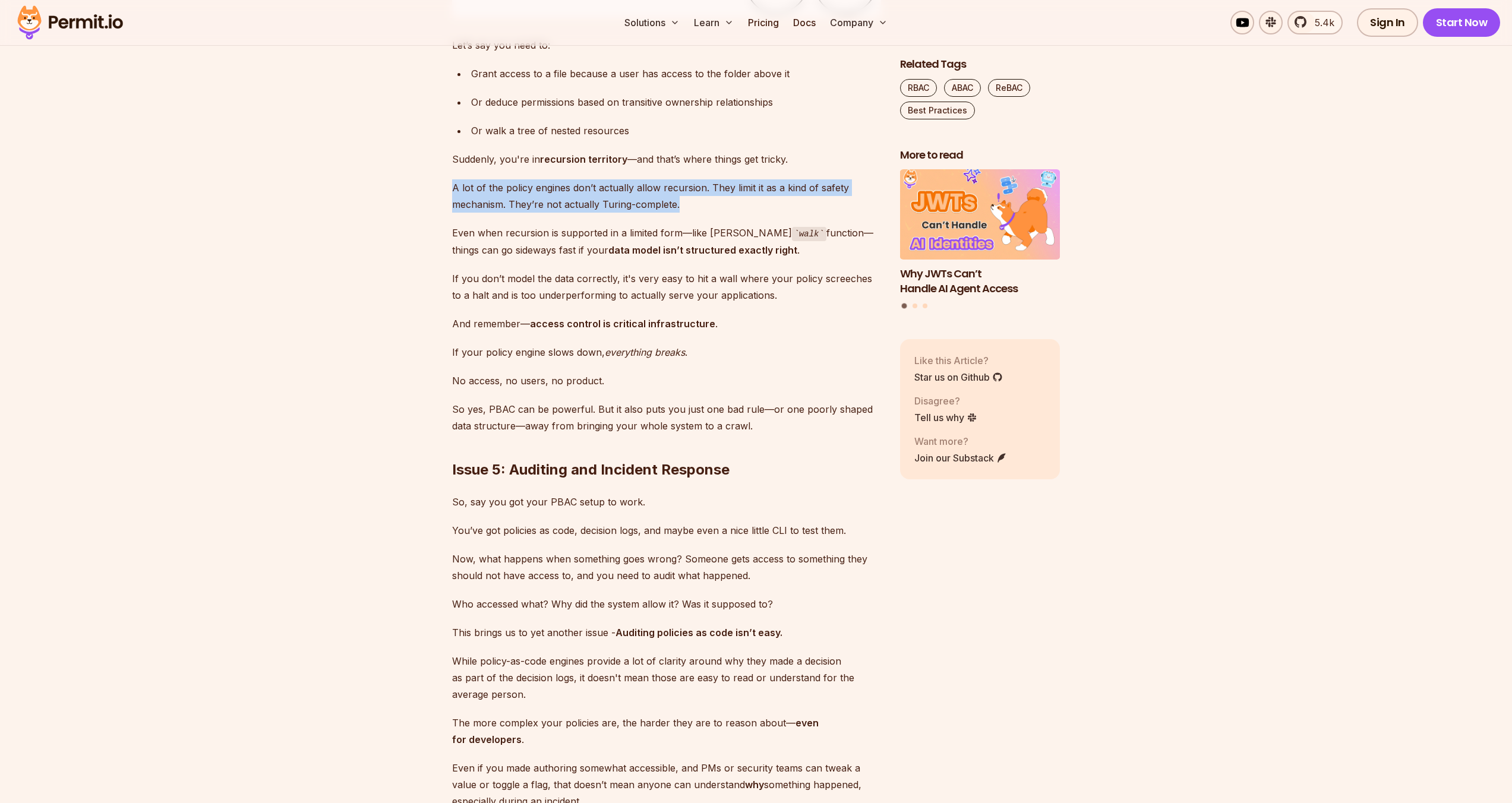
drag, startPoint x: 681, startPoint y: 546, endPoint x: 679, endPoint y: 518, distance: 28.1
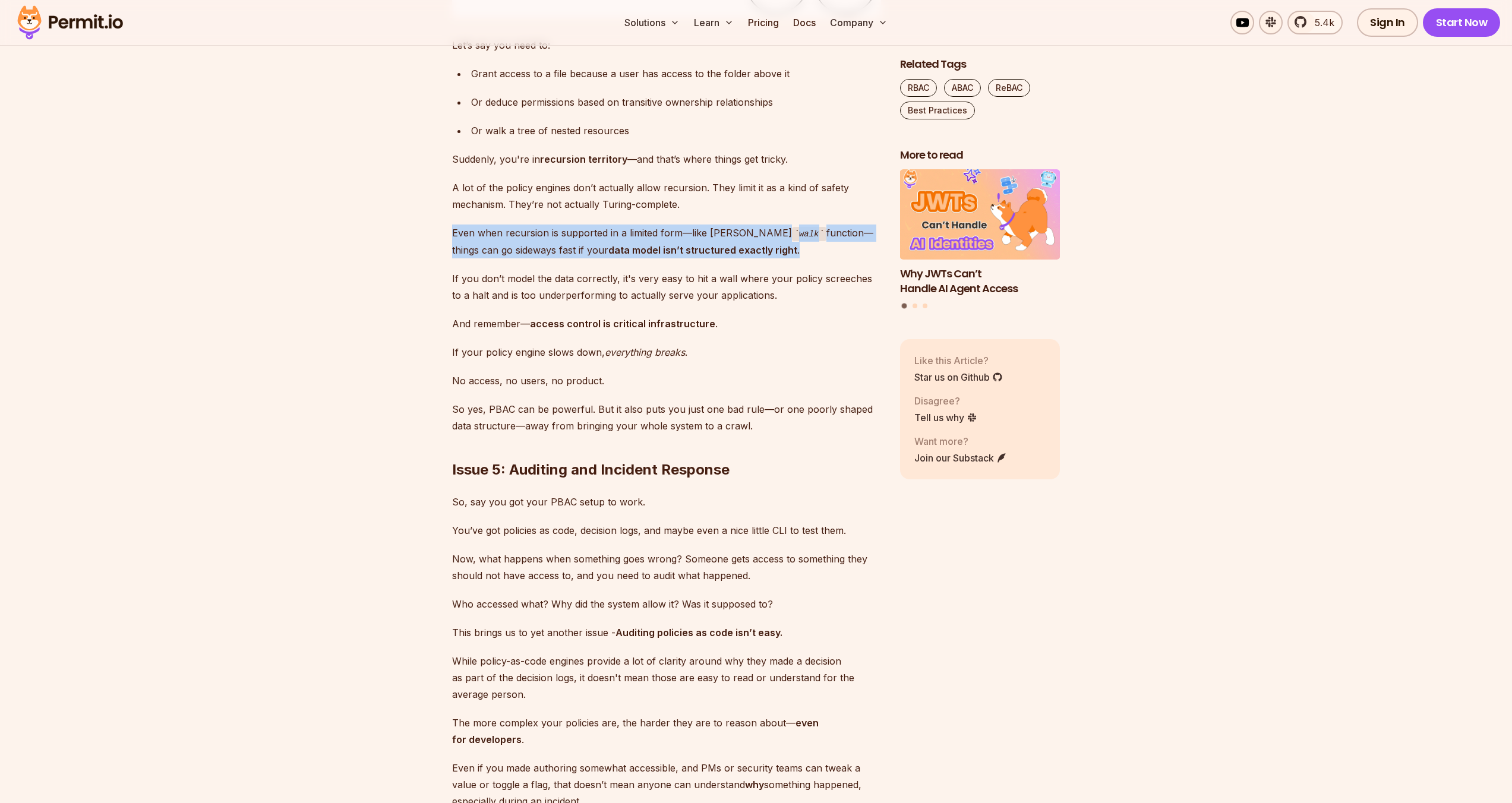
drag, startPoint x: 782, startPoint y: 588, endPoint x: 779, endPoint y: 563, distance: 25.2
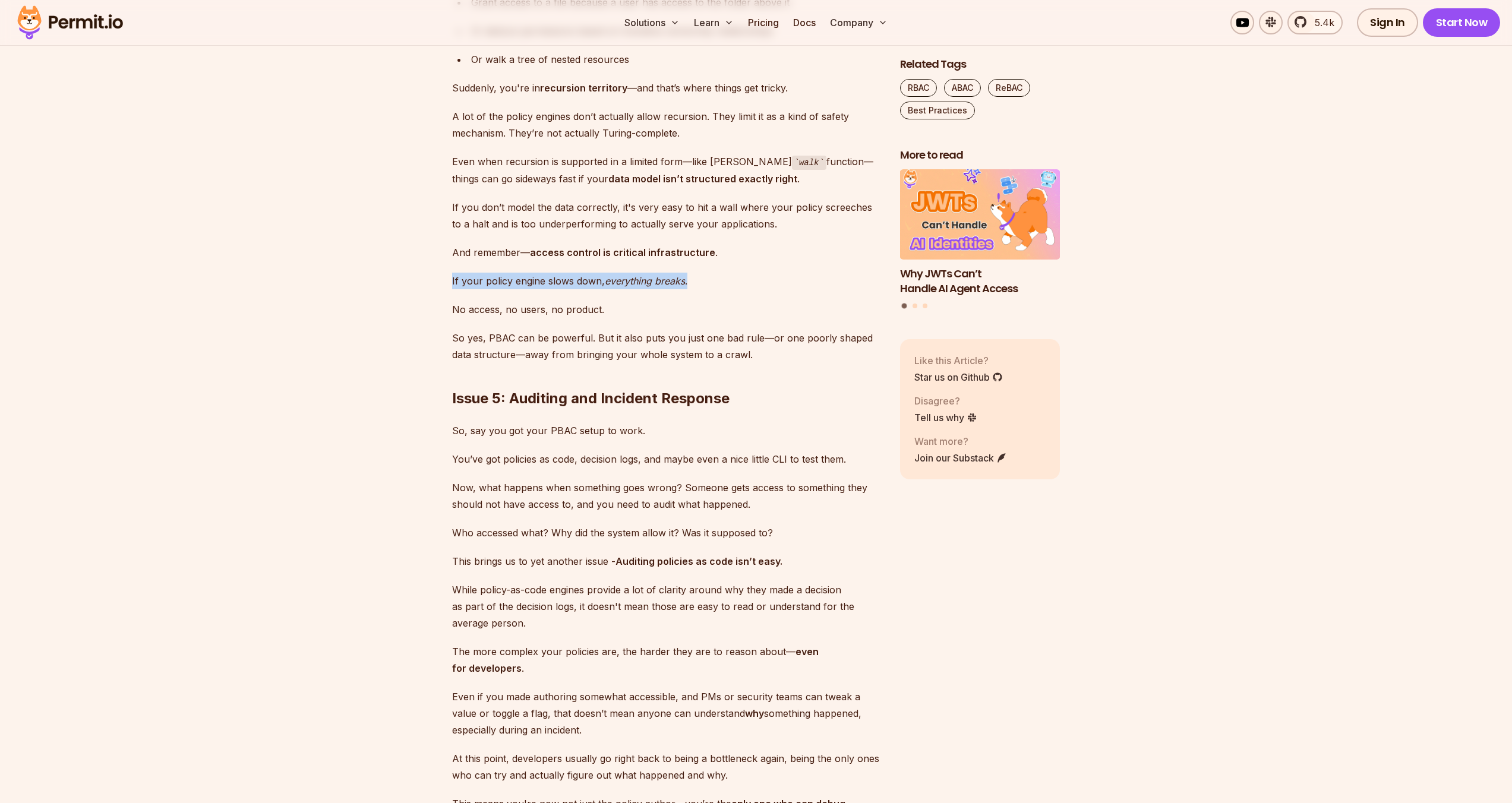
drag, startPoint x: 710, startPoint y: 624, endPoint x: 709, endPoint y: 609, distance: 15.0
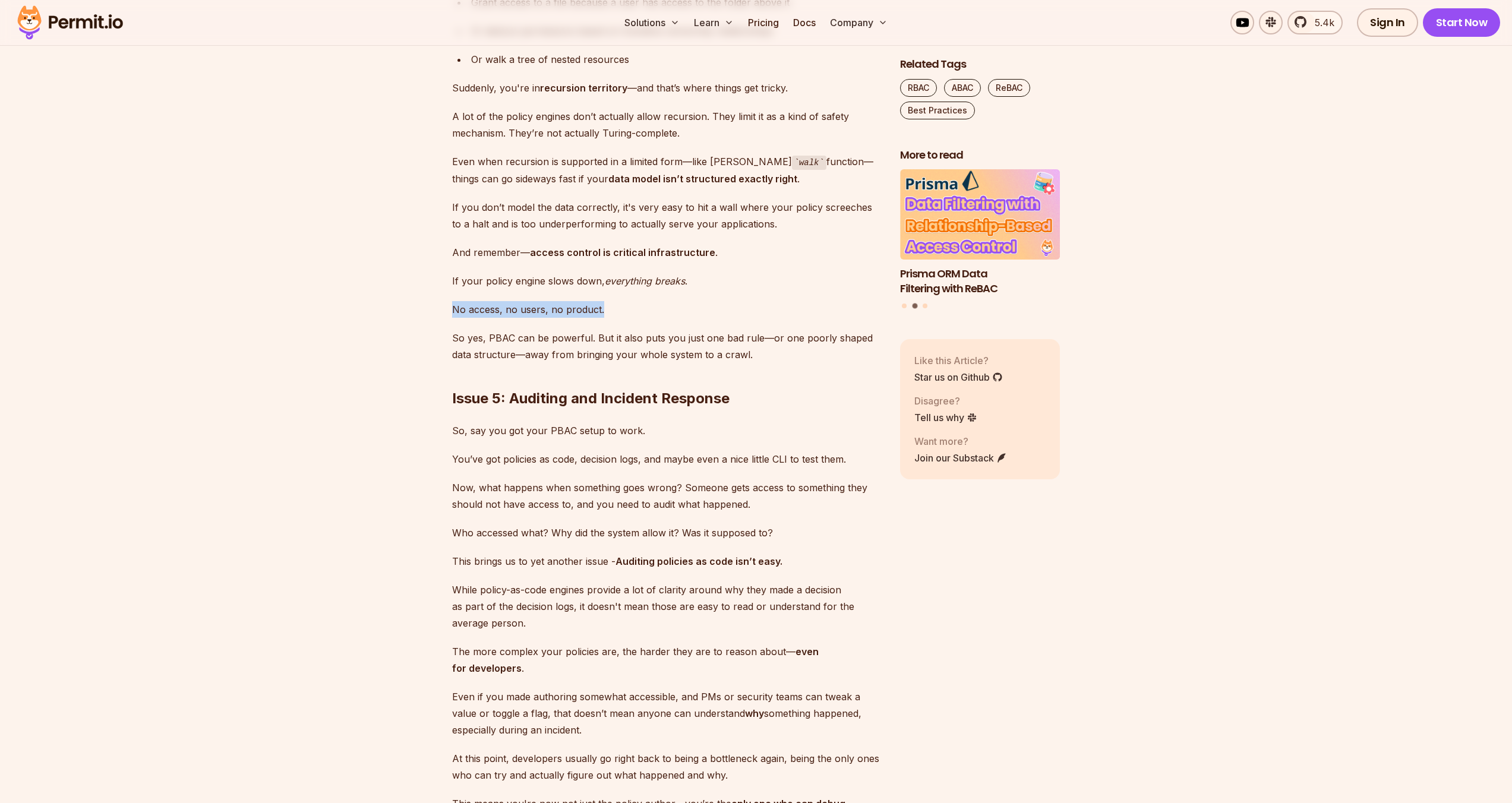
drag, startPoint x: 680, startPoint y: 651, endPoint x: 679, endPoint y: 637, distance: 14.0
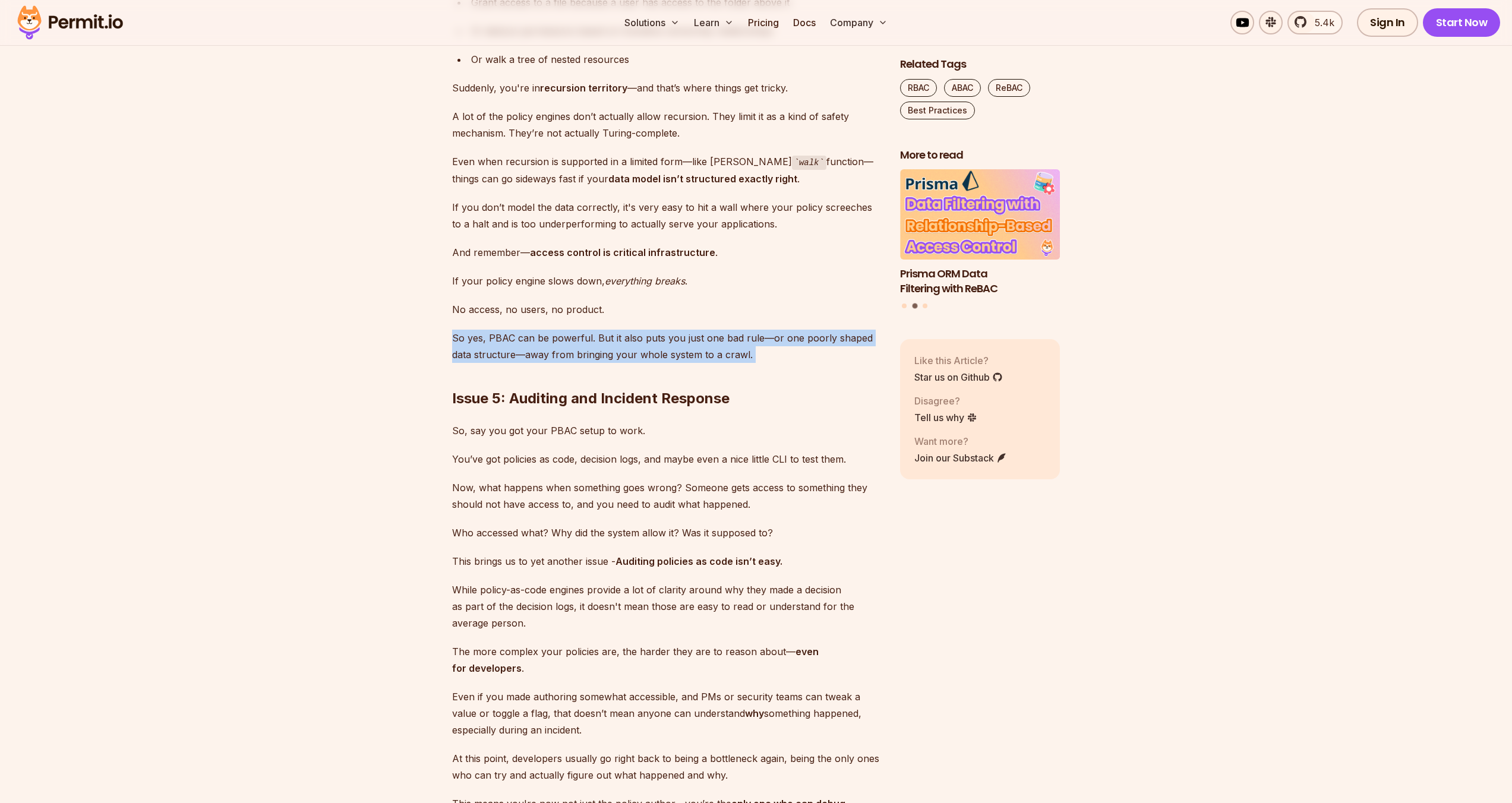
drag, startPoint x: 808, startPoint y: 703, endPoint x: 806, endPoint y: 660, distance: 43.0
drag, startPoint x: 804, startPoint y: 696, endPoint x: 804, endPoint y: 669, distance: 27.0
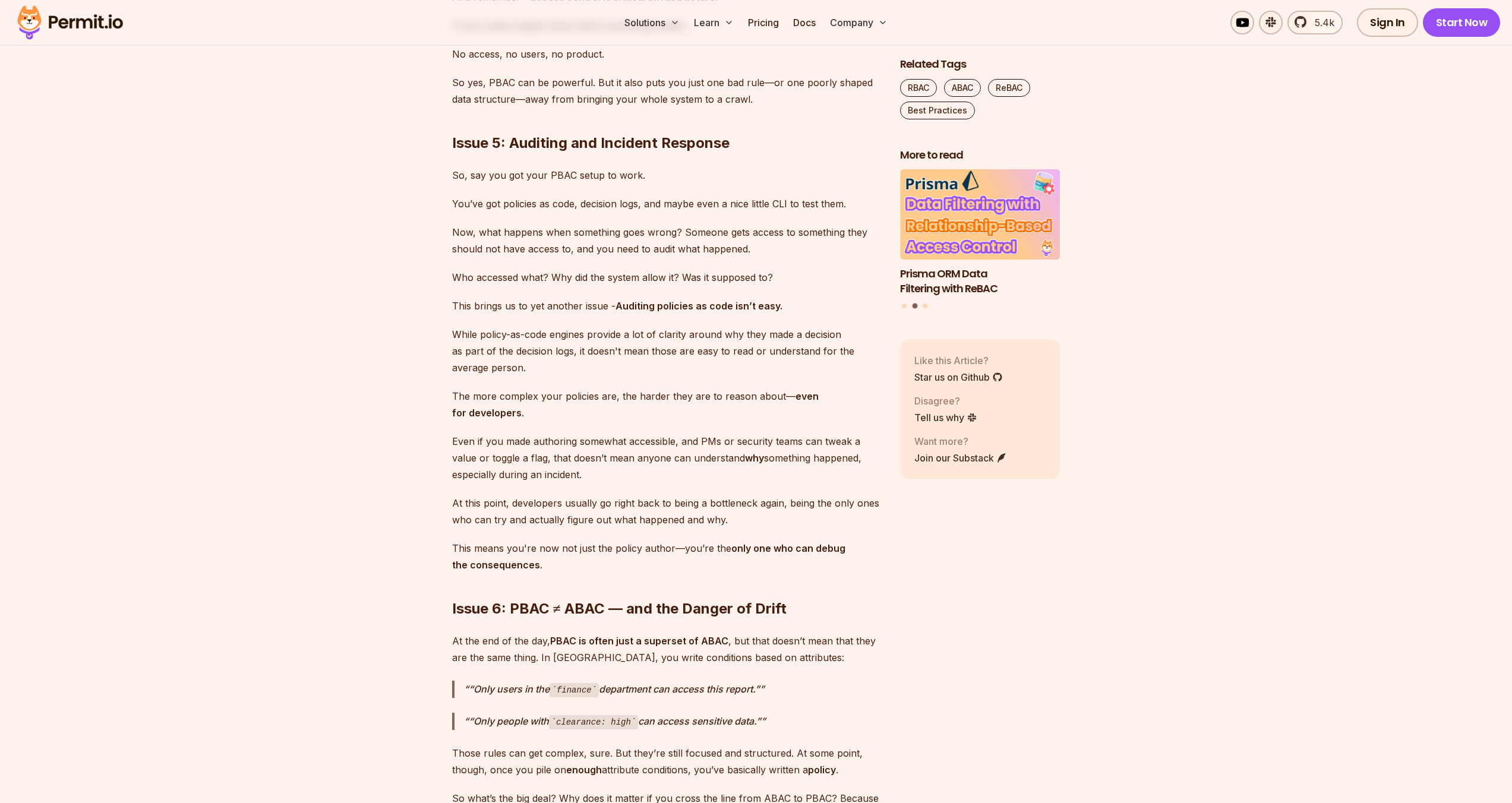
scroll to position [4416, 0]
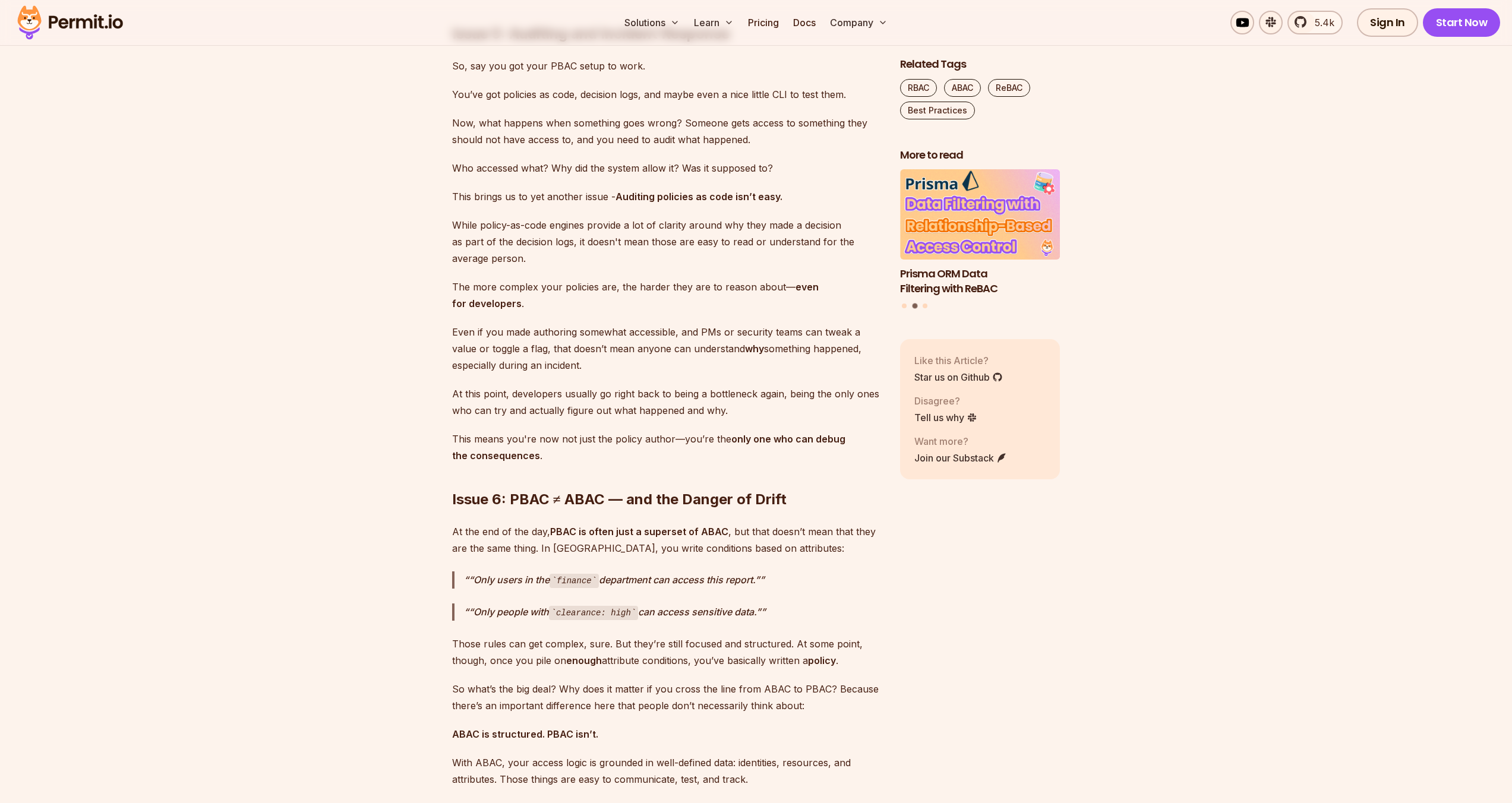
drag, startPoint x: 747, startPoint y: 543, endPoint x: 744, endPoint y: 529, distance: 14.3
click at [744, 205] on p "This brings us to yet another issue - Auditing policies as code isn’t easy." at bounding box center [666, 196] width 429 height 16
drag, startPoint x: 800, startPoint y: 544, endPoint x: 800, endPoint y: 533, distance: 11.0
drag, startPoint x: 819, startPoint y: 580, endPoint x: 816, endPoint y: 575, distance: 5.8
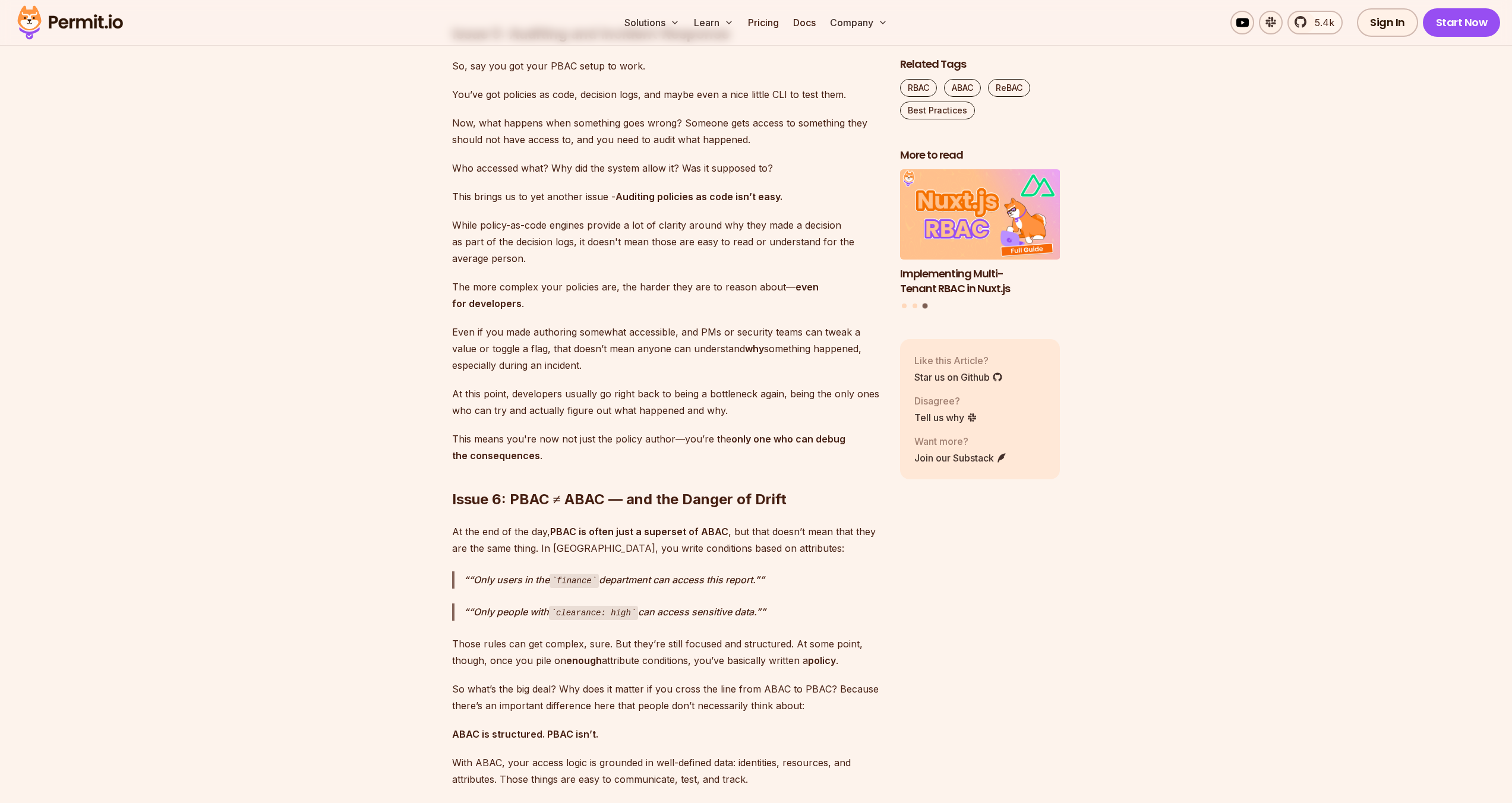
click at [819, 266] on p "While policy-as-code engines provide a lot of clarity around why they made a de…" at bounding box center [666, 241] width 429 height 50
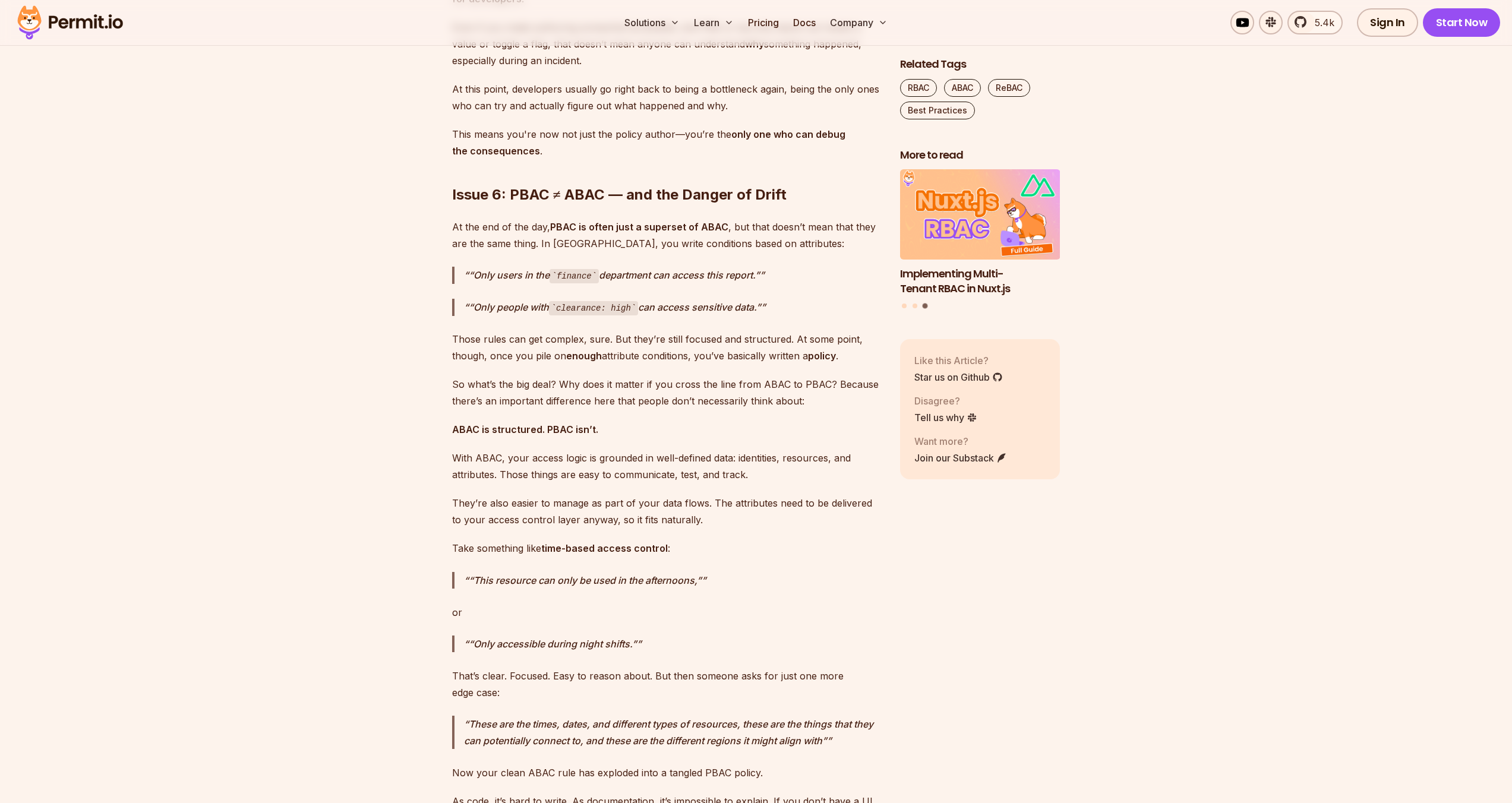
scroll to position [4829, 0]
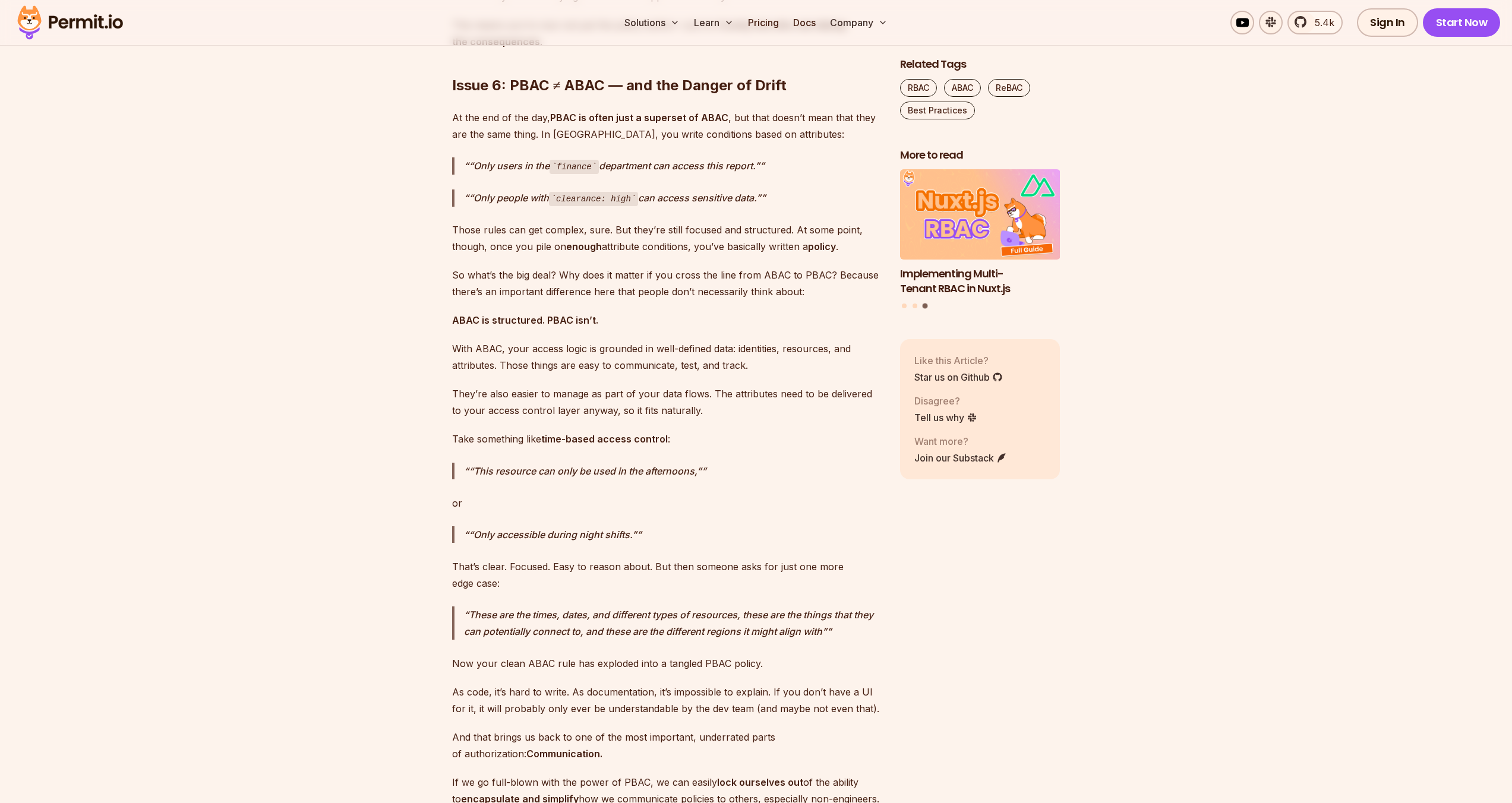
drag, startPoint x: 774, startPoint y: 495, endPoint x: 772, endPoint y: 475, distance: 20.1
click at [771, 143] on p "At the end of the day, PBAC is often just a superset of ABAC , but that doesn’t…" at bounding box center [666, 126] width 429 height 33
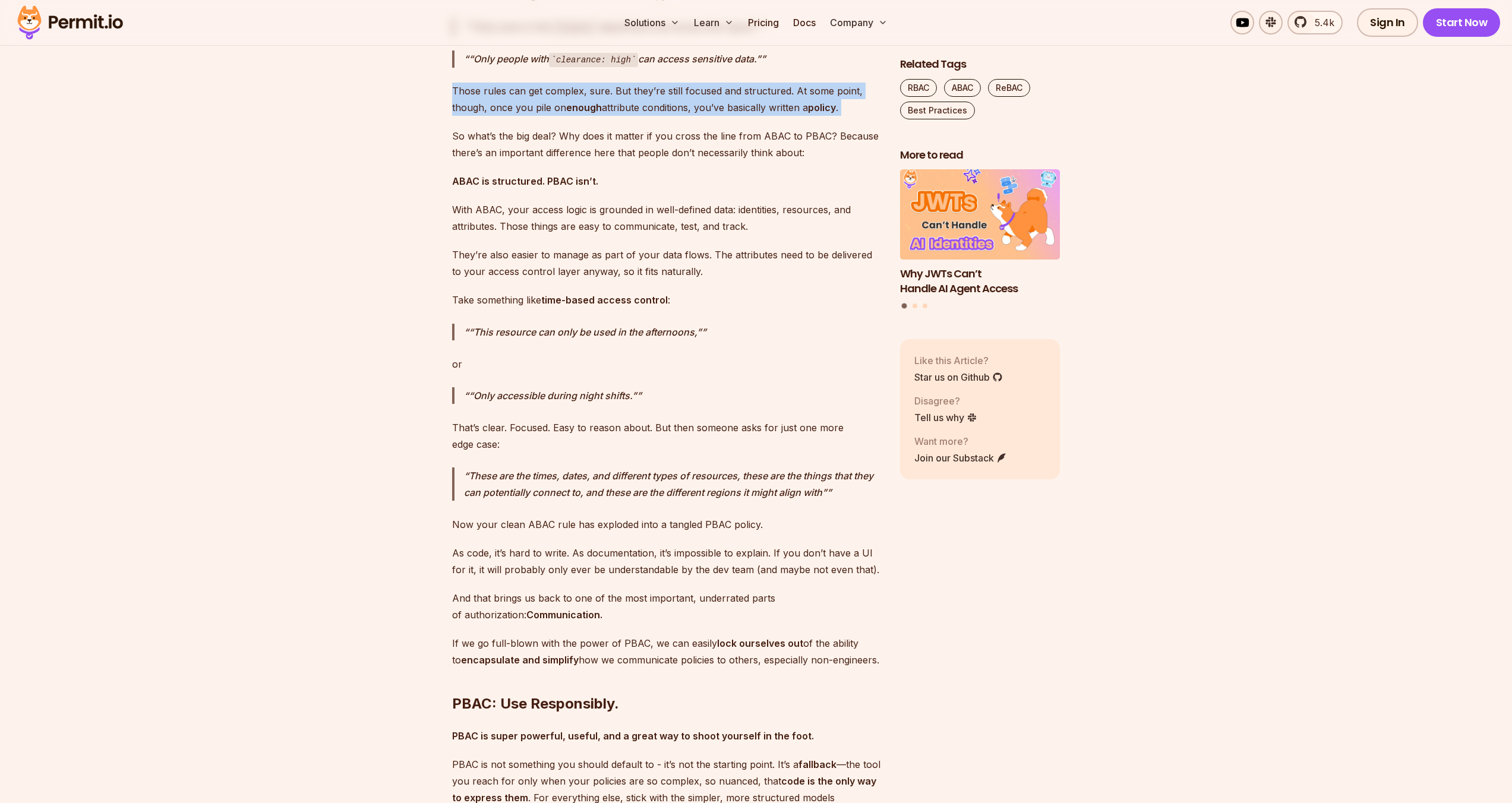
drag, startPoint x: 703, startPoint y: 440, endPoint x: 700, endPoint y: 402, distance: 38.1
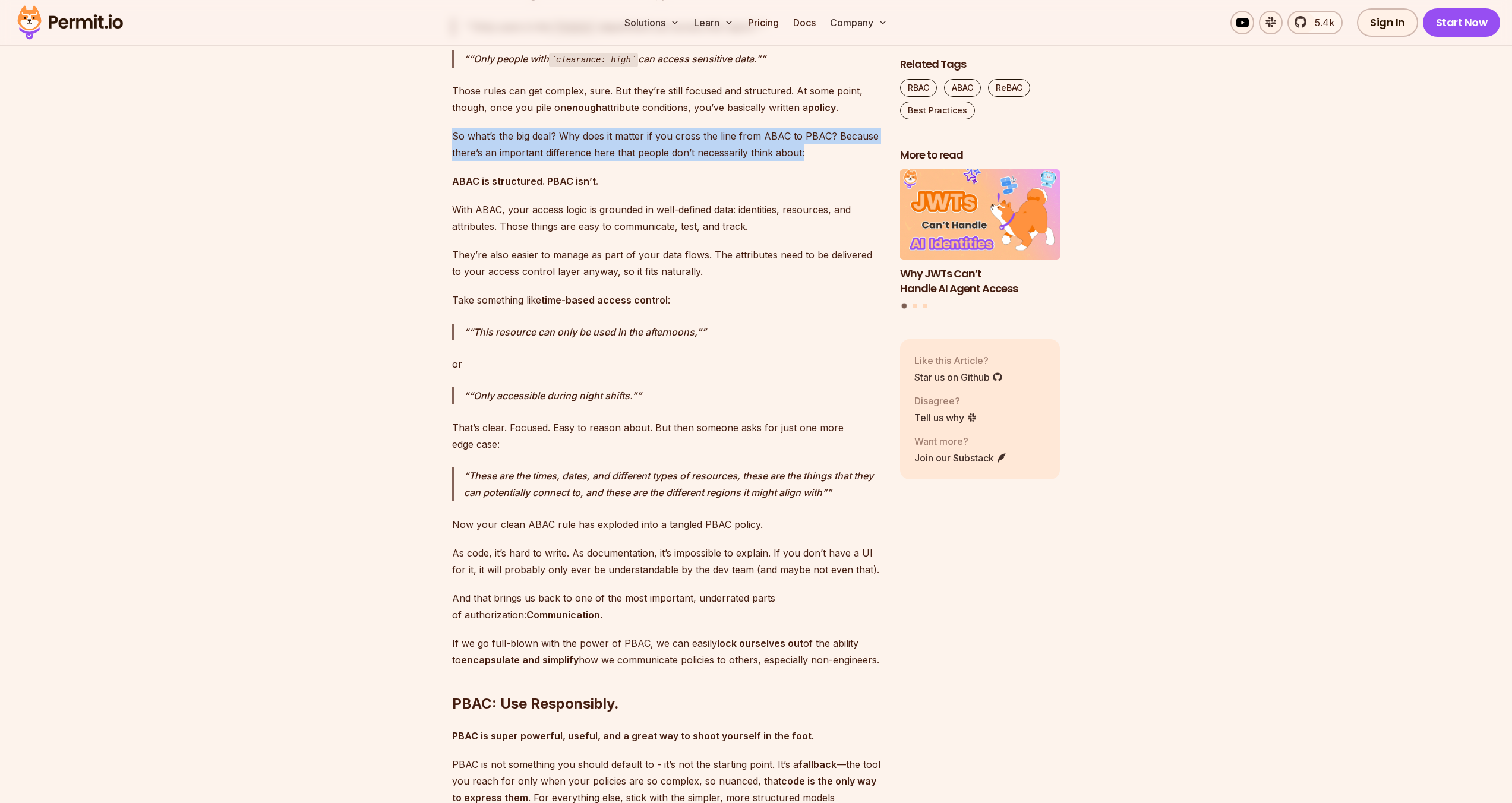
drag, startPoint x: 670, startPoint y: 486, endPoint x: 670, endPoint y: 447, distance: 39.0
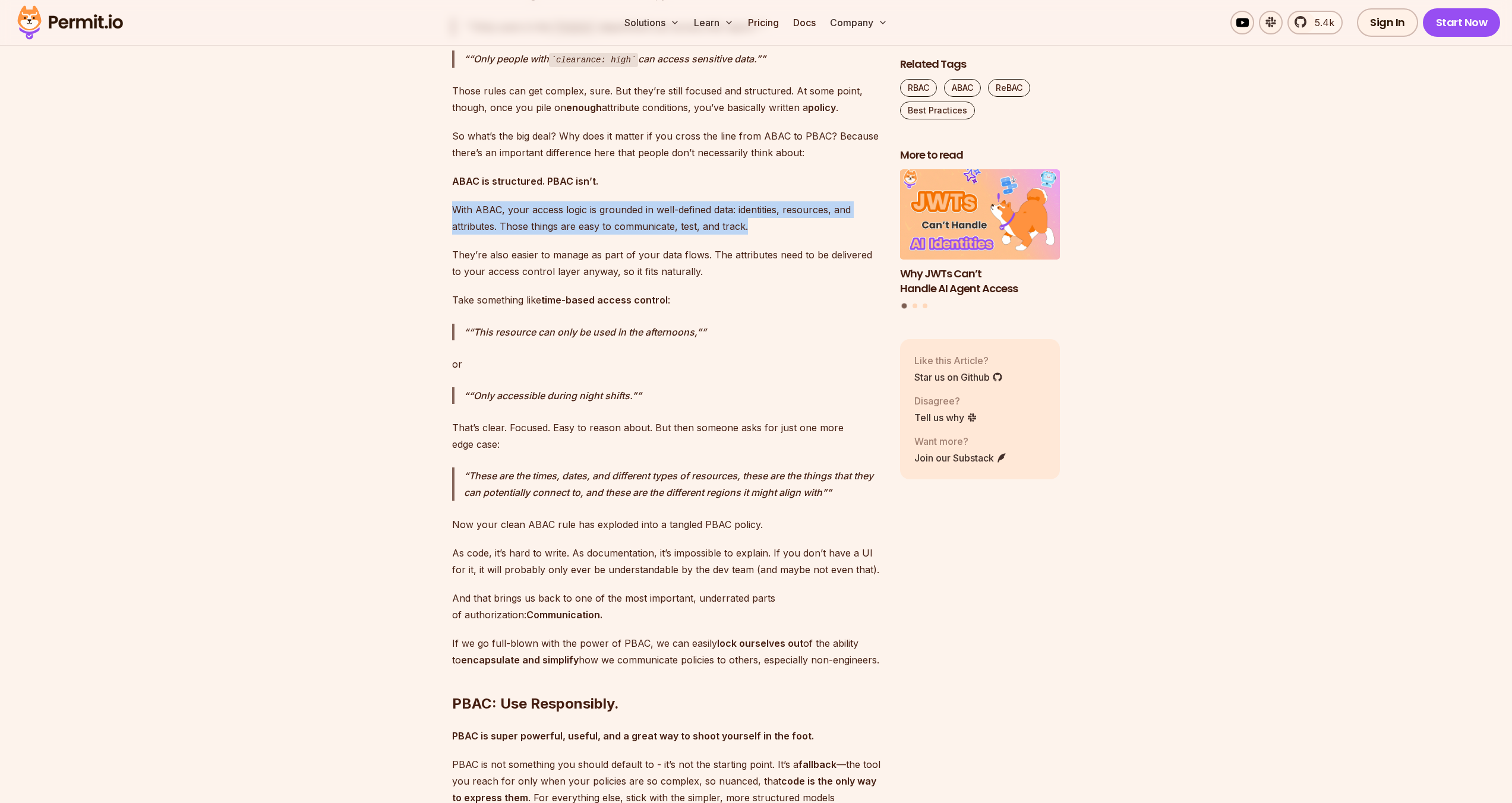
drag, startPoint x: 840, startPoint y: 551, endPoint x: 838, endPoint y: 514, distance: 37.1
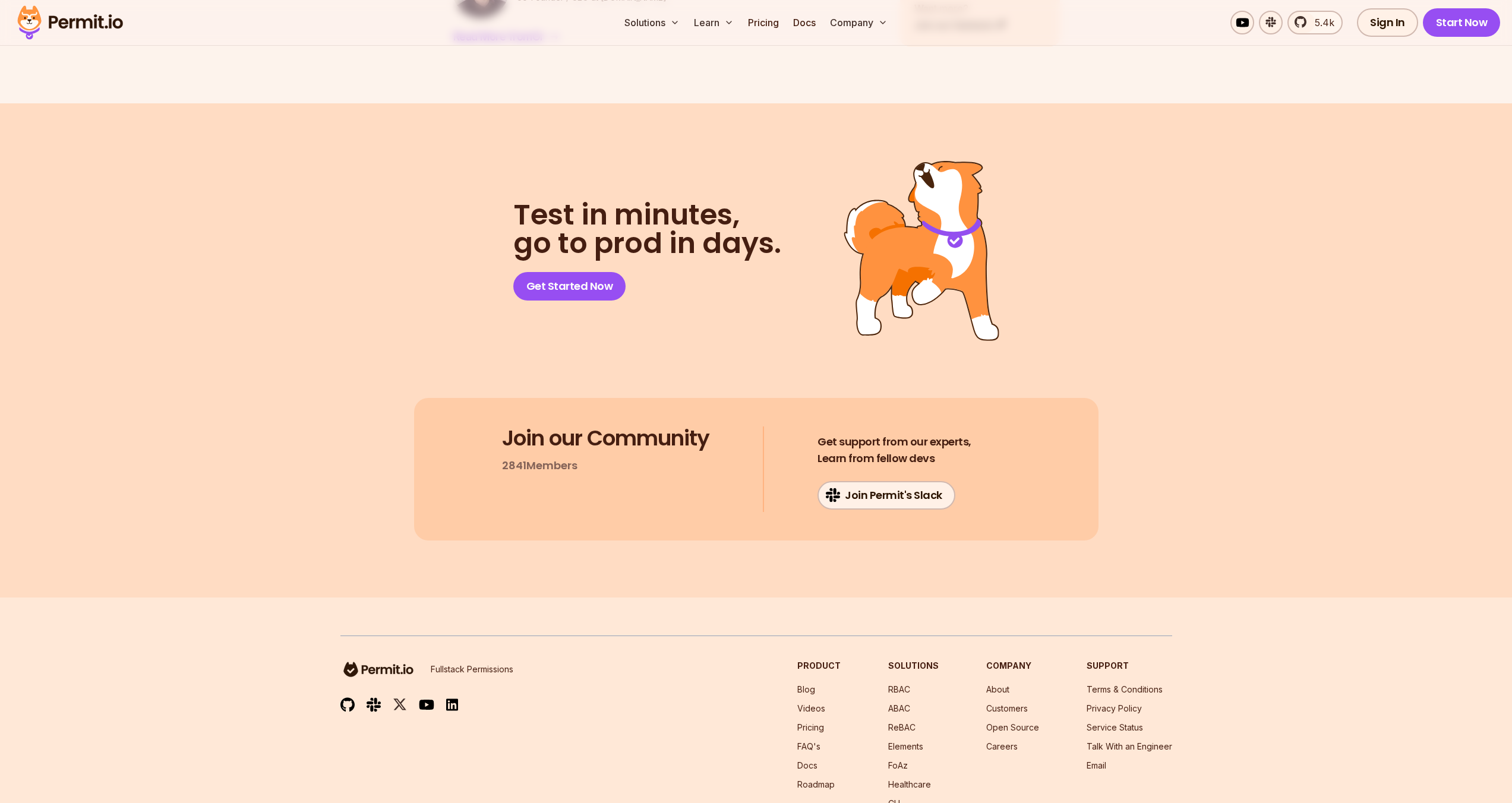
scroll to position [6154, 0]
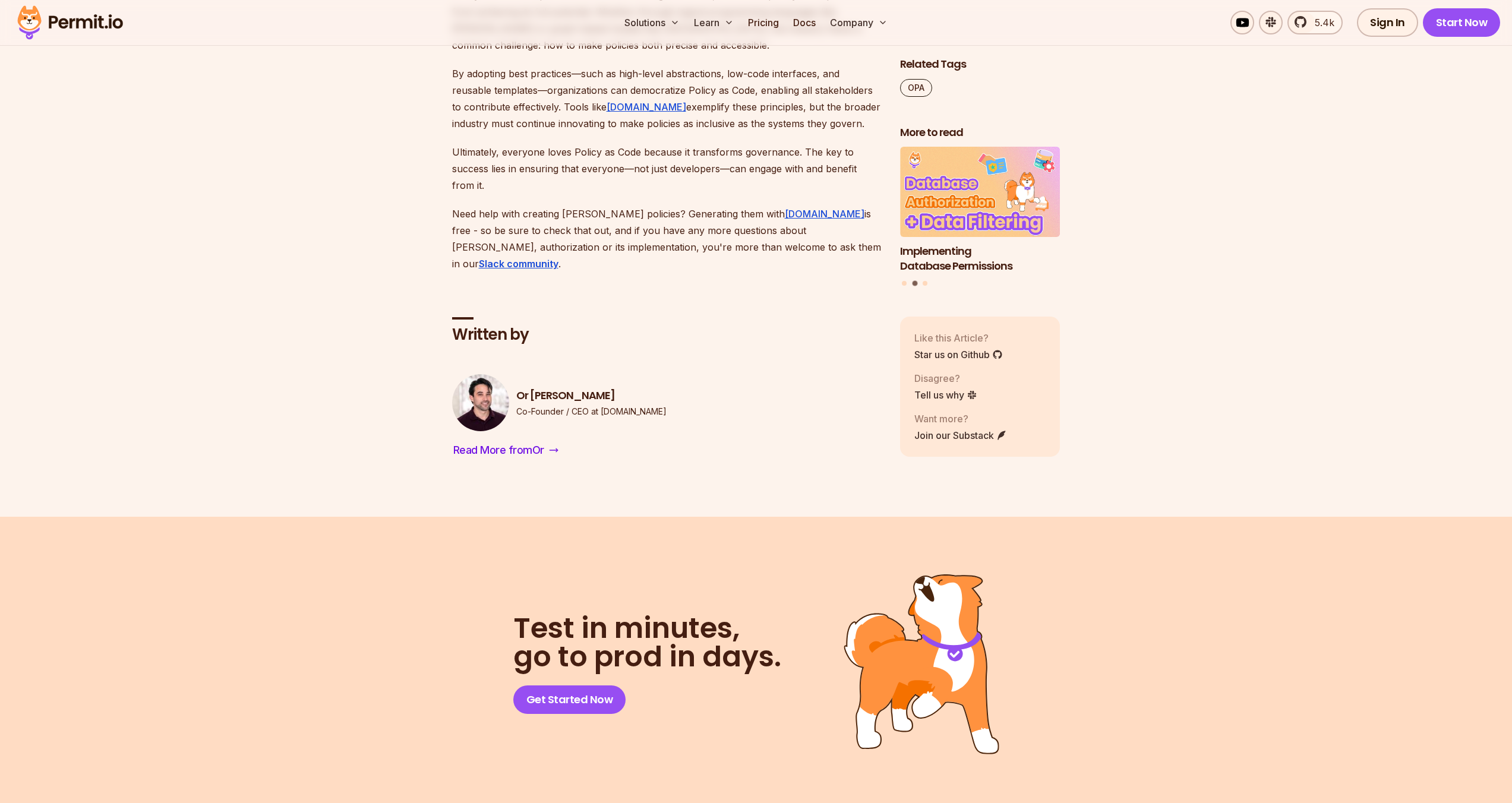
scroll to position [4632, 0]
